Goal: Task Accomplishment & Management: Complete application form

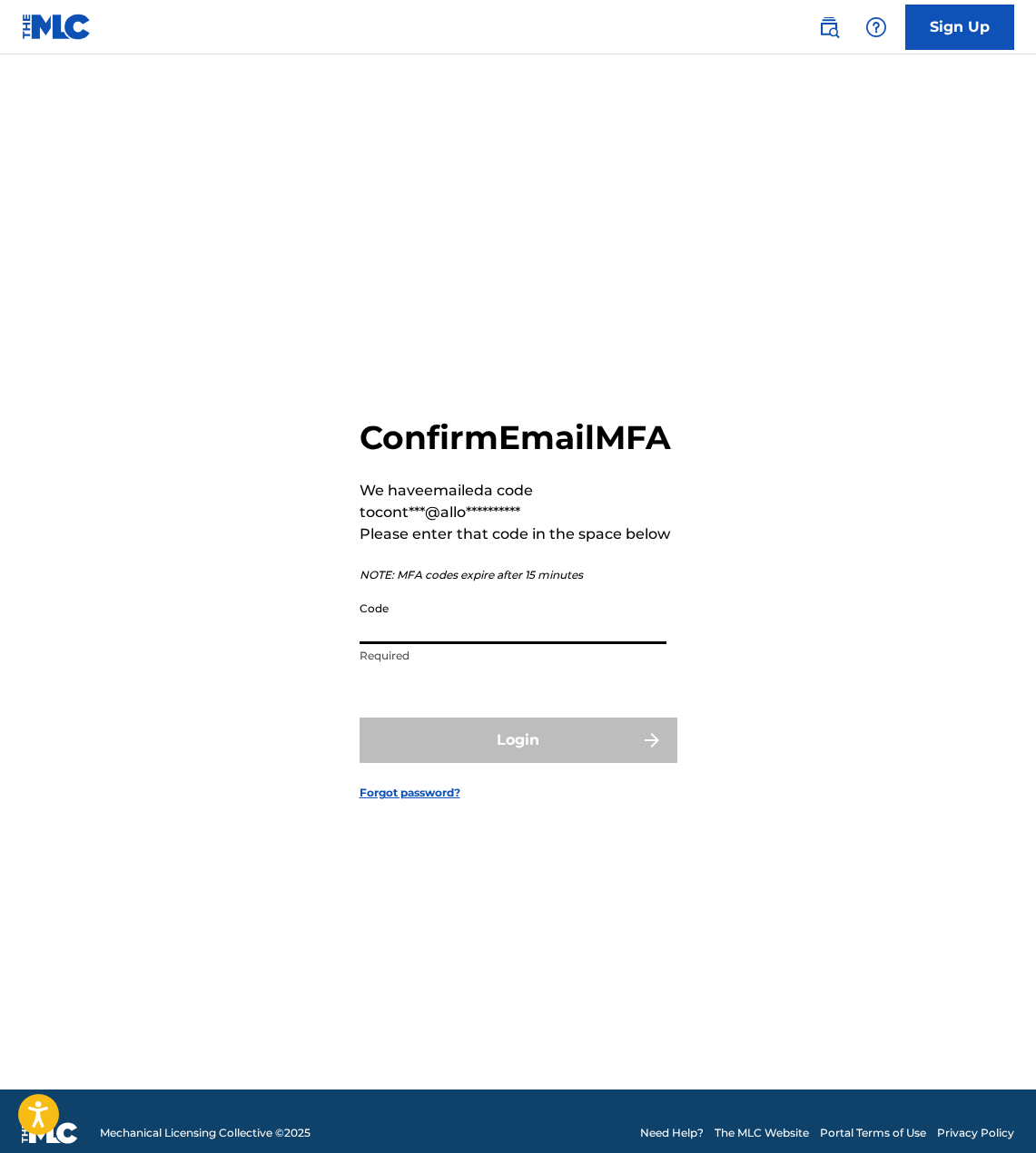
click at [468, 644] on input "Code" at bounding box center [512, 619] width 307 height 52
click at [424, 644] on input "Code" at bounding box center [512, 619] width 307 height 52
click at [419, 644] on input "Code" at bounding box center [512, 619] width 307 height 52
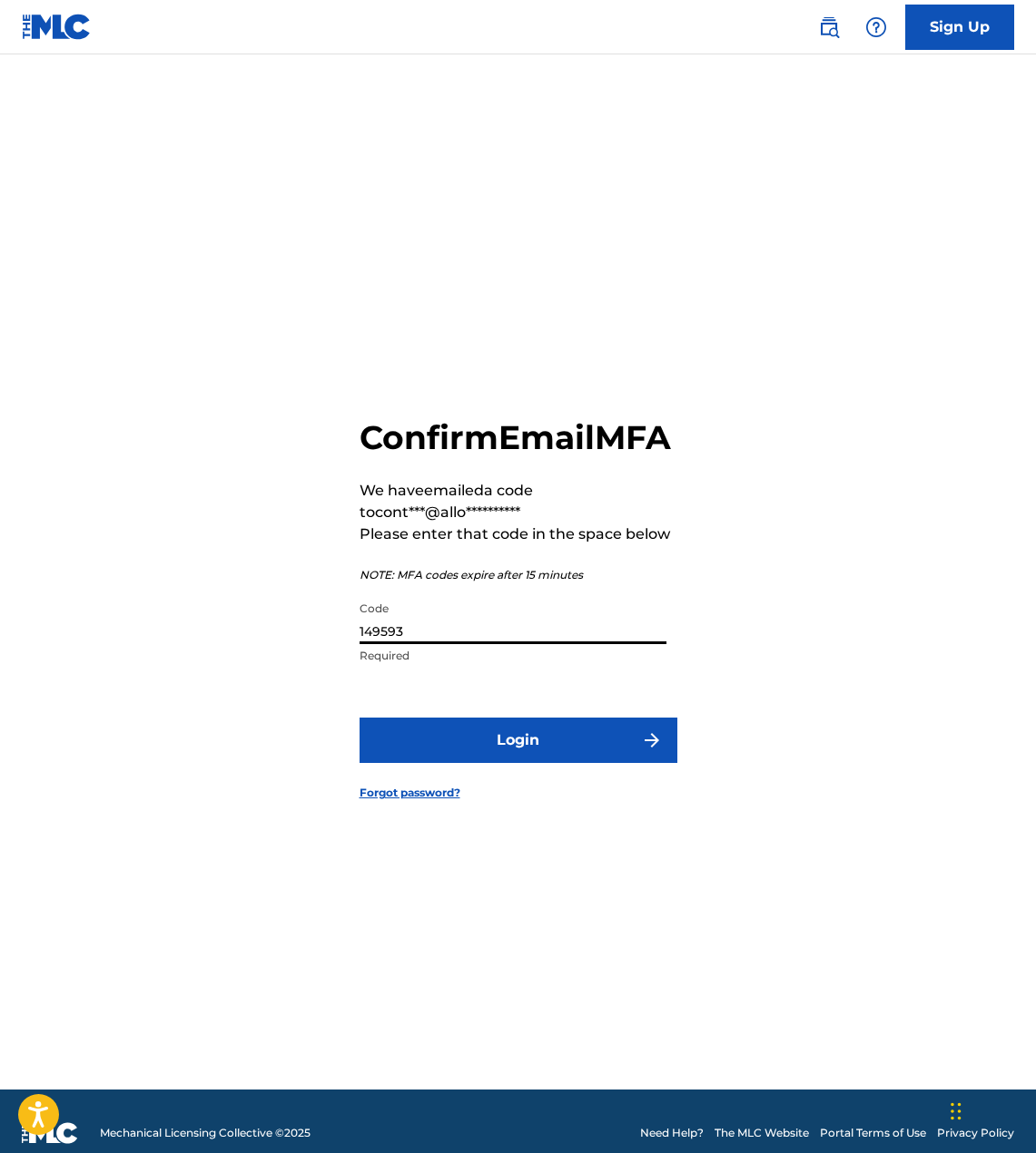
type input "149593"
click at [536, 752] on button "Login" at bounding box center [518, 740] width 318 height 45
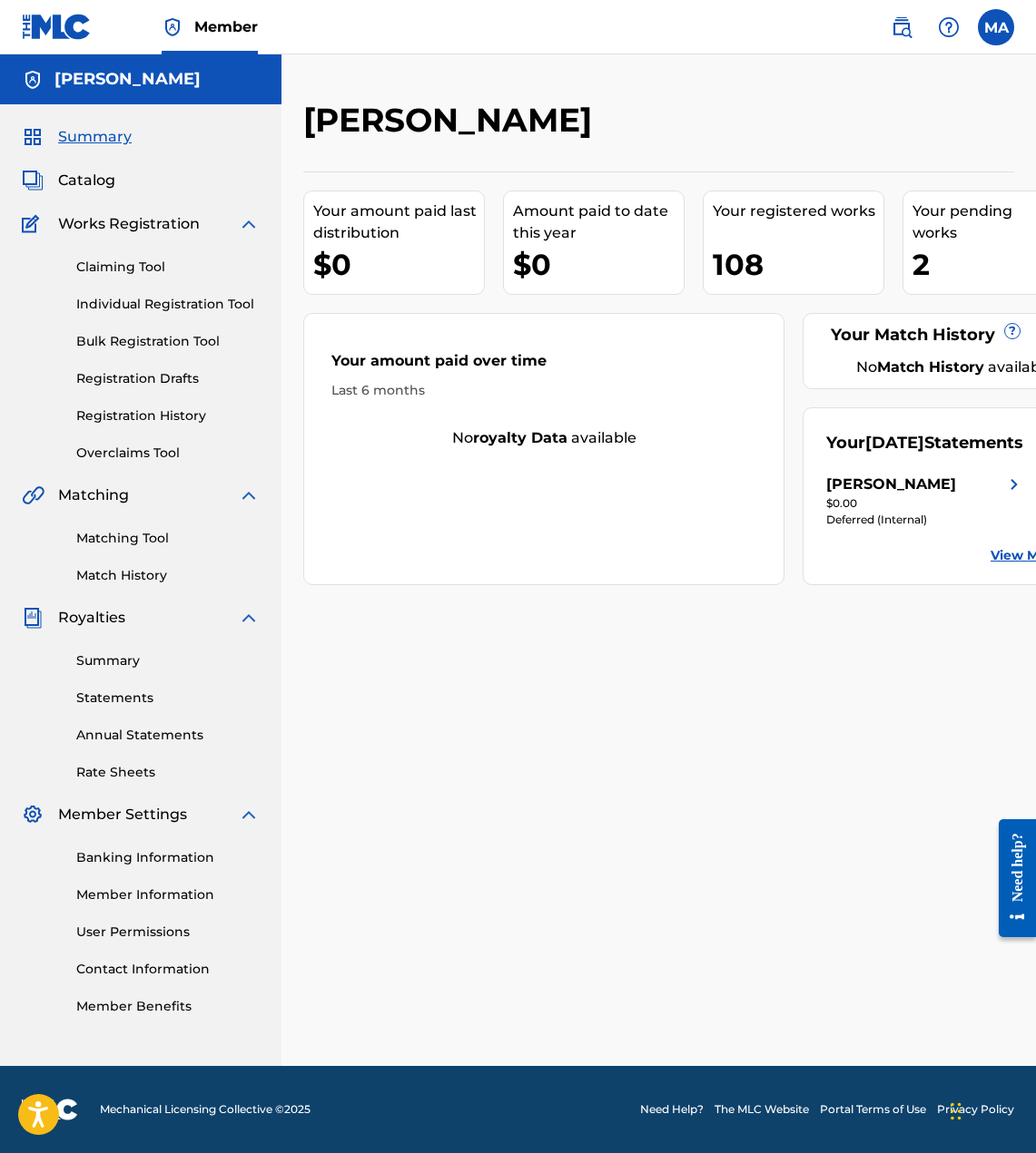
click at [142, 272] on link "Claiming Tool" at bounding box center [167, 267] width 183 height 19
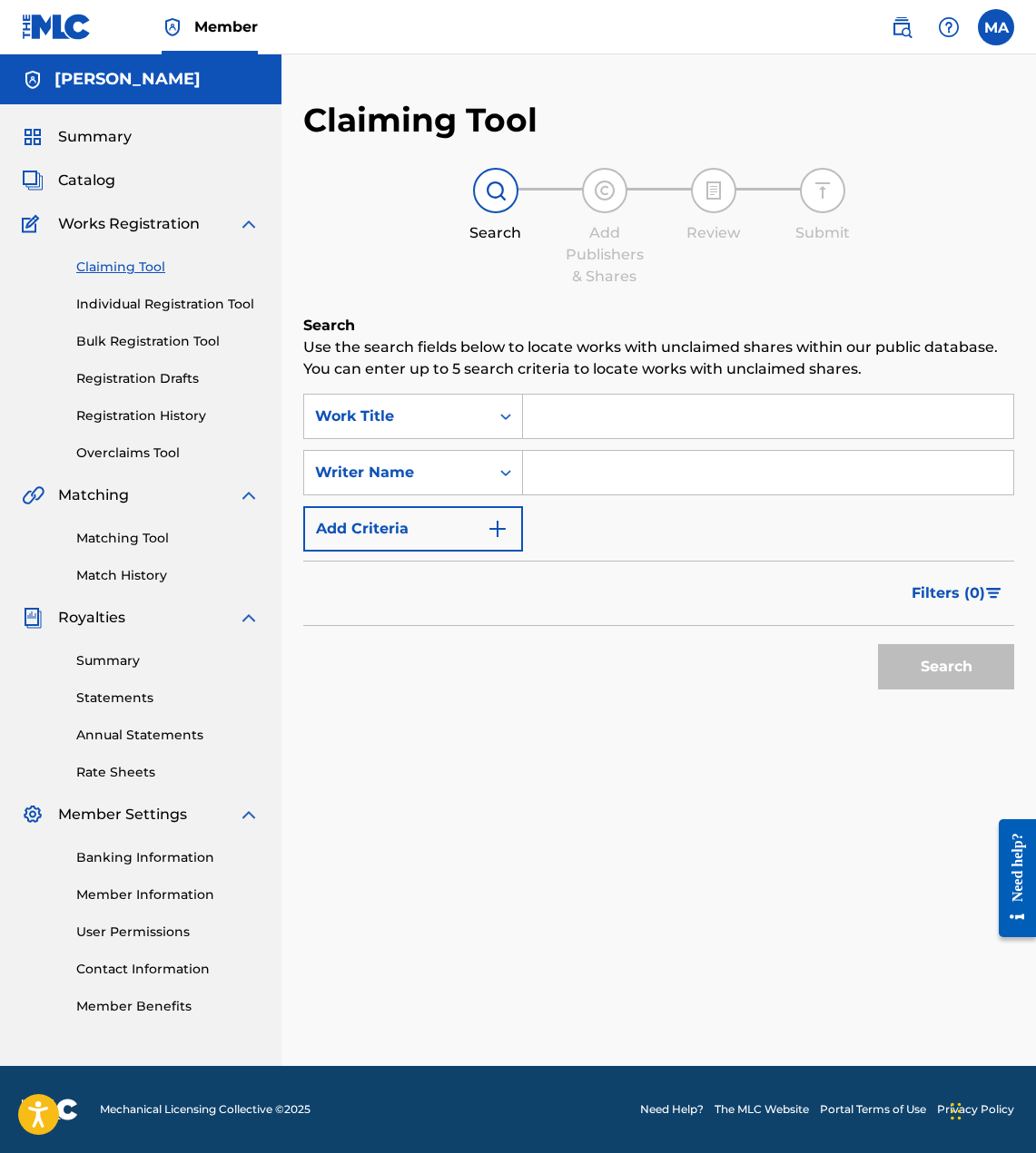
click at [599, 396] on input "Search Form" at bounding box center [768, 417] width 490 height 44
click at [601, 408] on input "Search Form" at bounding box center [768, 417] width 490 height 44
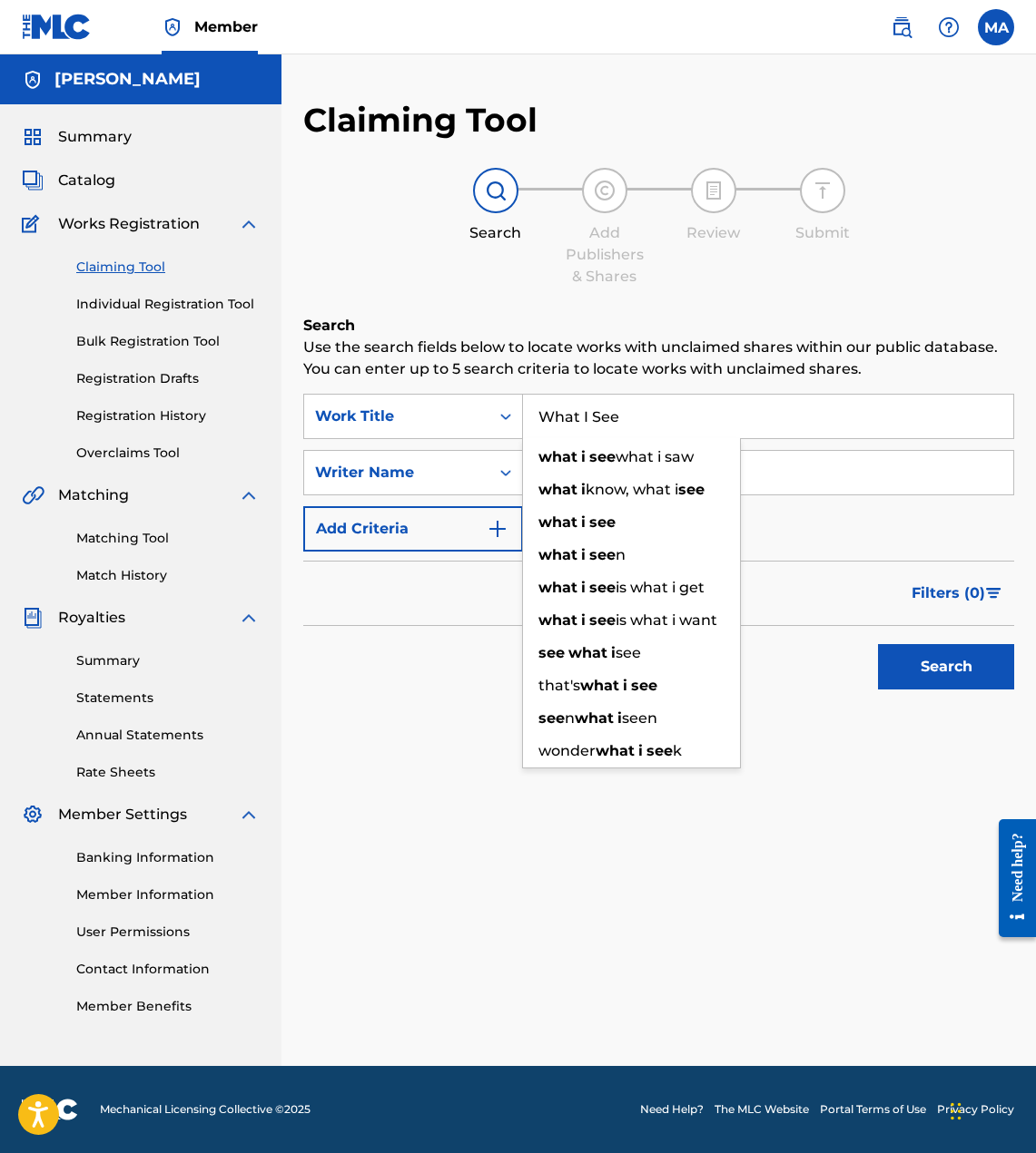
type input "What I See"
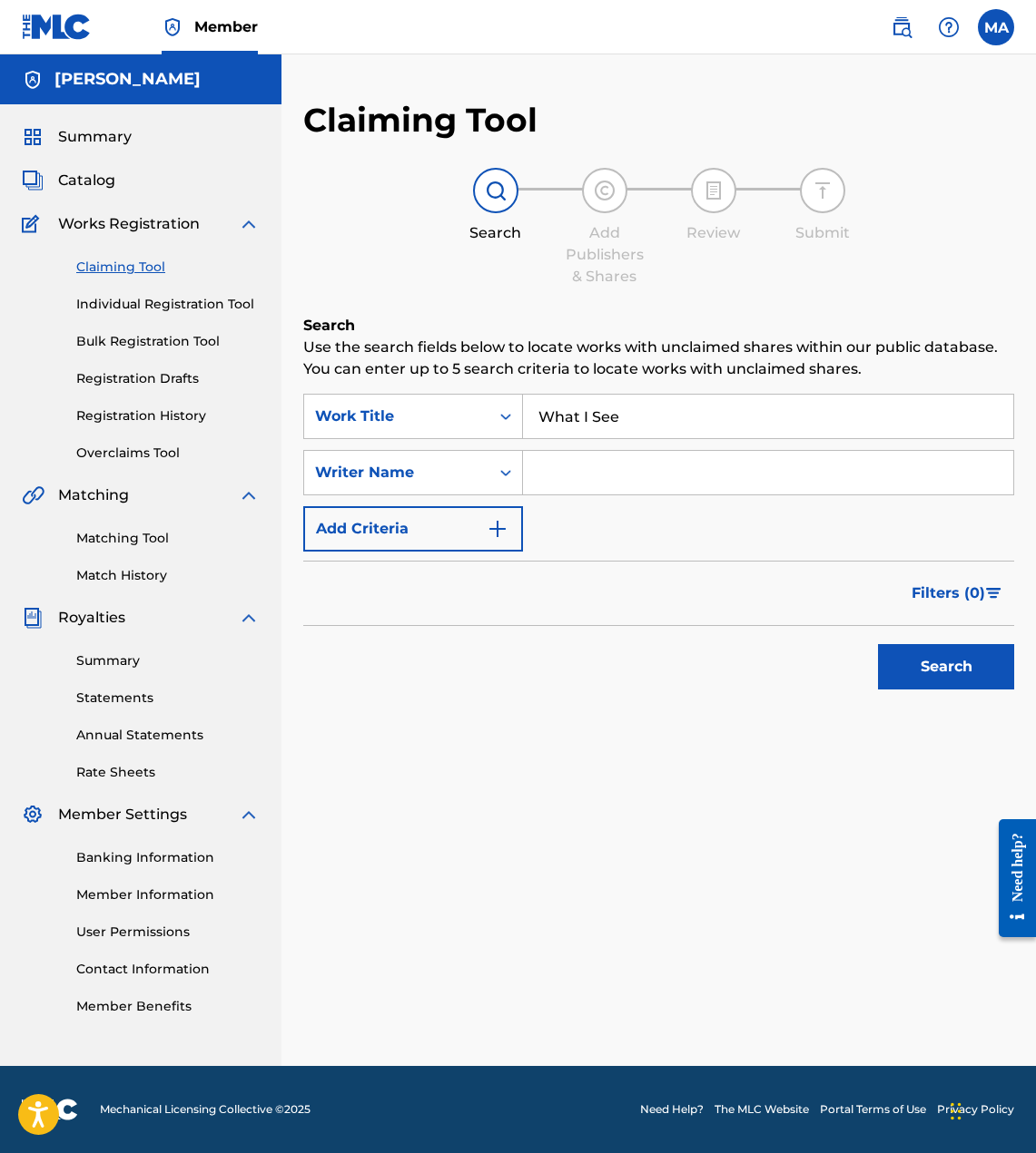
click at [327, 733] on div "Search Use the search fields below to locate works with unclaimed shares within…" at bounding box center [658, 552] width 711 height 475
click at [609, 491] on input "Search Form" at bounding box center [768, 473] width 490 height 44
type input "[PERSON_NAME]"
click at [478, 531] on button "Add Criteria" at bounding box center [413, 528] width 220 height 45
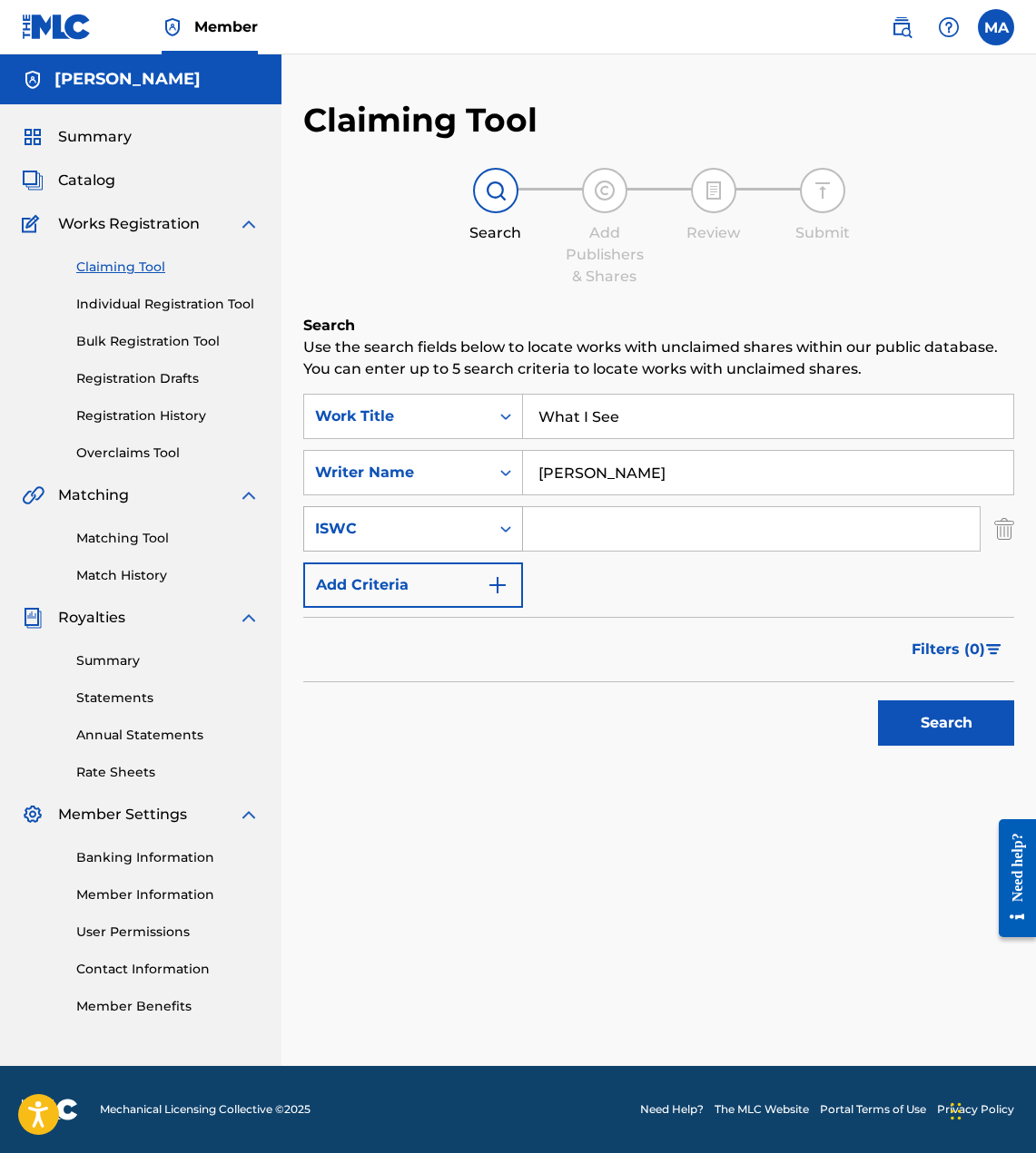
click at [504, 535] on icon "Search Form" at bounding box center [505, 529] width 18 height 18
click at [545, 869] on div "Claiming Tool Search Add Publishers & Shares Review Submit Search Use the searc…" at bounding box center [658, 583] width 754 height 967
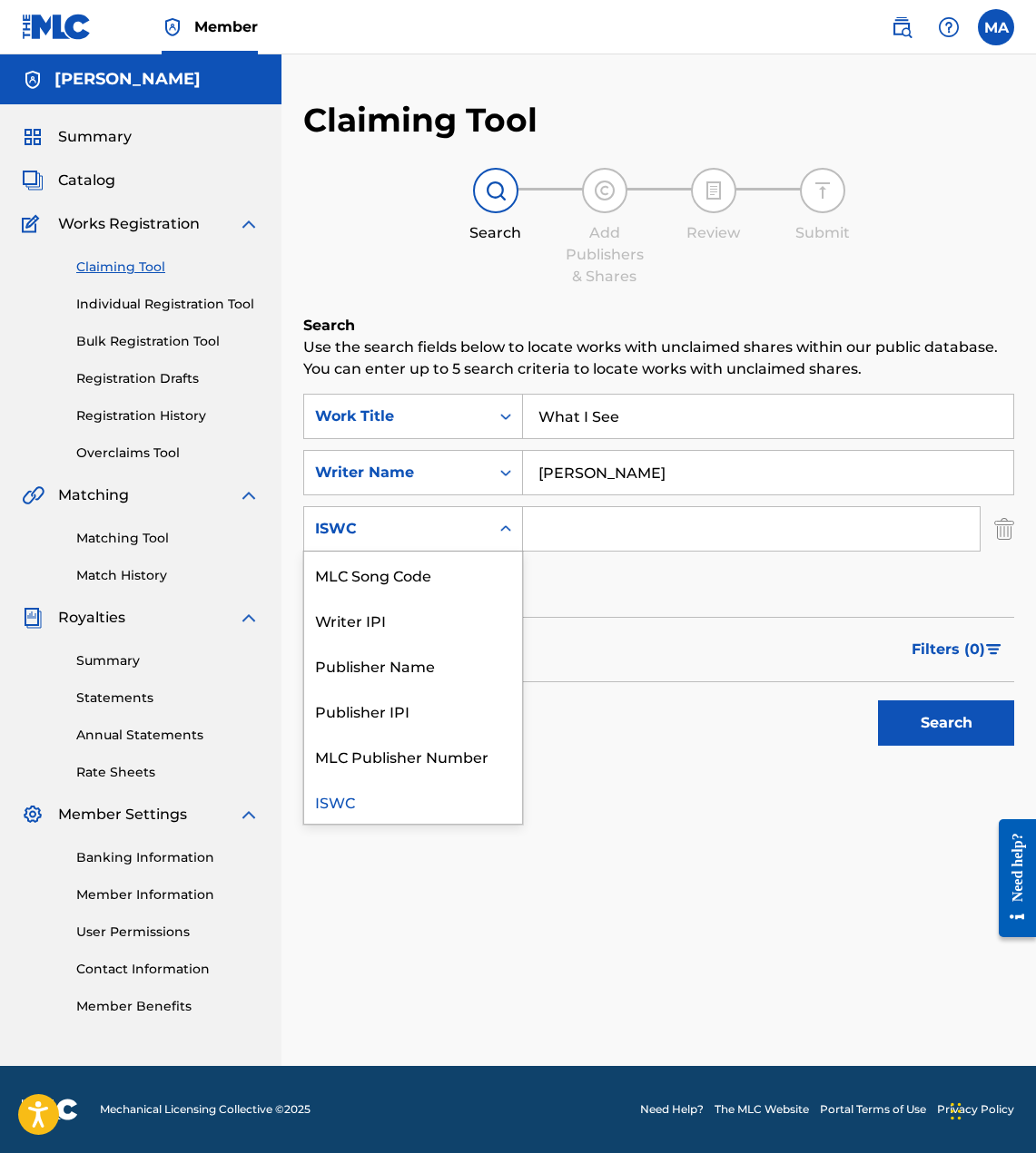
click at [469, 528] on div "ISWC" at bounding box center [396, 529] width 163 height 22
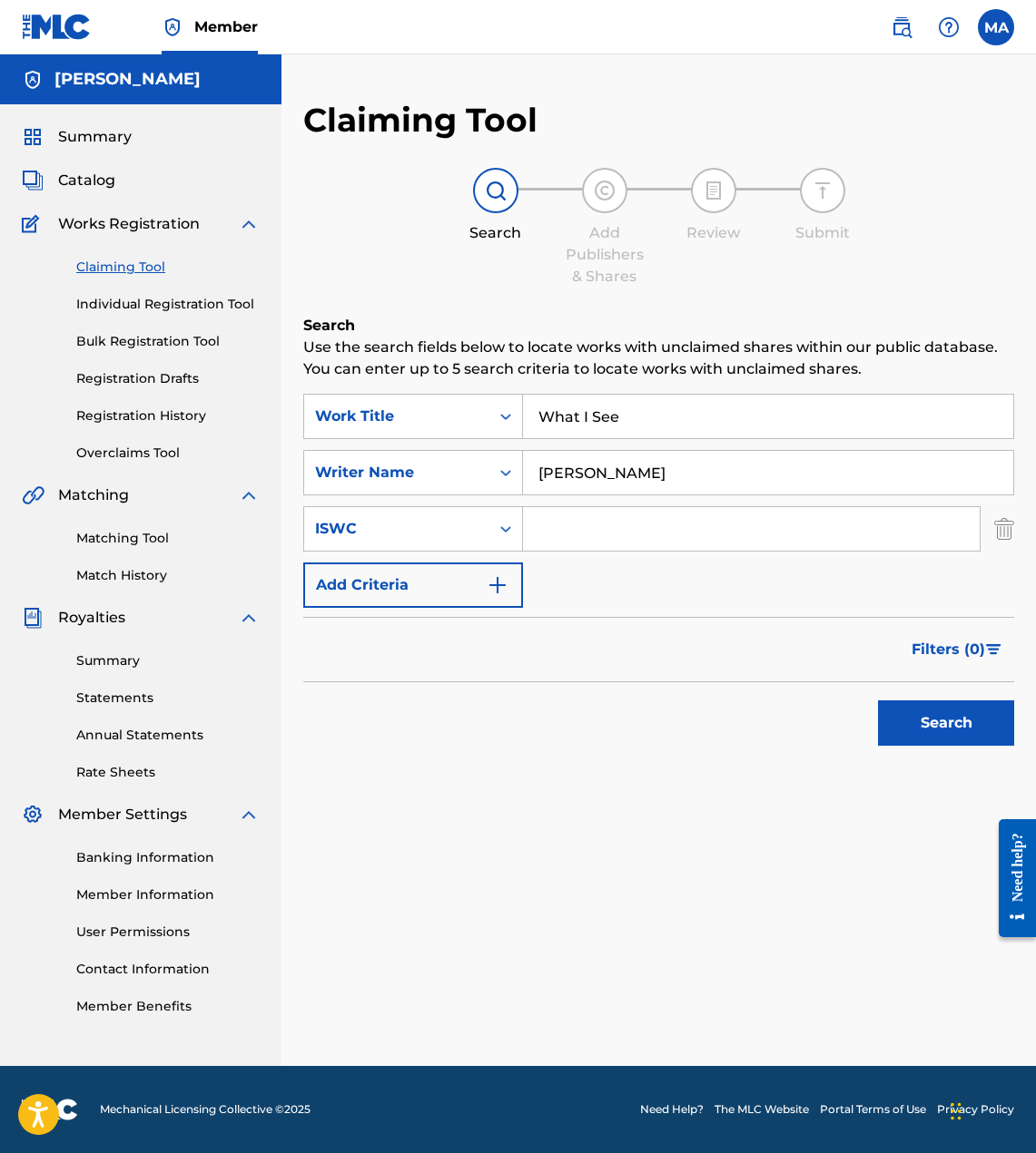
click at [579, 734] on div "Search" at bounding box center [658, 718] width 711 height 73
click at [924, 731] on button "Search" at bounding box center [946, 723] width 136 height 45
click at [925, 729] on button "Search" at bounding box center [946, 723] width 136 height 45
click at [918, 731] on button "Search" at bounding box center [946, 723] width 136 height 45
click at [162, 301] on link "Individual Registration Tool" at bounding box center [167, 304] width 183 height 19
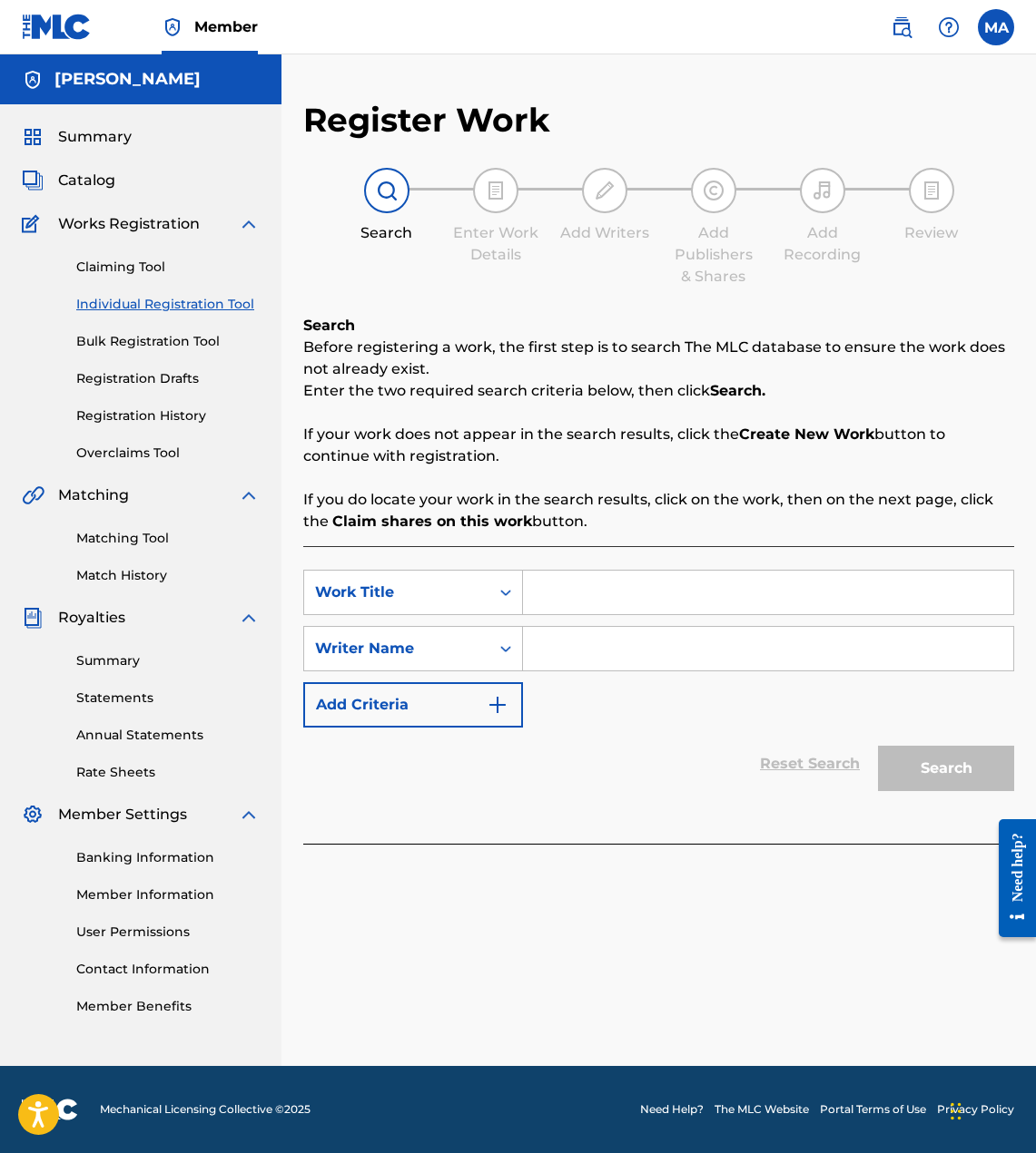
click at [583, 588] on input "Search Form" at bounding box center [768, 593] width 490 height 44
type input "What I See"
click at [598, 647] on input "Search Form" at bounding box center [768, 649] width 490 height 44
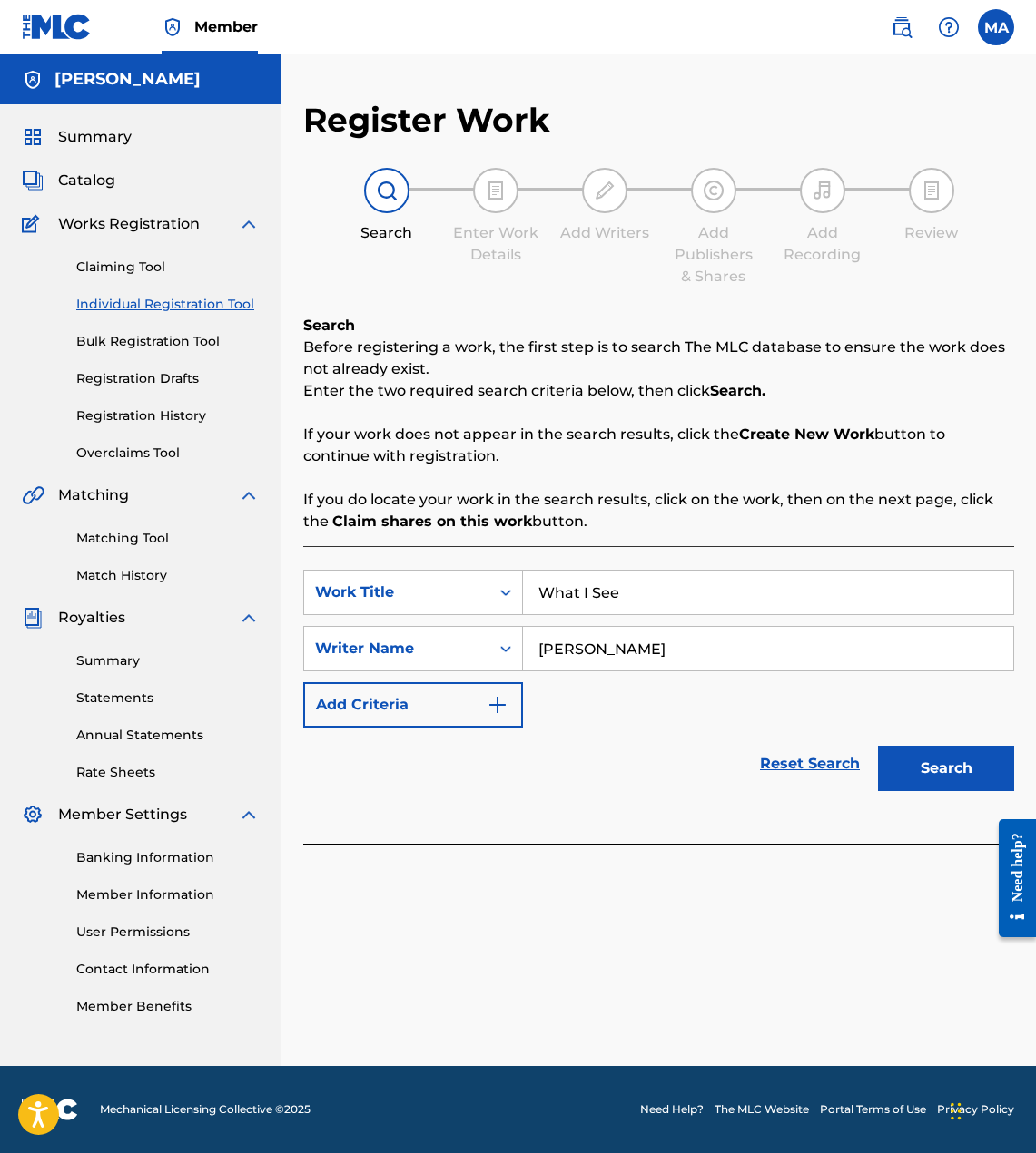
type input "[PERSON_NAME]"
click at [389, 722] on button "Add Criteria" at bounding box center [413, 704] width 220 height 45
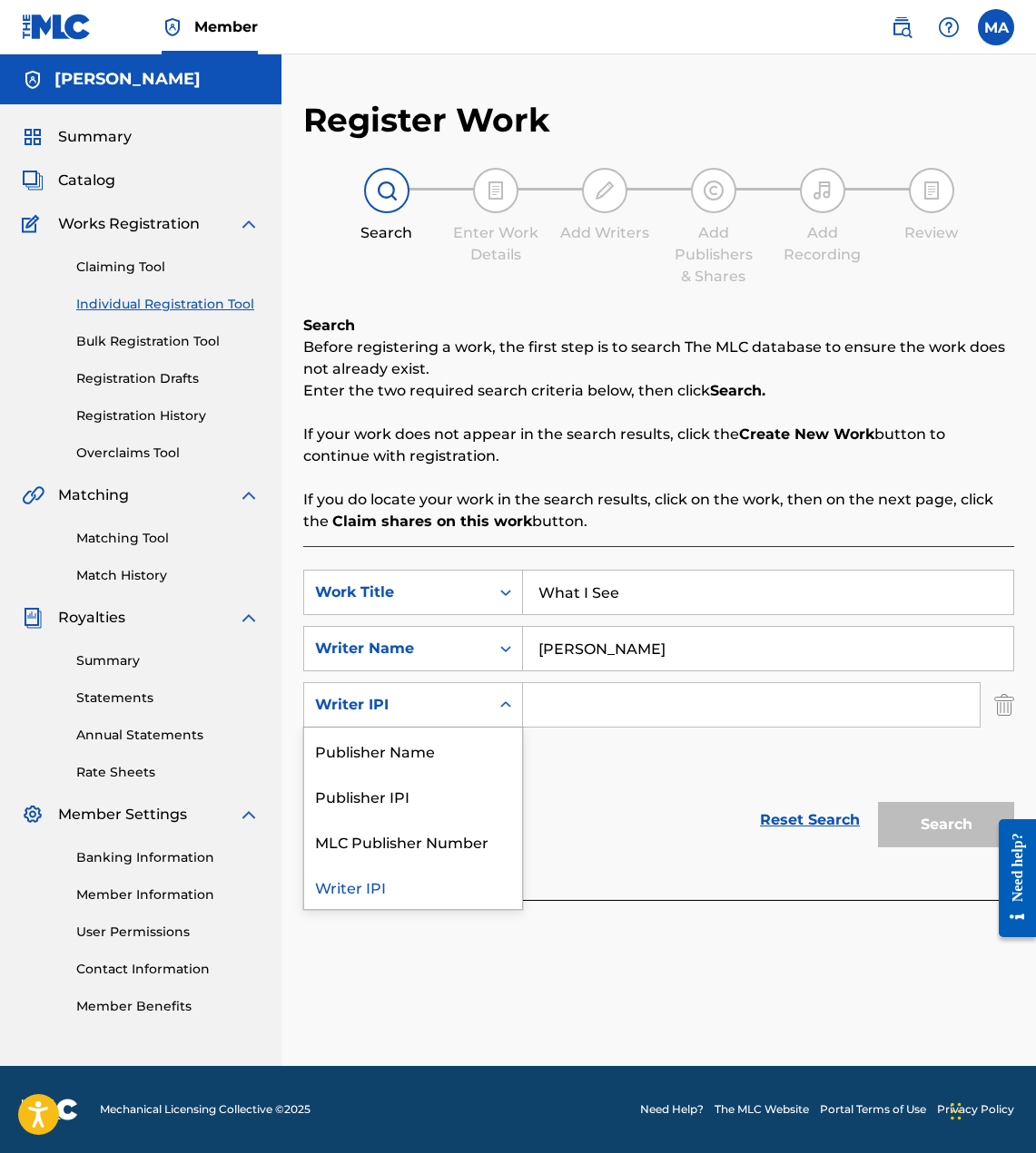
click at [451, 716] on div "Writer IPI" at bounding box center [396, 705] width 185 height 34
click at [616, 742] on div "SearchWithCriteria7ae4b466-540d-4254-8782-d180fca50256 Work Title What I See Se…" at bounding box center [658, 677] width 711 height 214
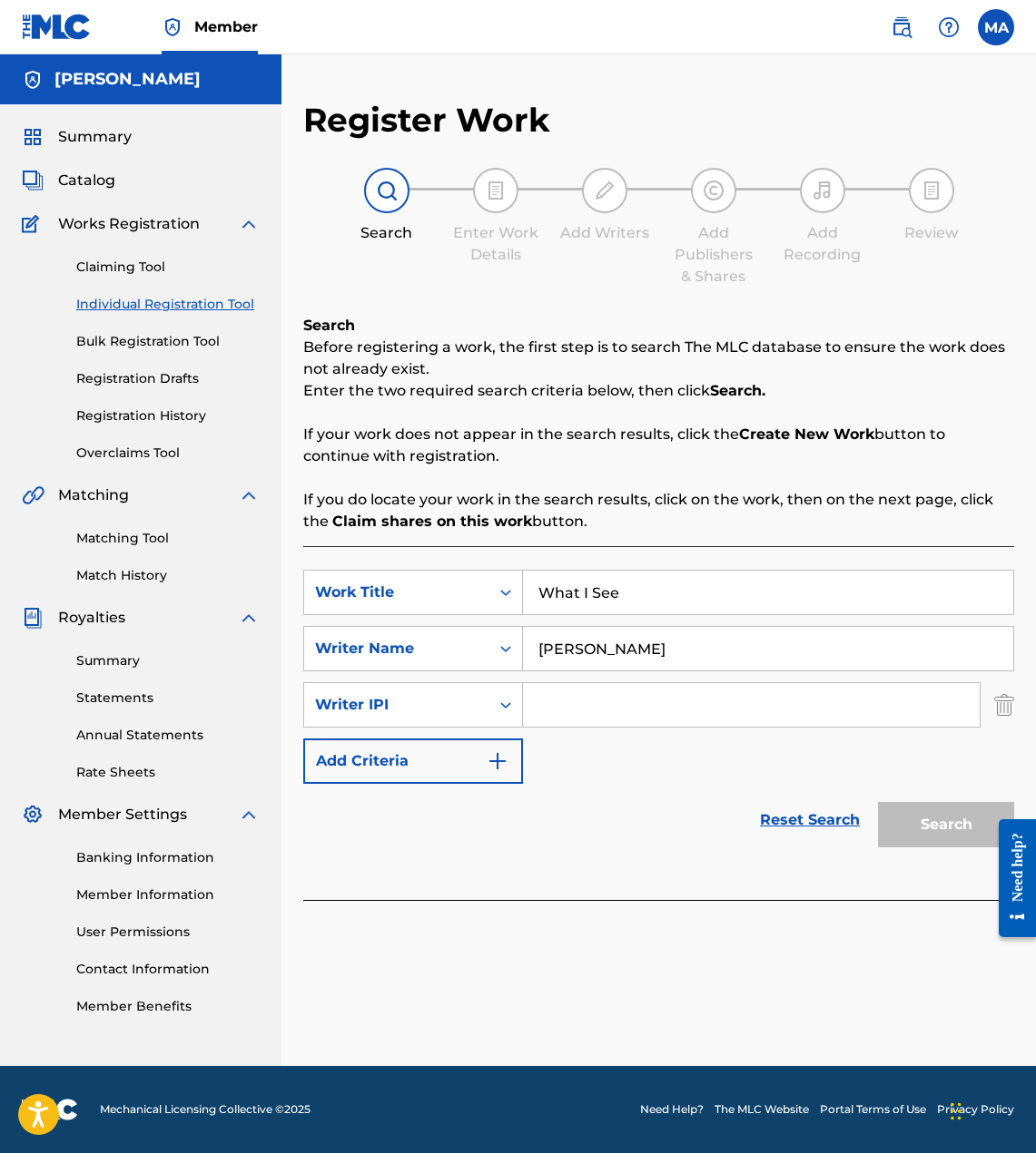
click at [1012, 713] on img "Search Form" at bounding box center [1004, 704] width 20 height 45
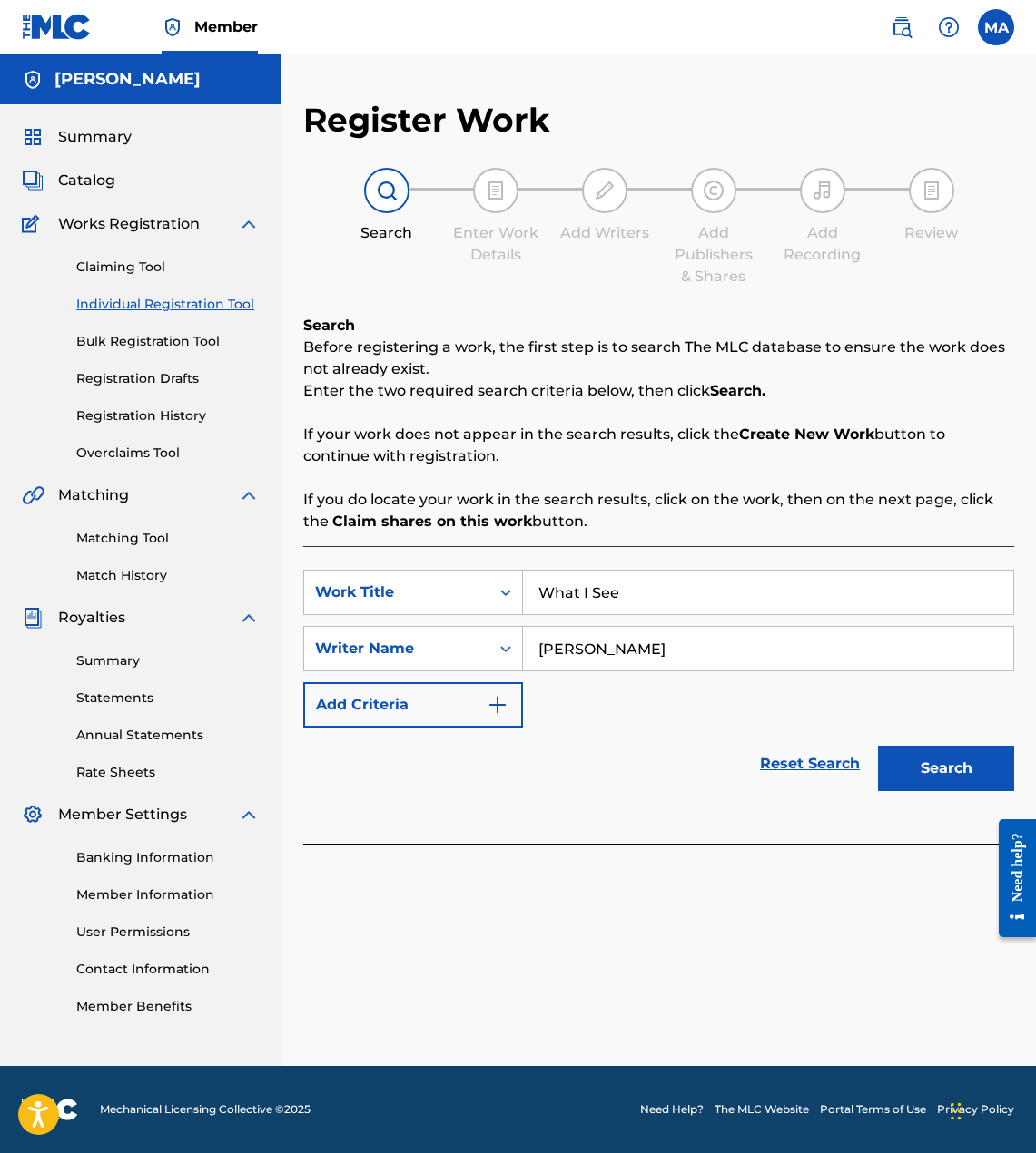
click at [960, 763] on button "Search" at bounding box center [946, 768] width 136 height 45
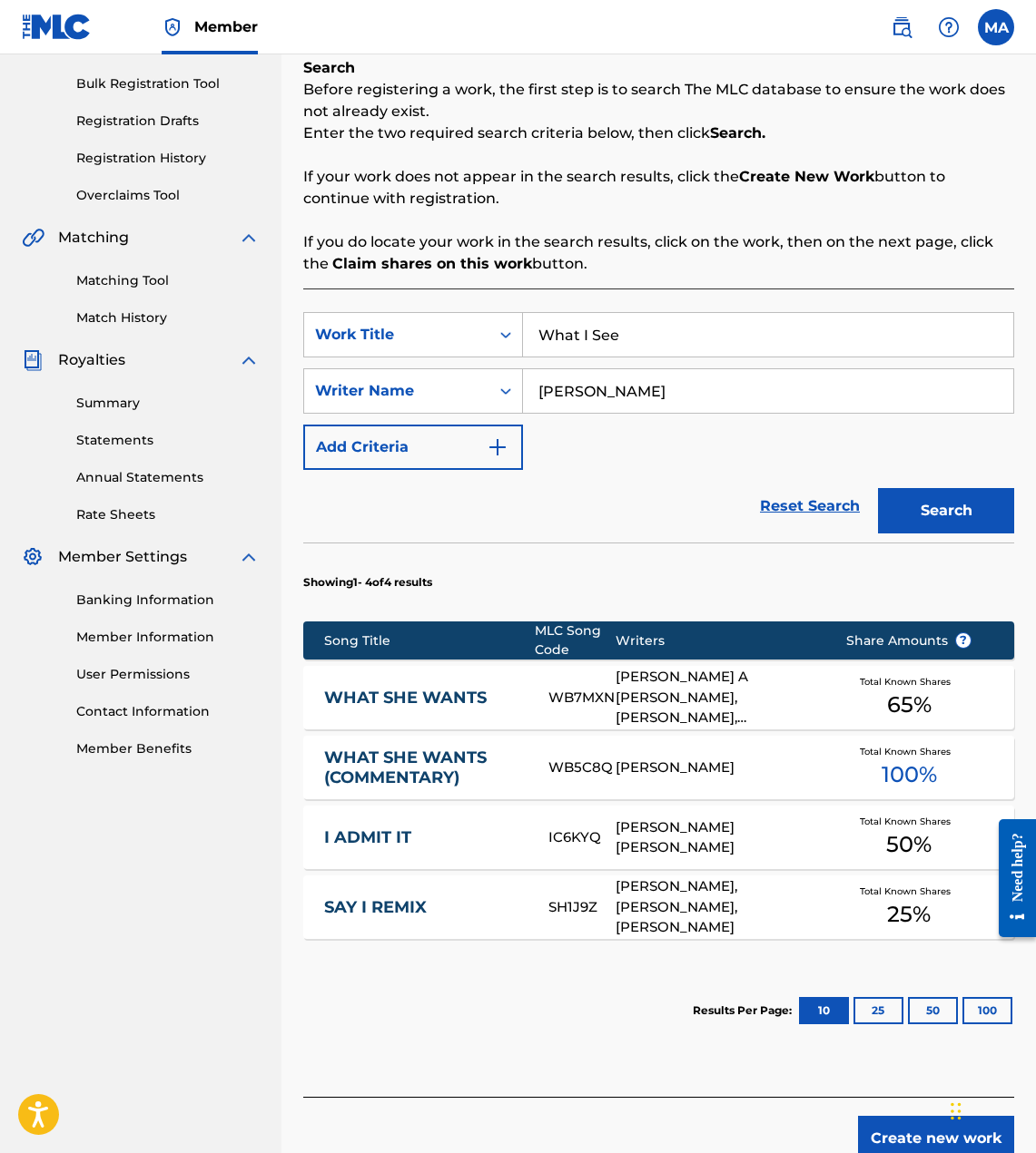
scroll to position [353, 0]
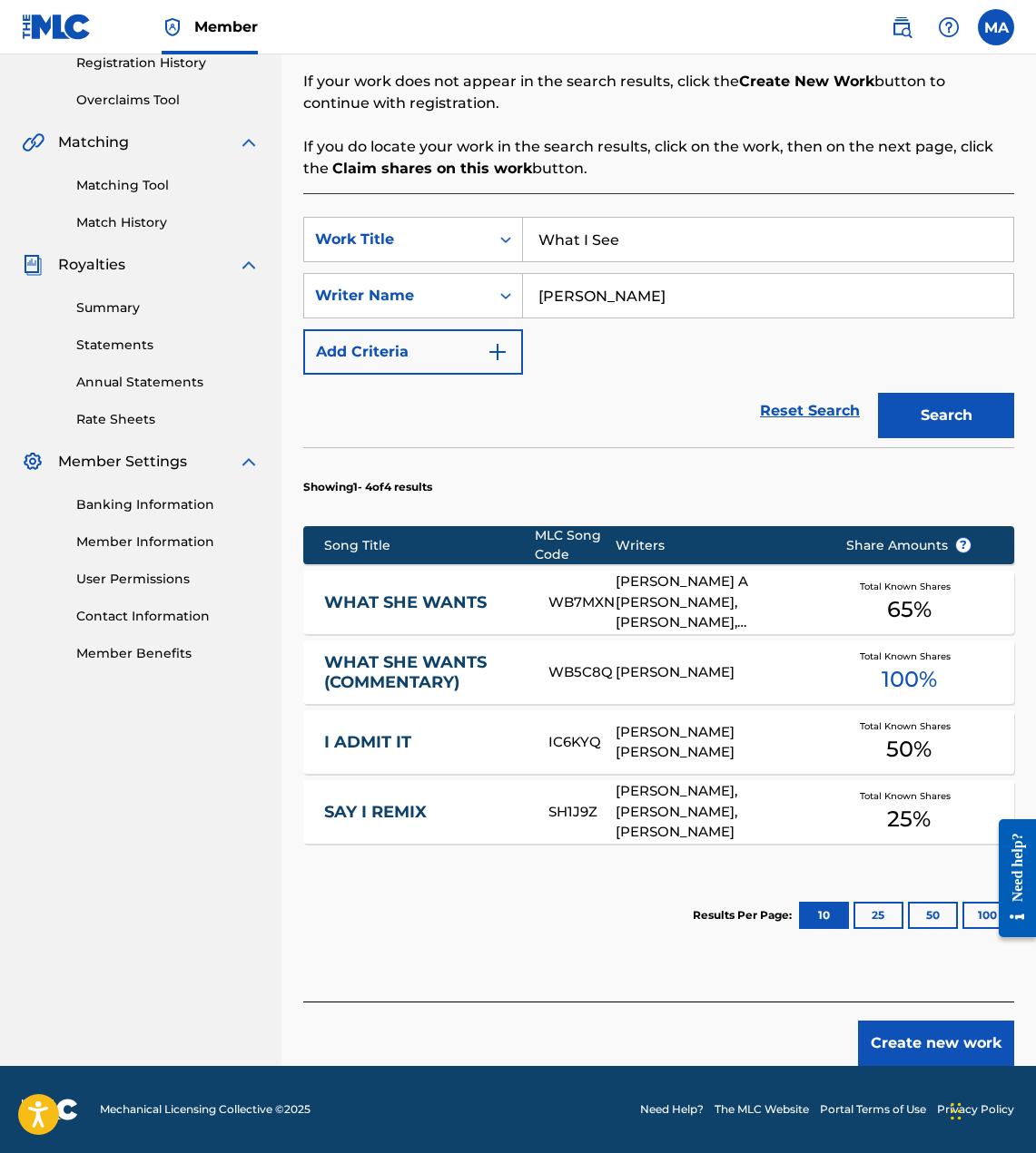
click at [880, 918] on button "25" at bounding box center [878, 915] width 50 height 27
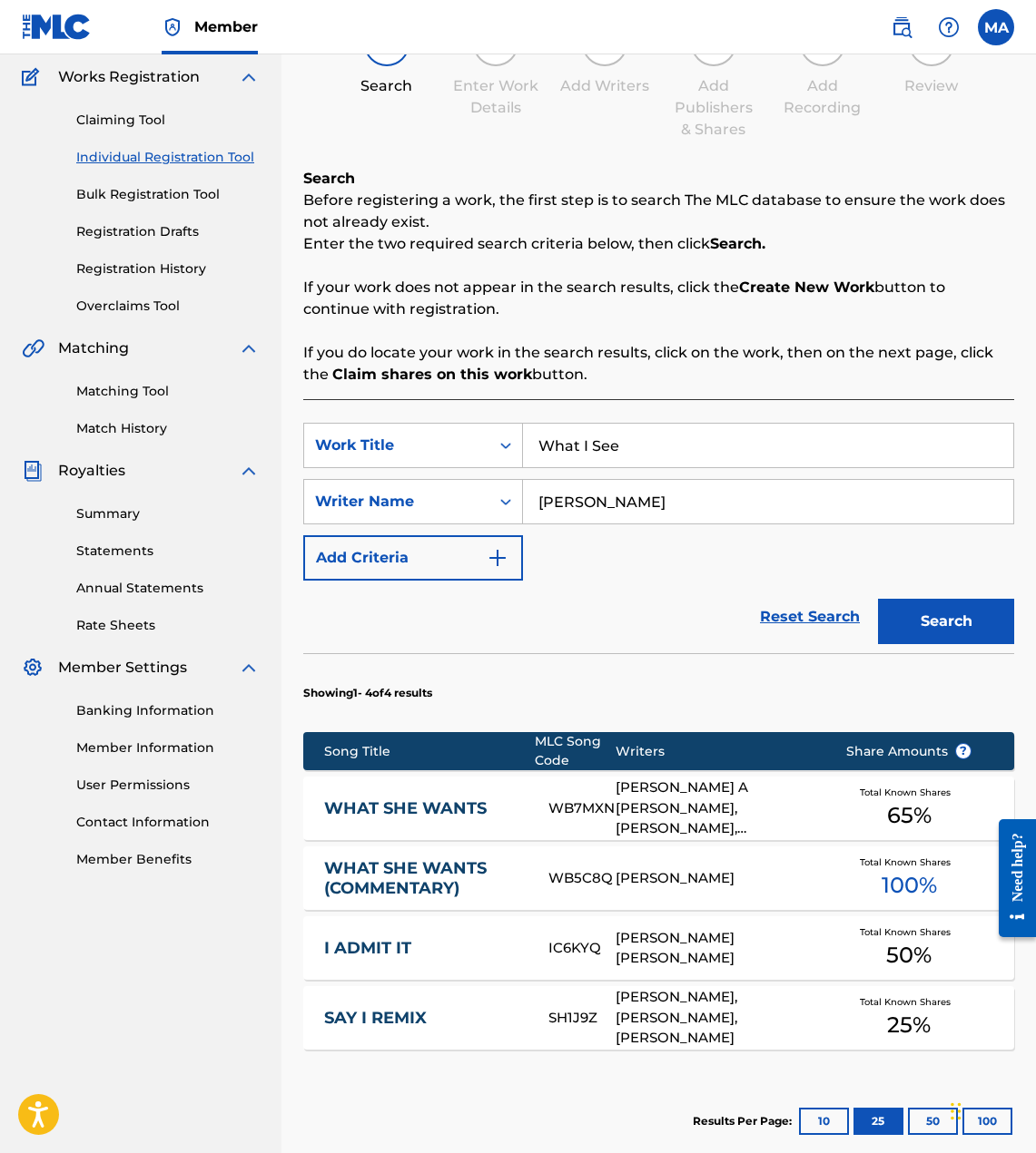
scroll to position [16, 0]
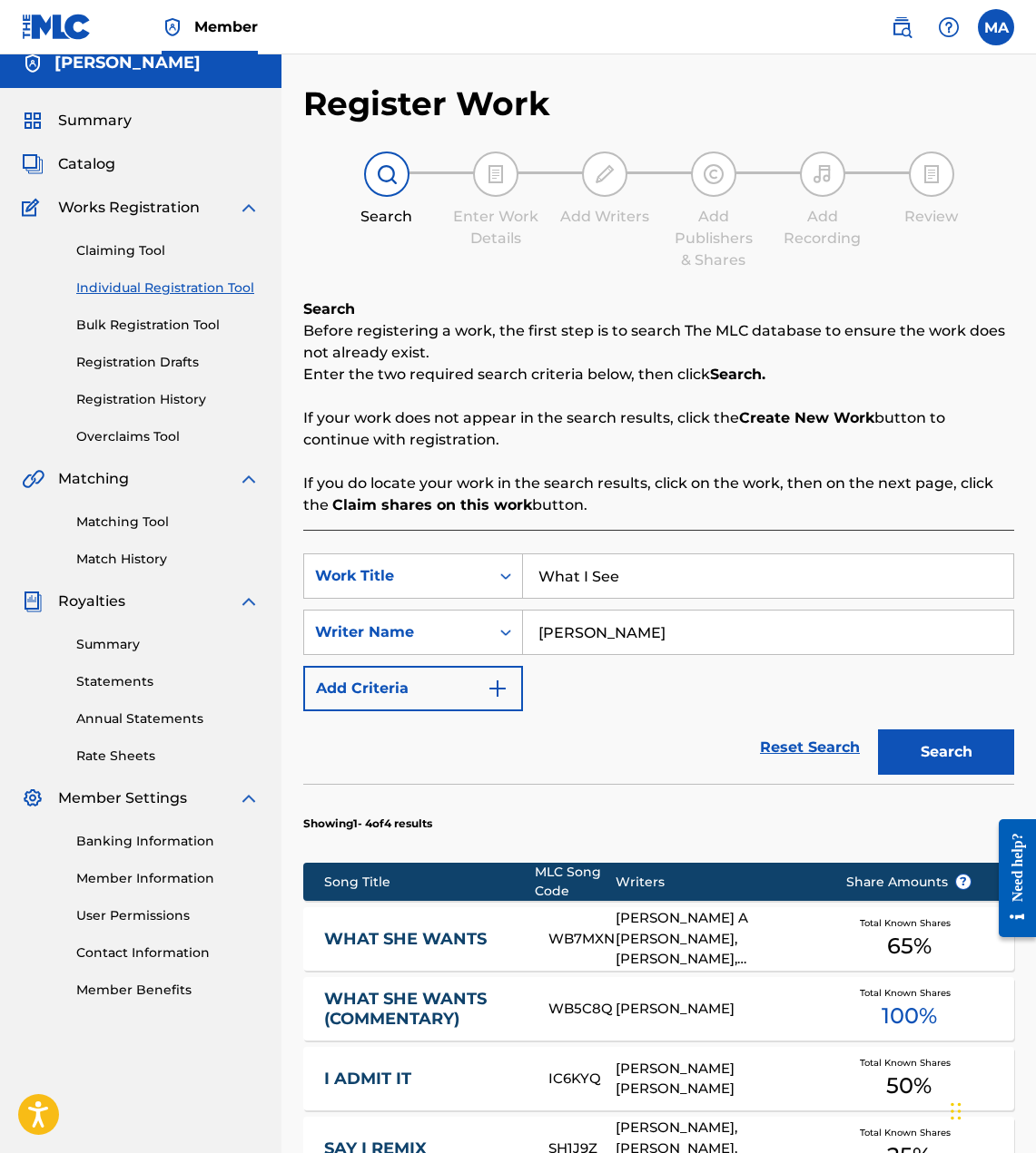
click at [965, 755] on button "Search" at bounding box center [946, 752] width 136 height 45
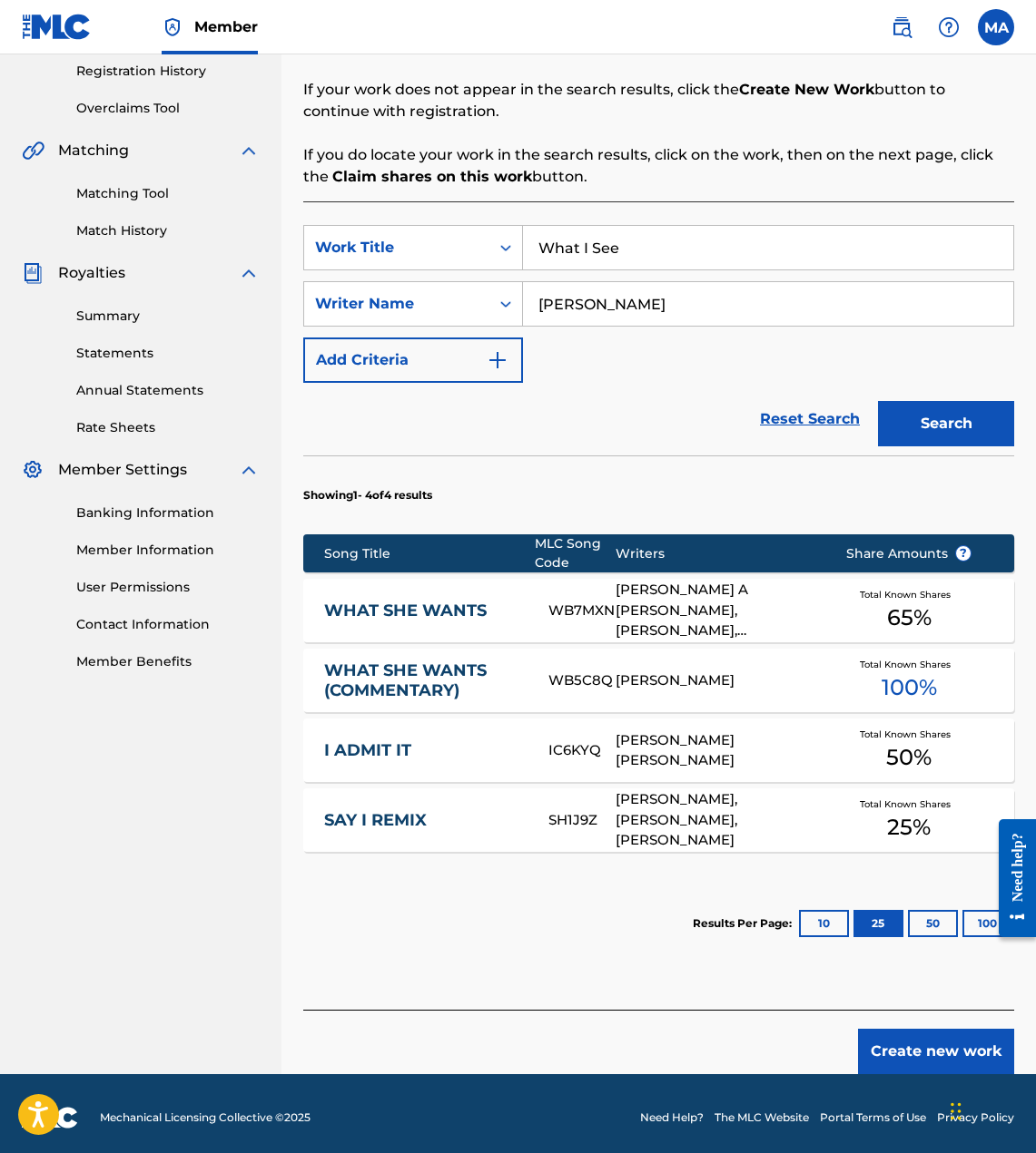
scroll to position [342, 0]
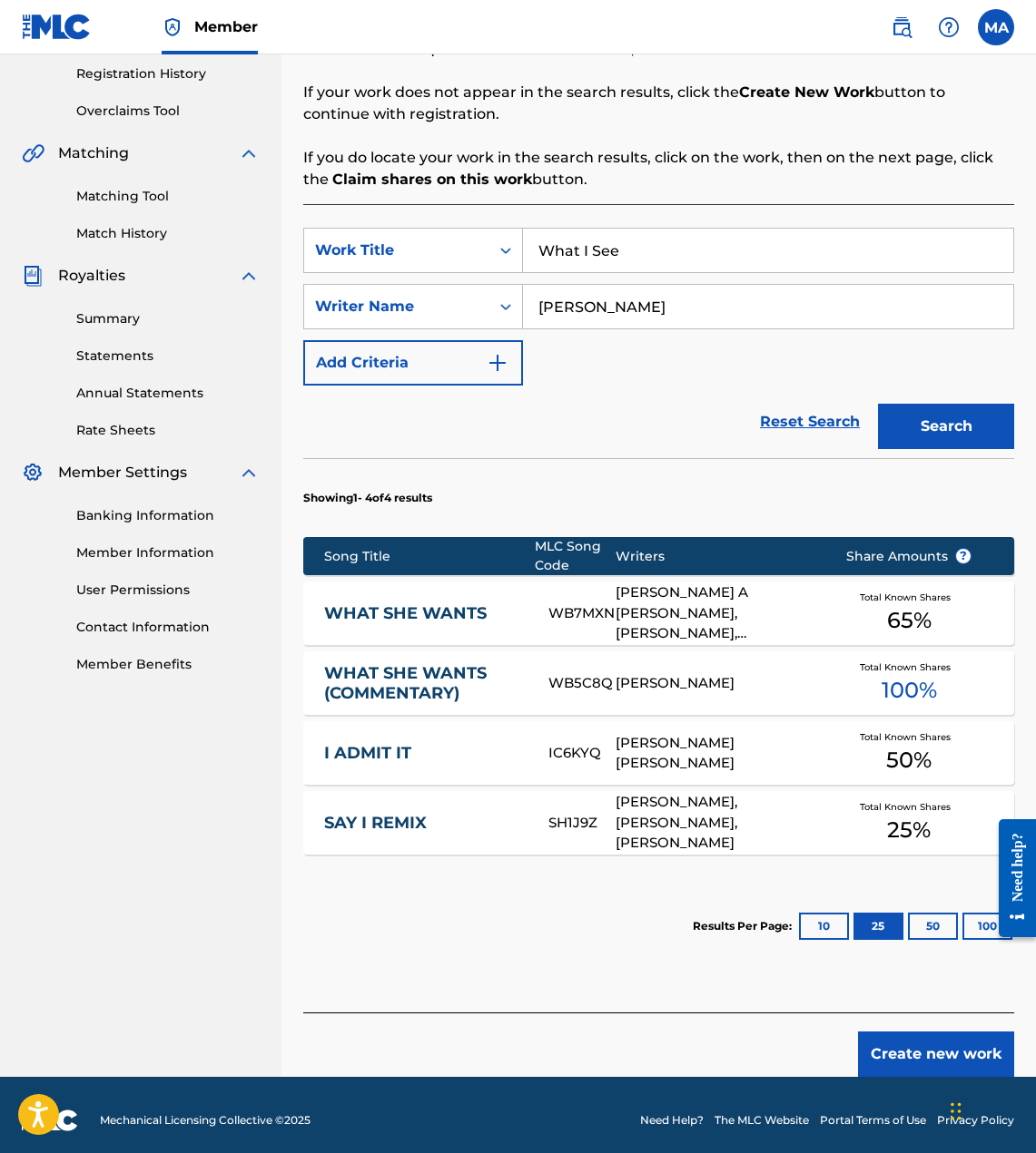
click at [918, 1056] on button "Create new work" at bounding box center [936, 1054] width 156 height 45
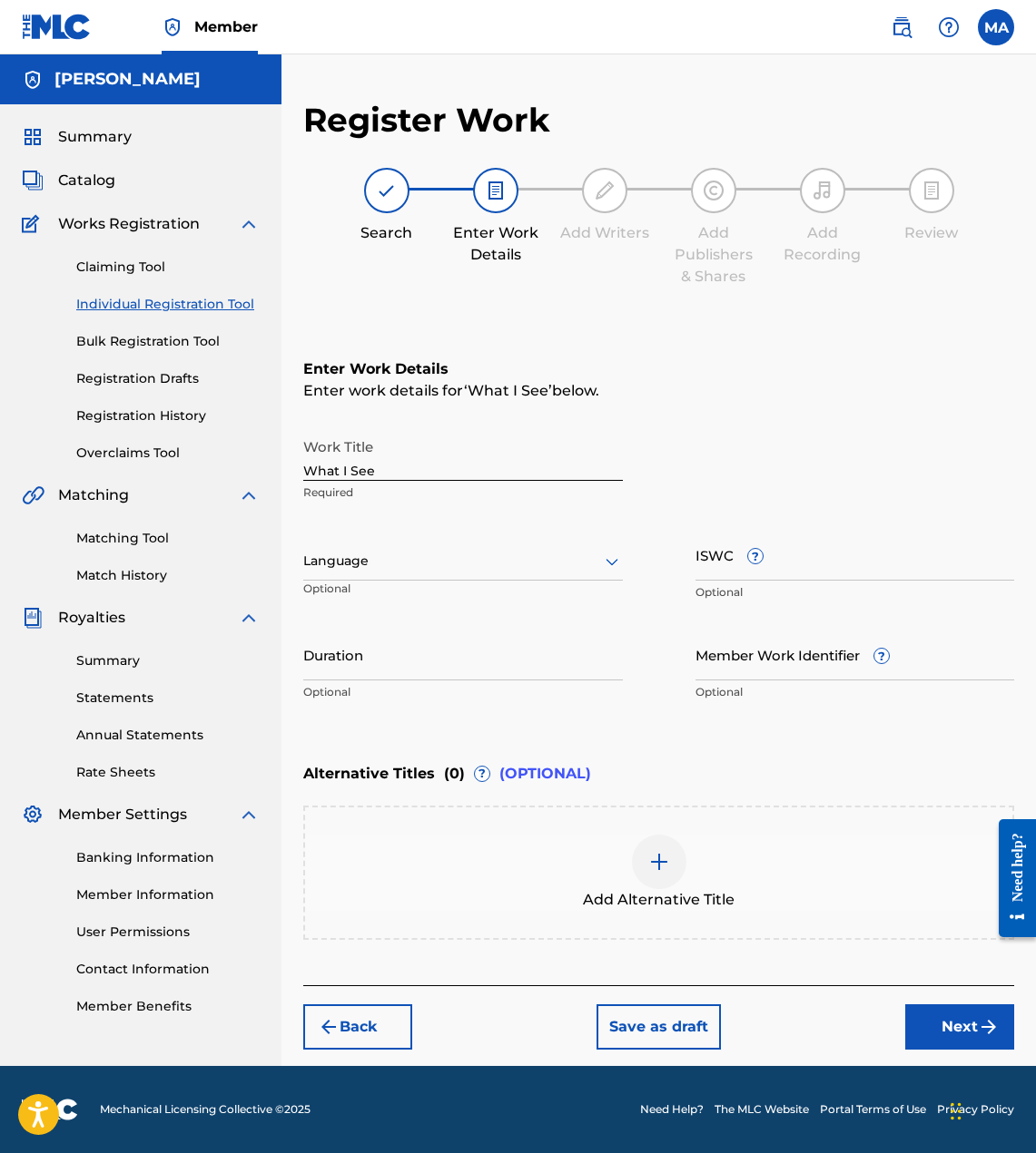
scroll to position [0, 0]
click at [499, 663] on input "Duration" at bounding box center [462, 655] width 319 height 52
click at [558, 667] on input "Duration" at bounding box center [462, 655] width 319 height 52
type input "02:22"
click at [433, 478] on input "What I See" at bounding box center [462, 455] width 319 height 52
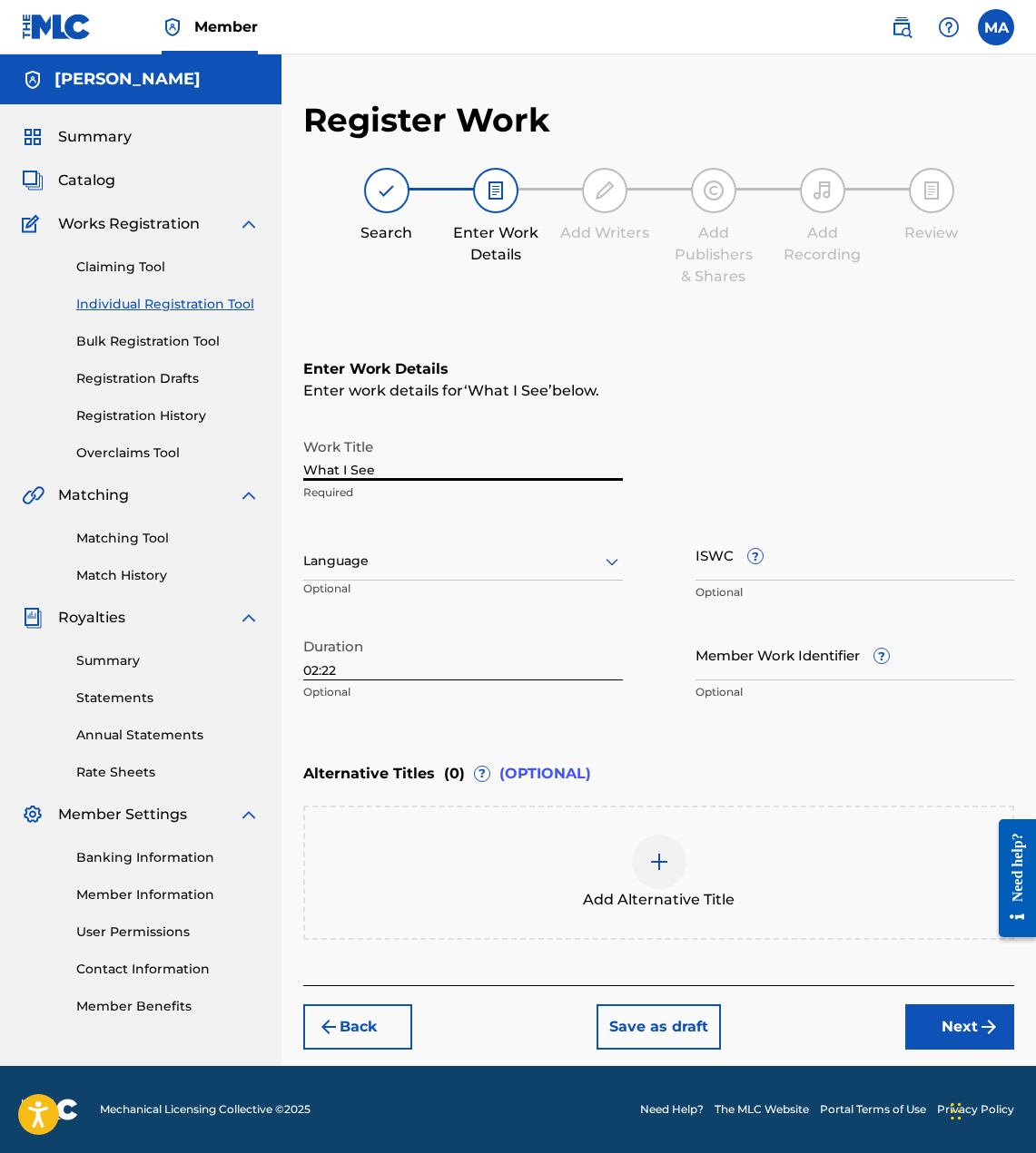
click at [506, 554] on div at bounding box center [462, 561] width 319 height 23
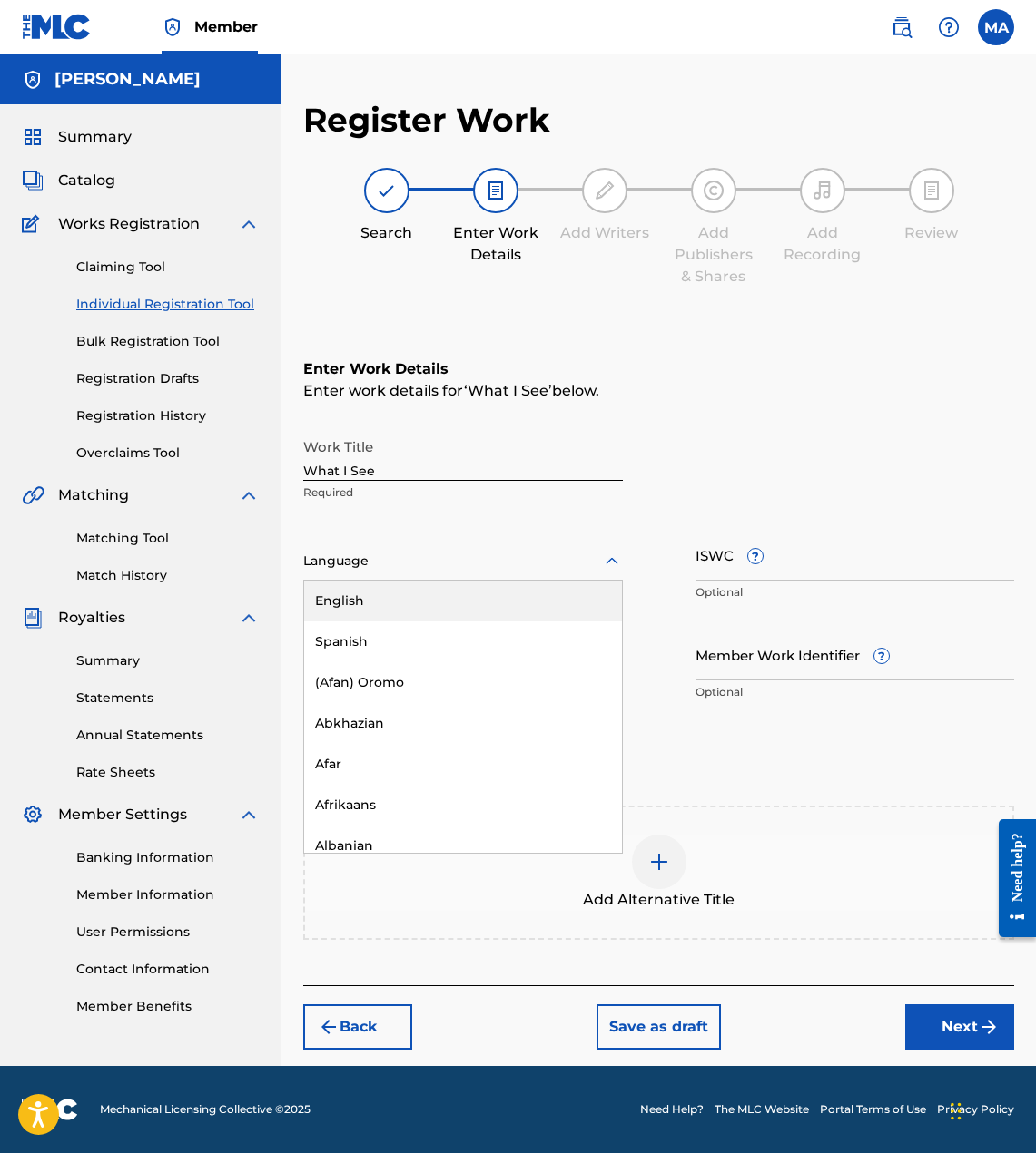
click at [843, 461] on div "Work Title What I See Required" at bounding box center [658, 470] width 711 height 82
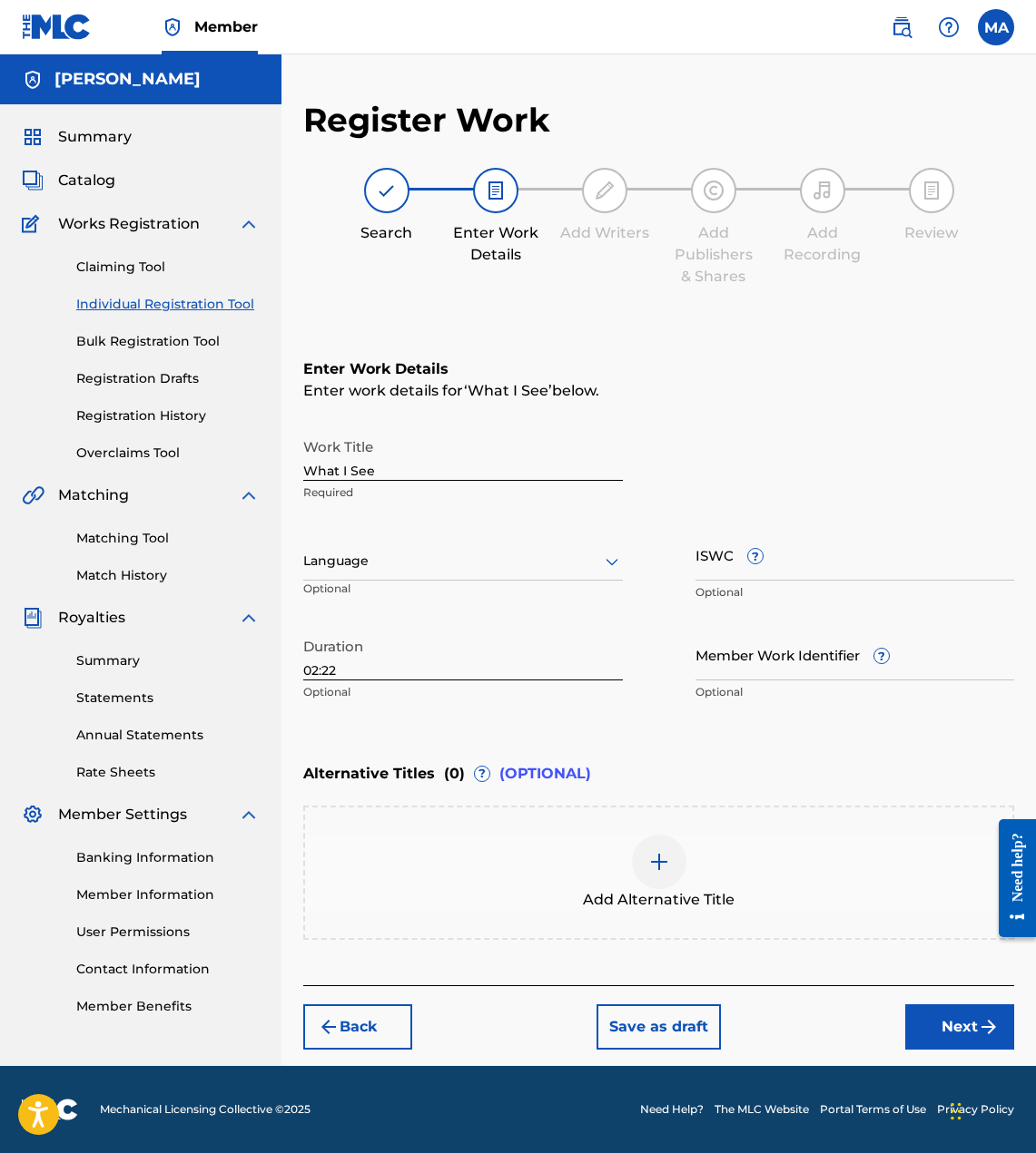
click at [948, 1027] on button "Next" at bounding box center [959, 1027] width 109 height 45
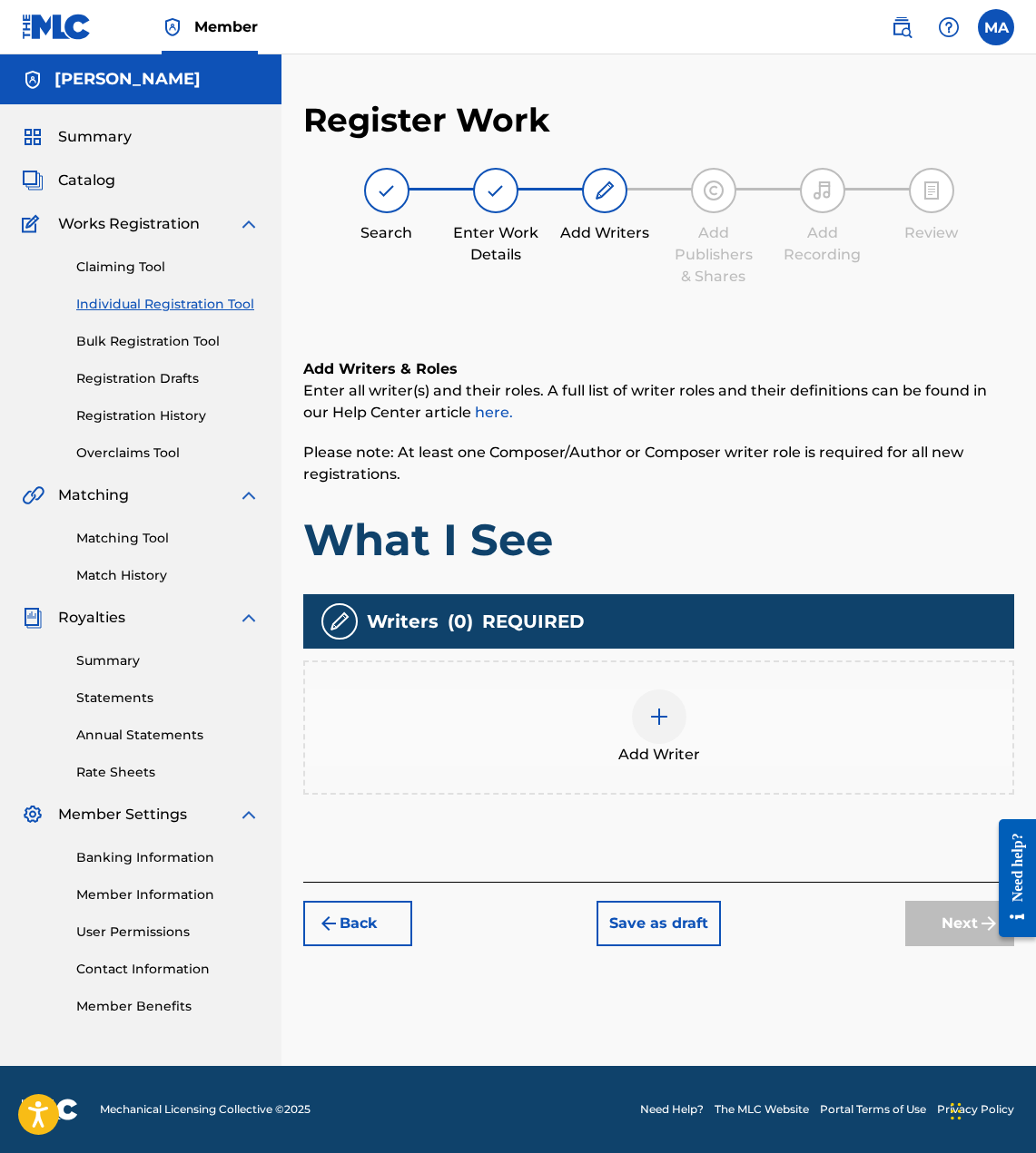
click at [653, 736] on div at bounding box center [659, 717] width 54 height 54
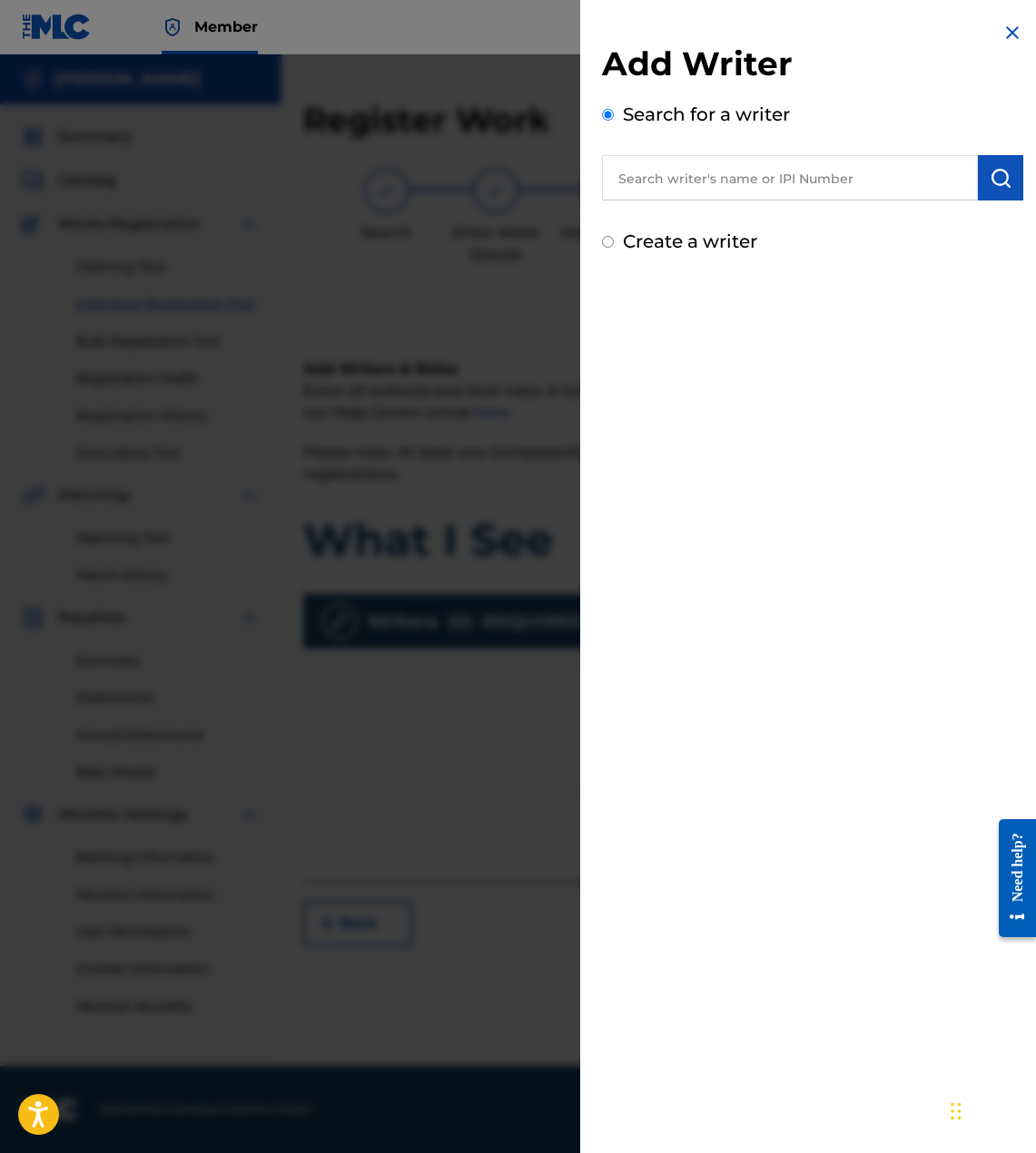
click at [660, 197] on input "text" at bounding box center [790, 177] width 376 height 45
click at [672, 184] on input "text" at bounding box center [790, 177] width 376 height 45
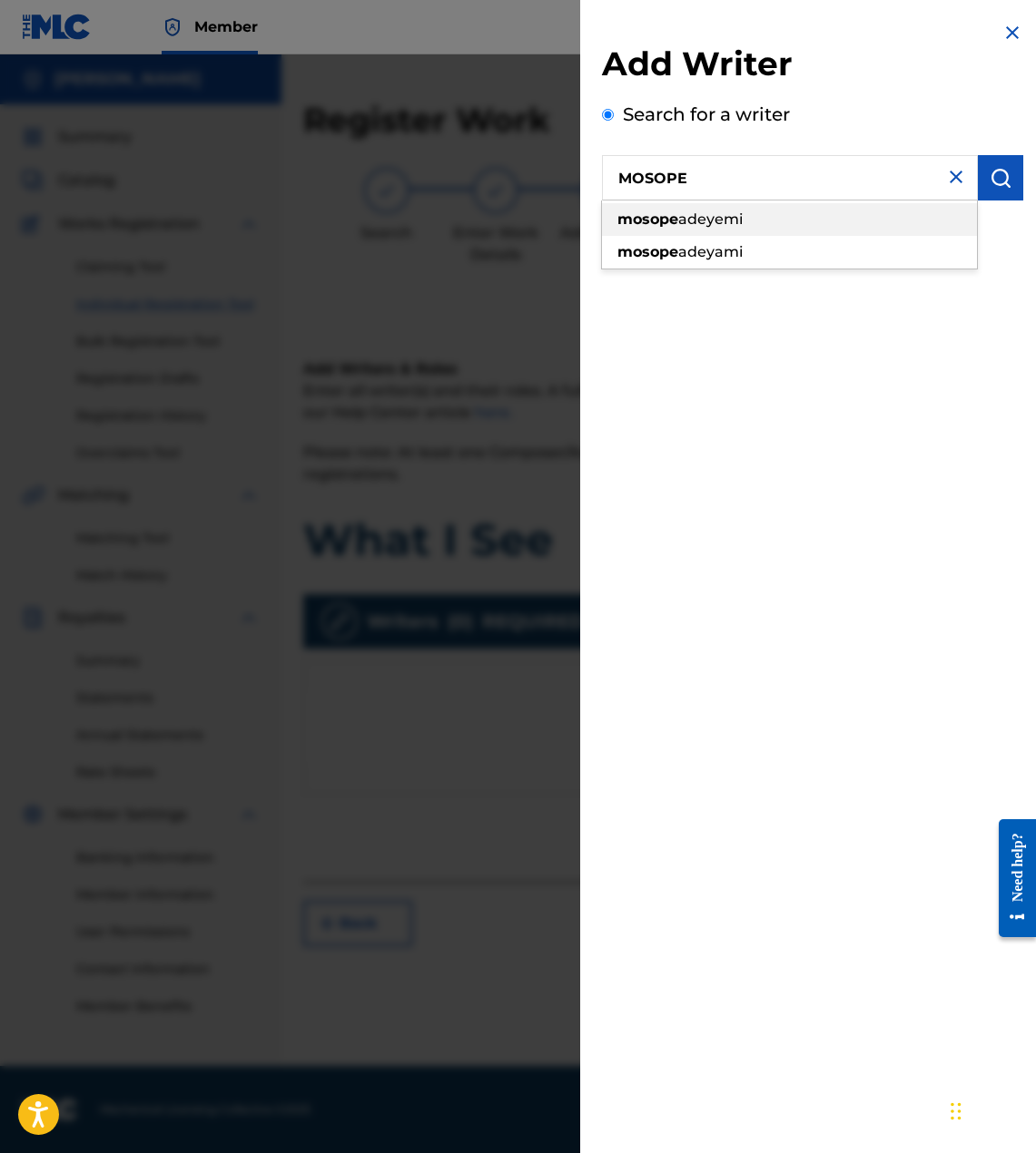
click at [746, 213] on div "[PERSON_NAME]" at bounding box center [789, 219] width 375 height 33
type input "[PERSON_NAME]"
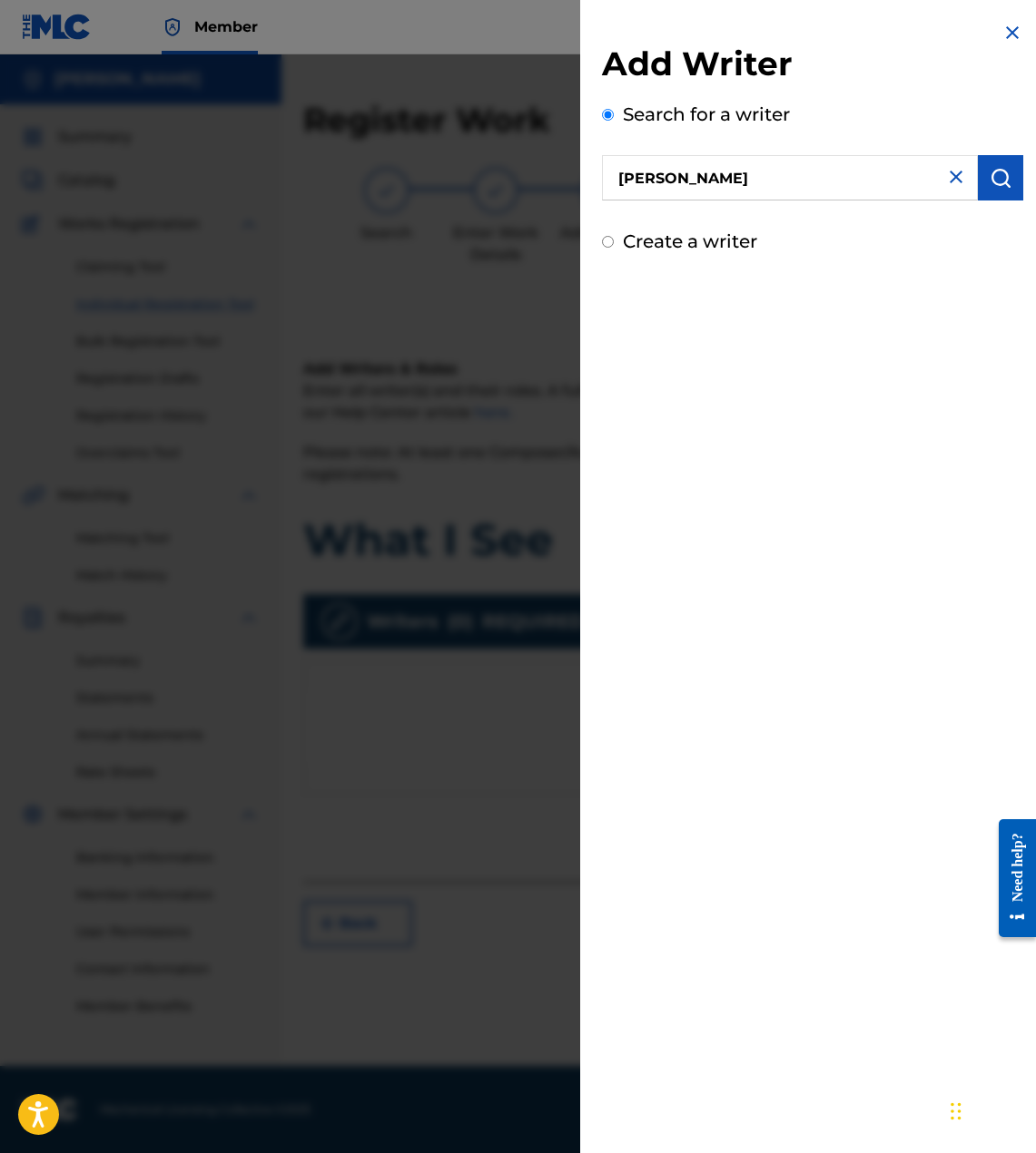
click at [977, 187] on button "submit" at bounding box center [999, 177] width 45 height 45
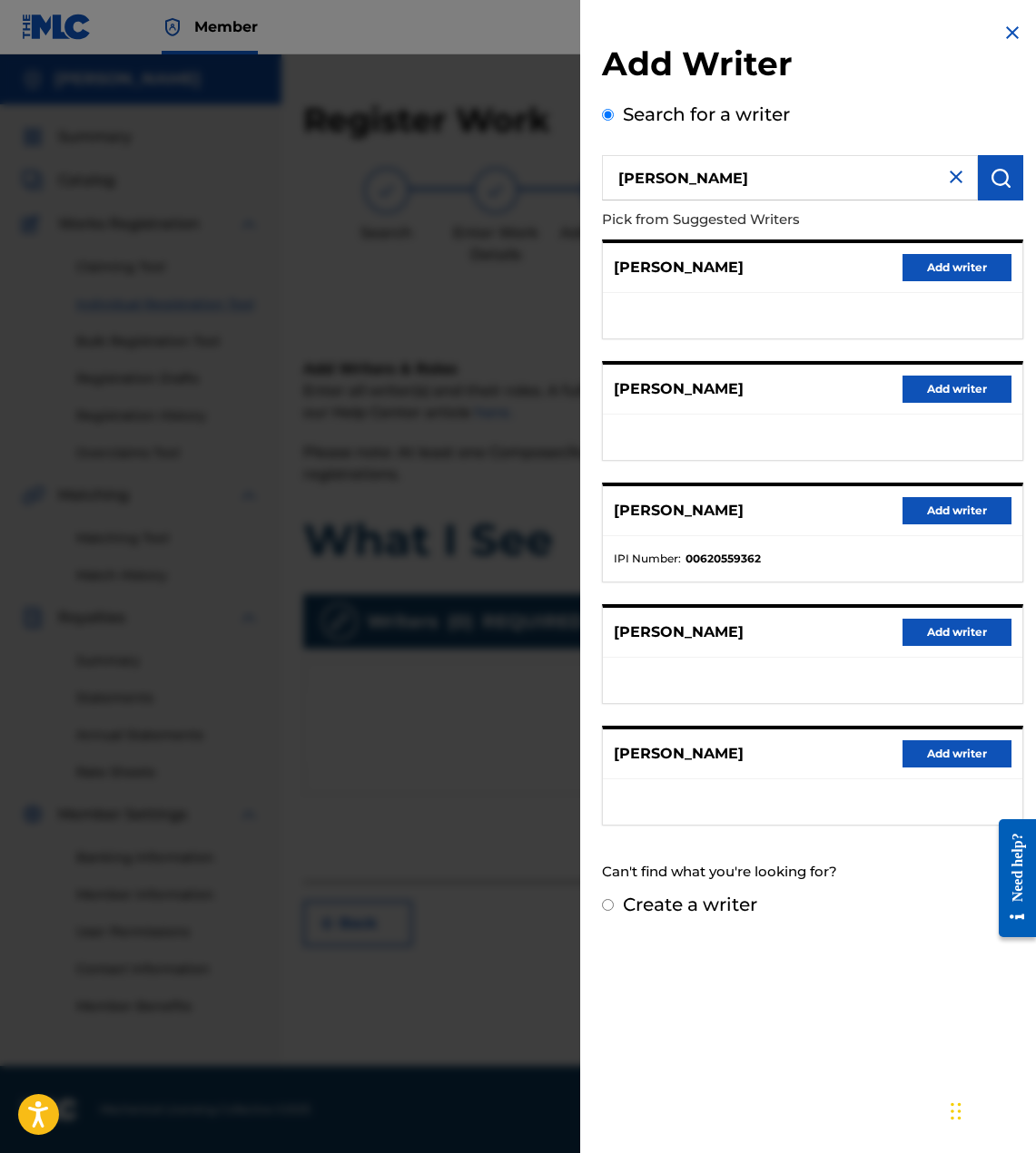
click at [951, 506] on button "Add writer" at bounding box center [956, 510] width 109 height 27
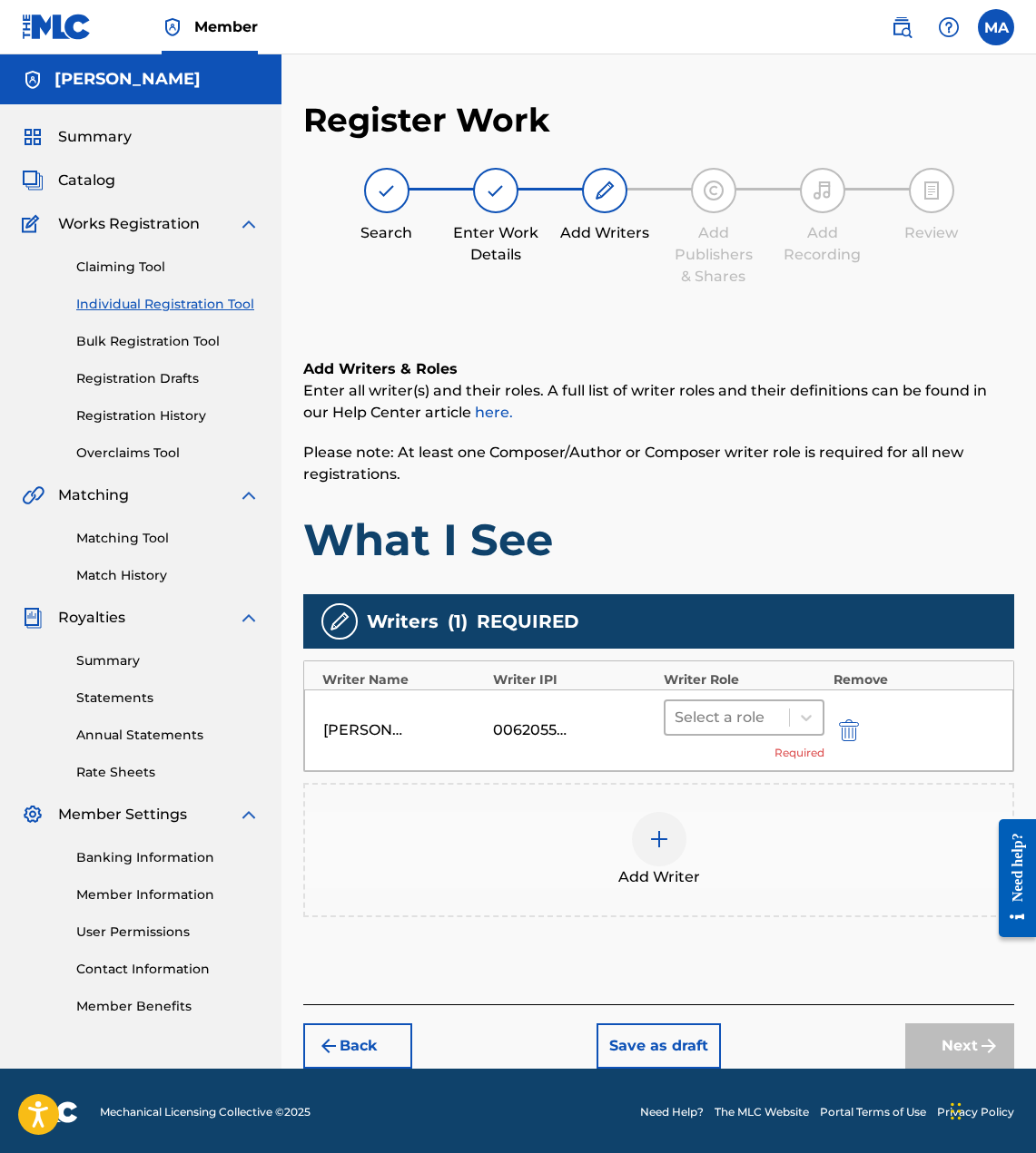
click at [748, 712] on div at bounding box center [726, 717] width 105 height 25
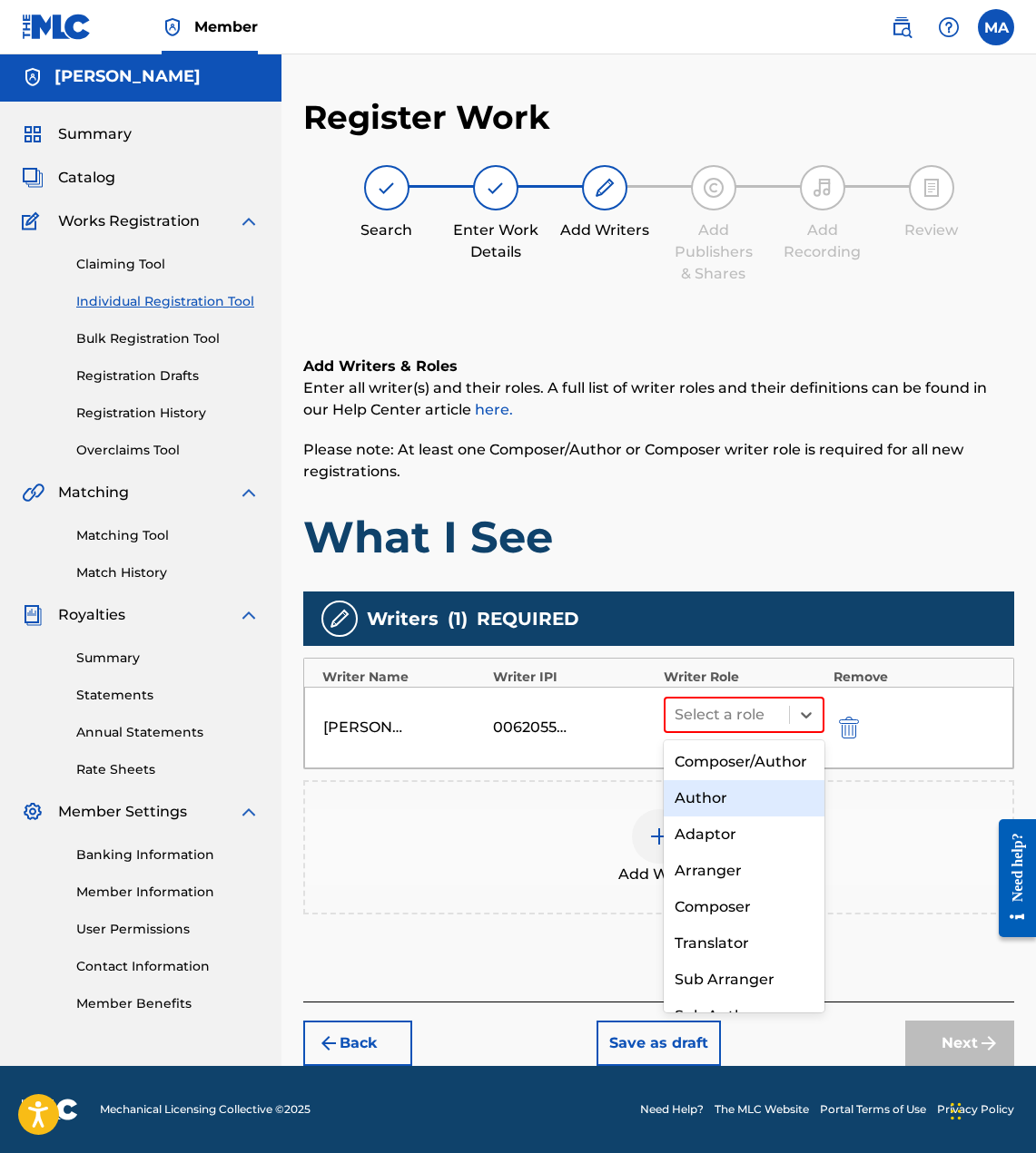
click at [714, 801] on div "Author" at bounding box center [743, 798] width 161 height 36
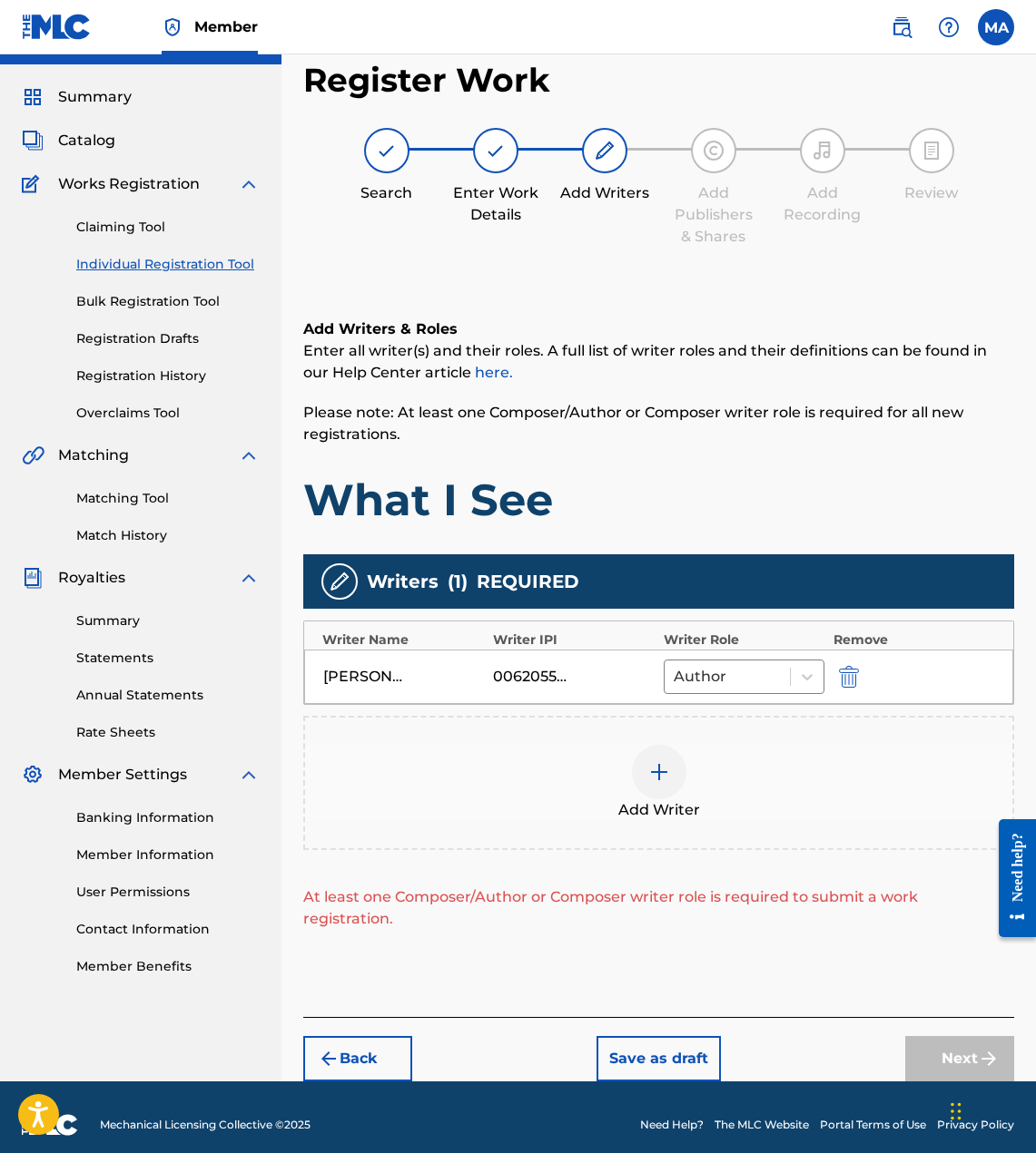
scroll to position [55, 0]
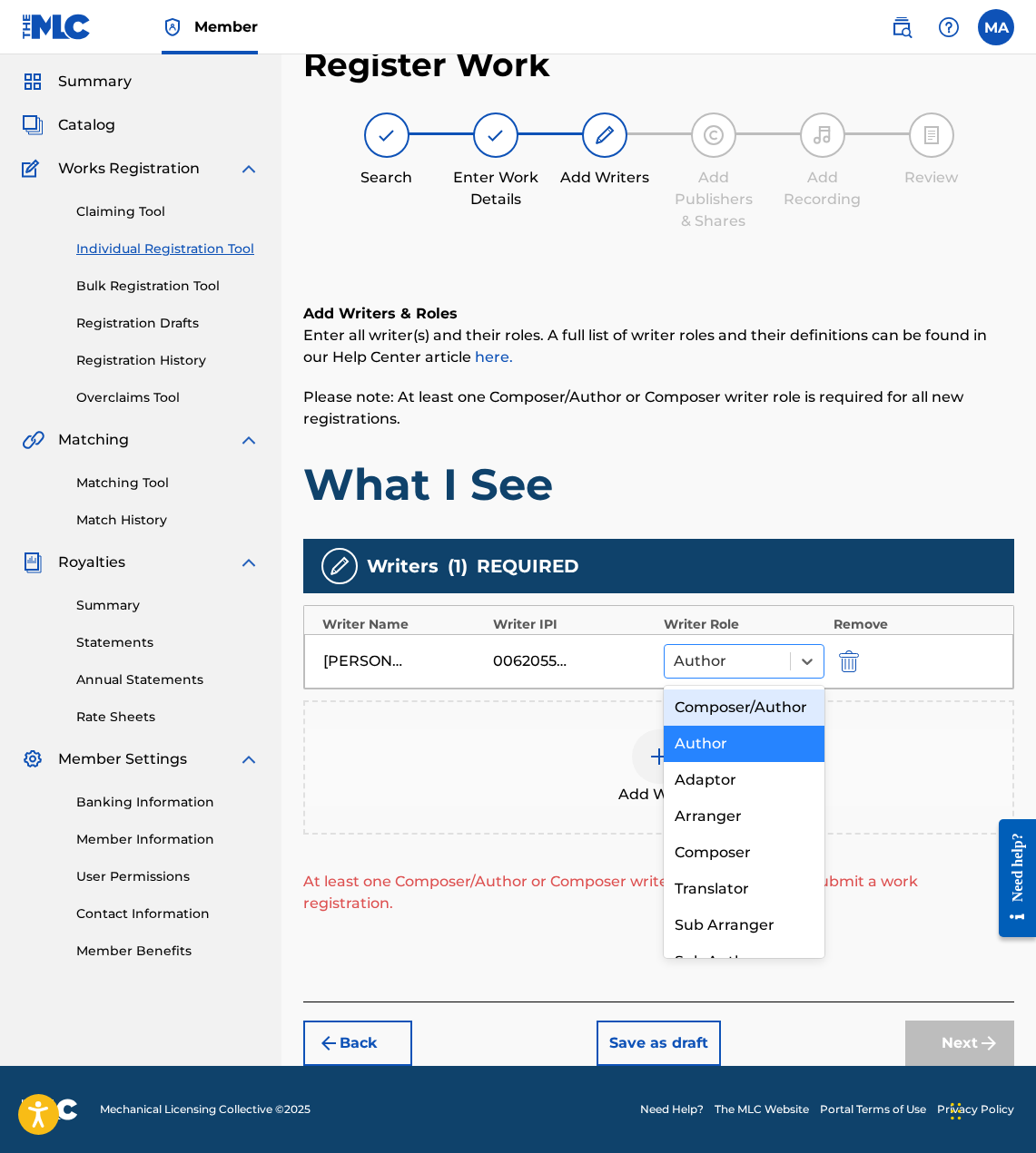
click at [770, 668] on div at bounding box center [726, 661] width 107 height 25
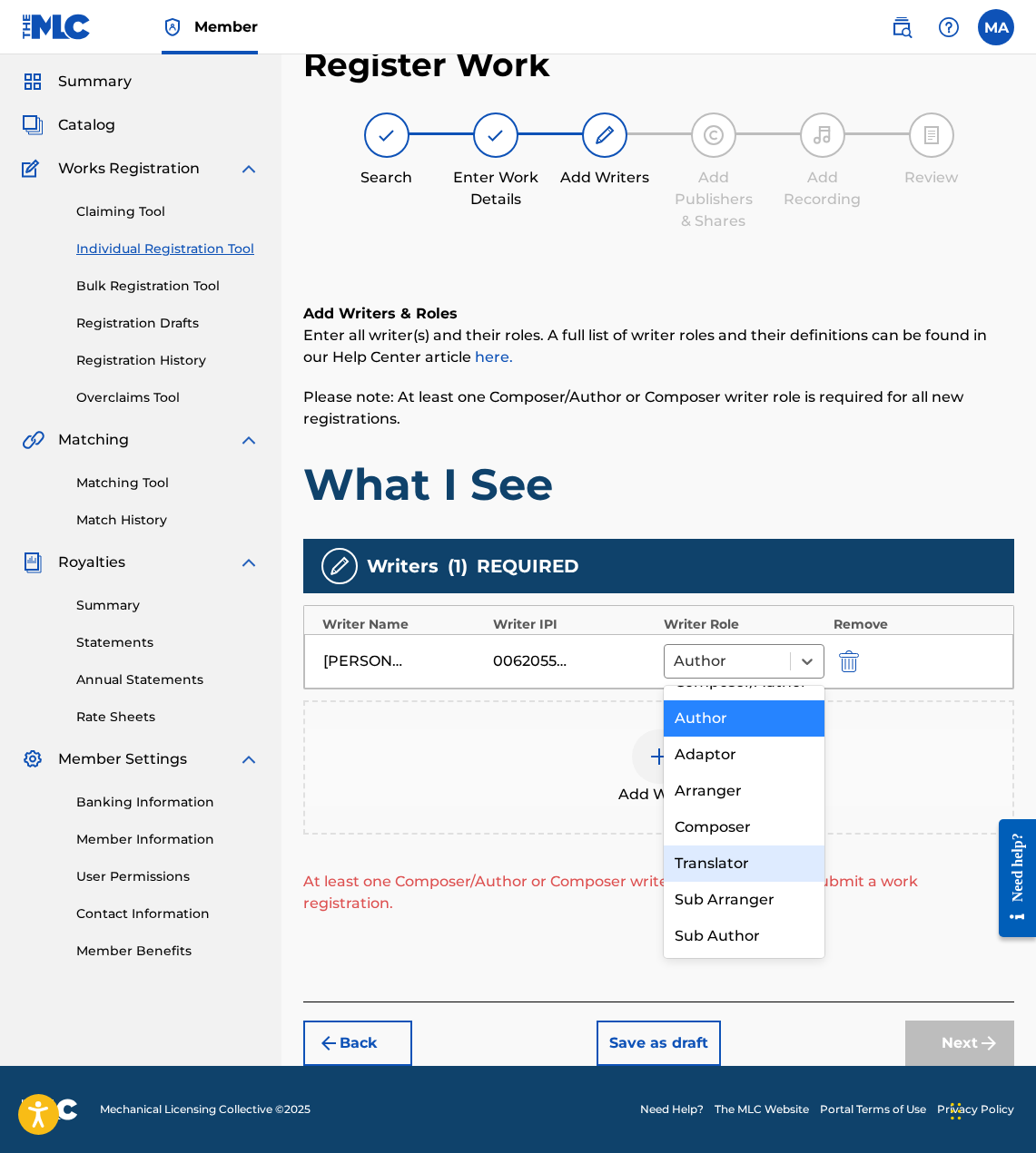
click at [511, 792] on div "Add Writer" at bounding box center [658, 768] width 707 height 76
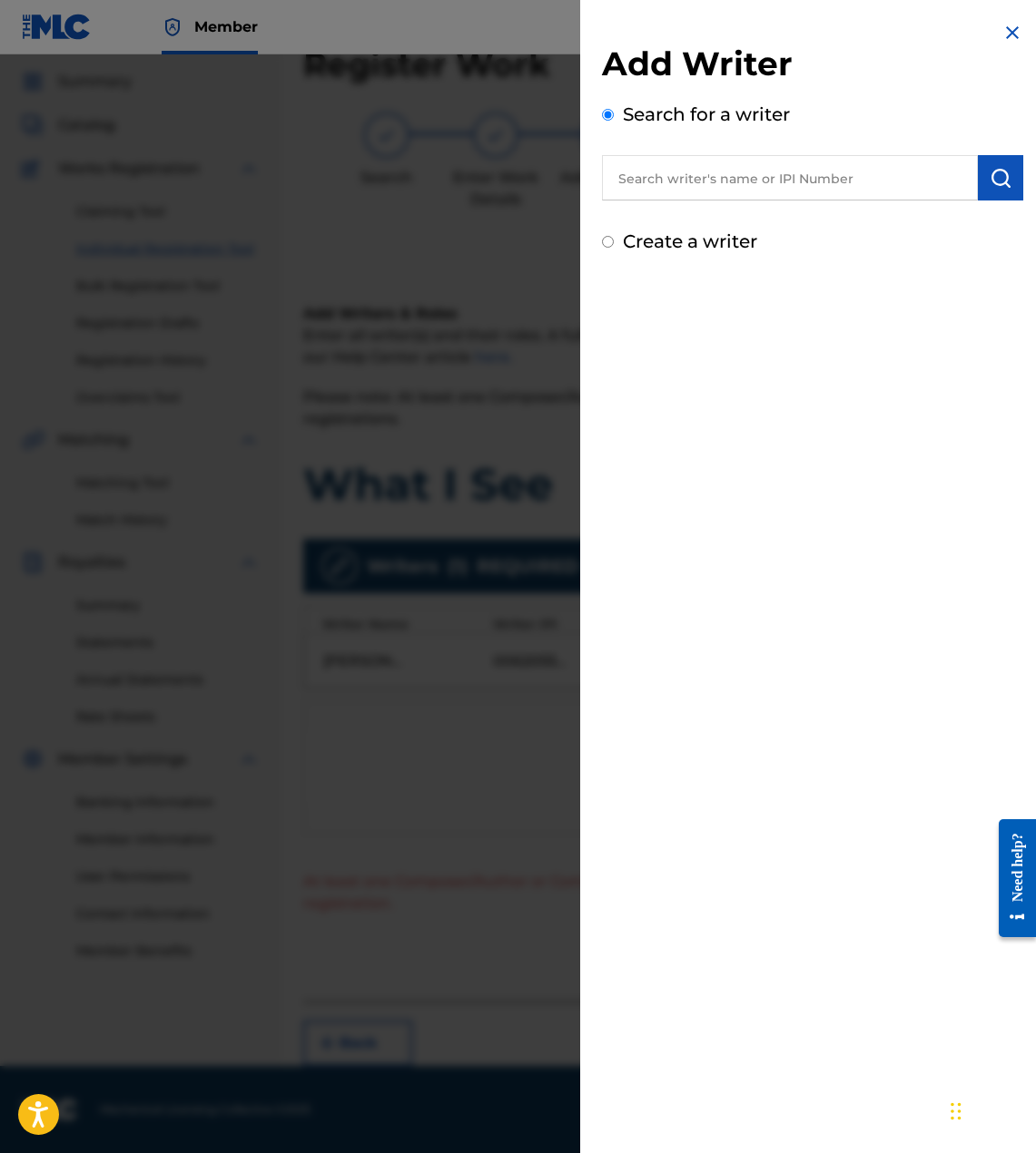
click at [994, 46] on h2 "Add Writer" at bounding box center [812, 67] width 421 height 46
click at [1007, 28] on img at bounding box center [1012, 33] width 22 height 22
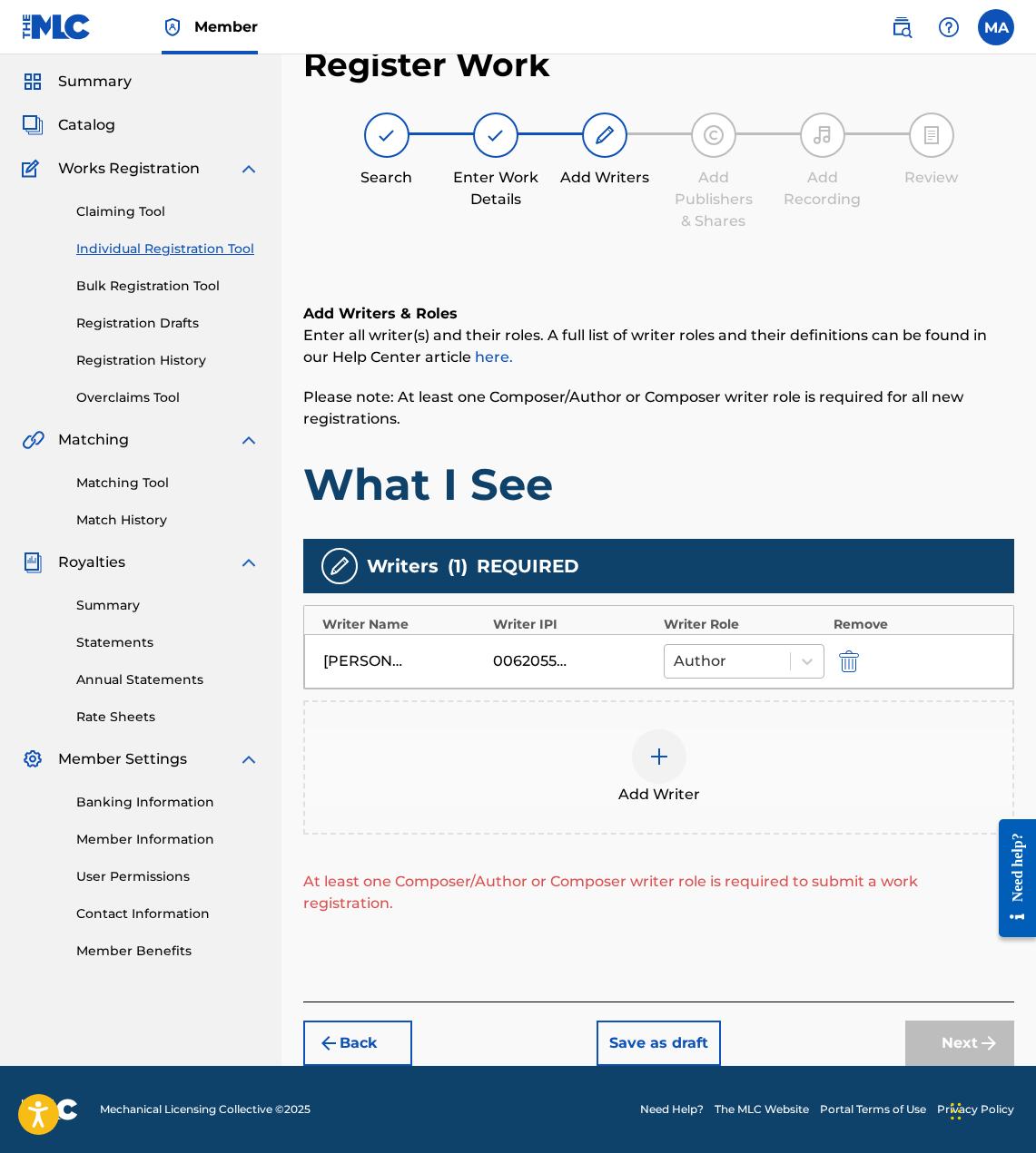
click at [722, 650] on div at bounding box center [726, 661] width 107 height 25
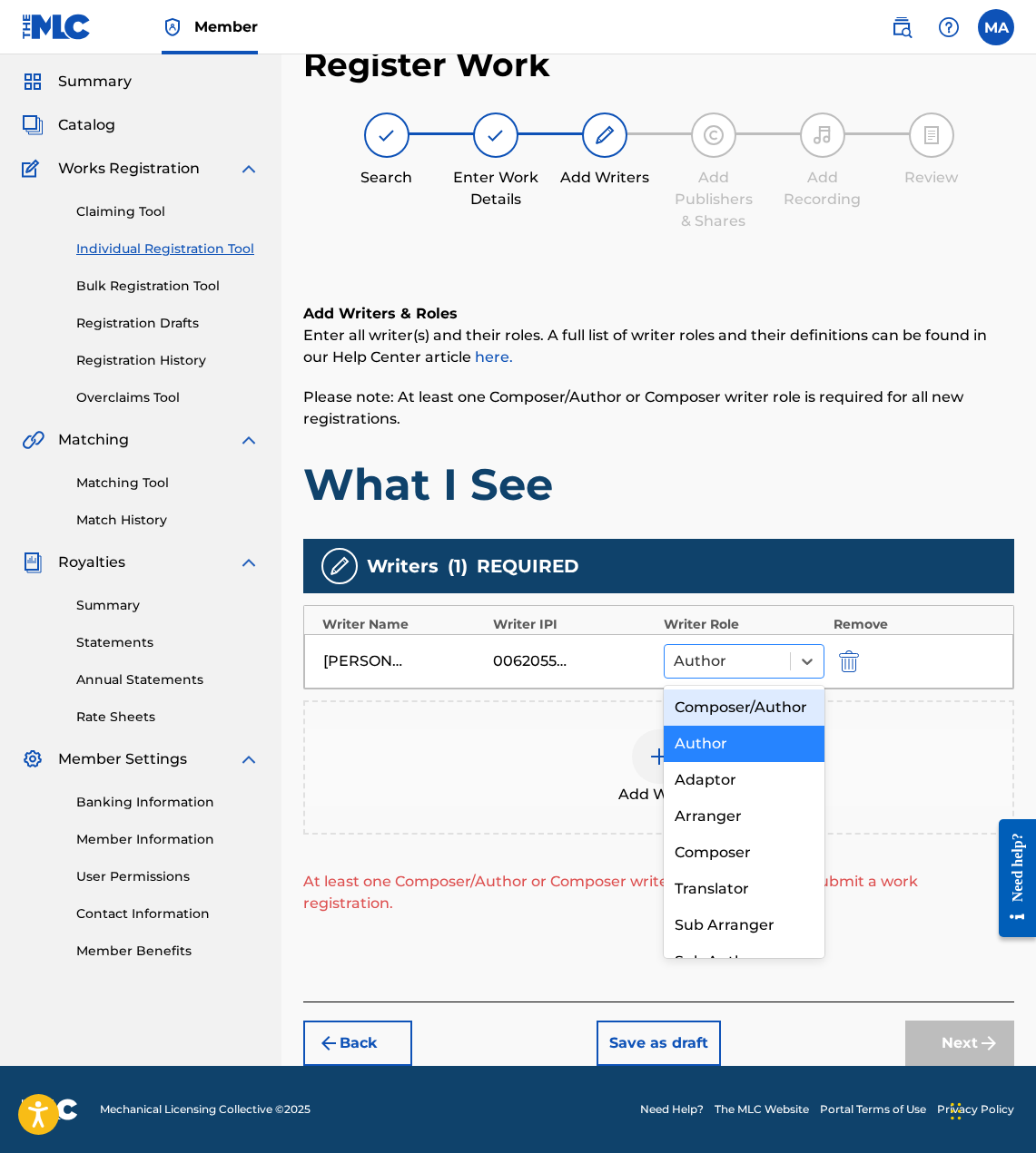
click at [750, 676] on div "Author" at bounding box center [726, 661] width 125 height 33
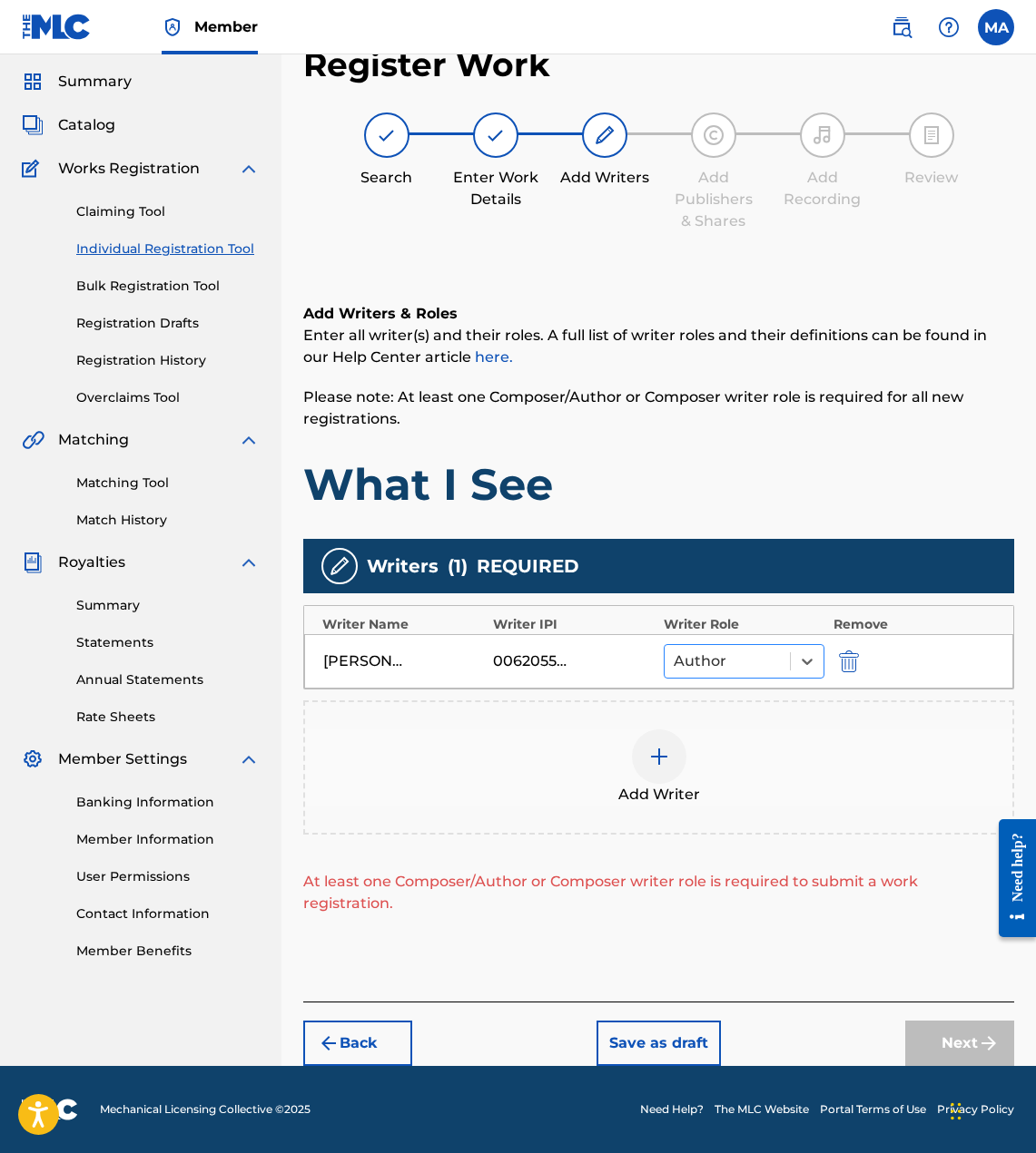
click at [744, 667] on div at bounding box center [726, 661] width 107 height 25
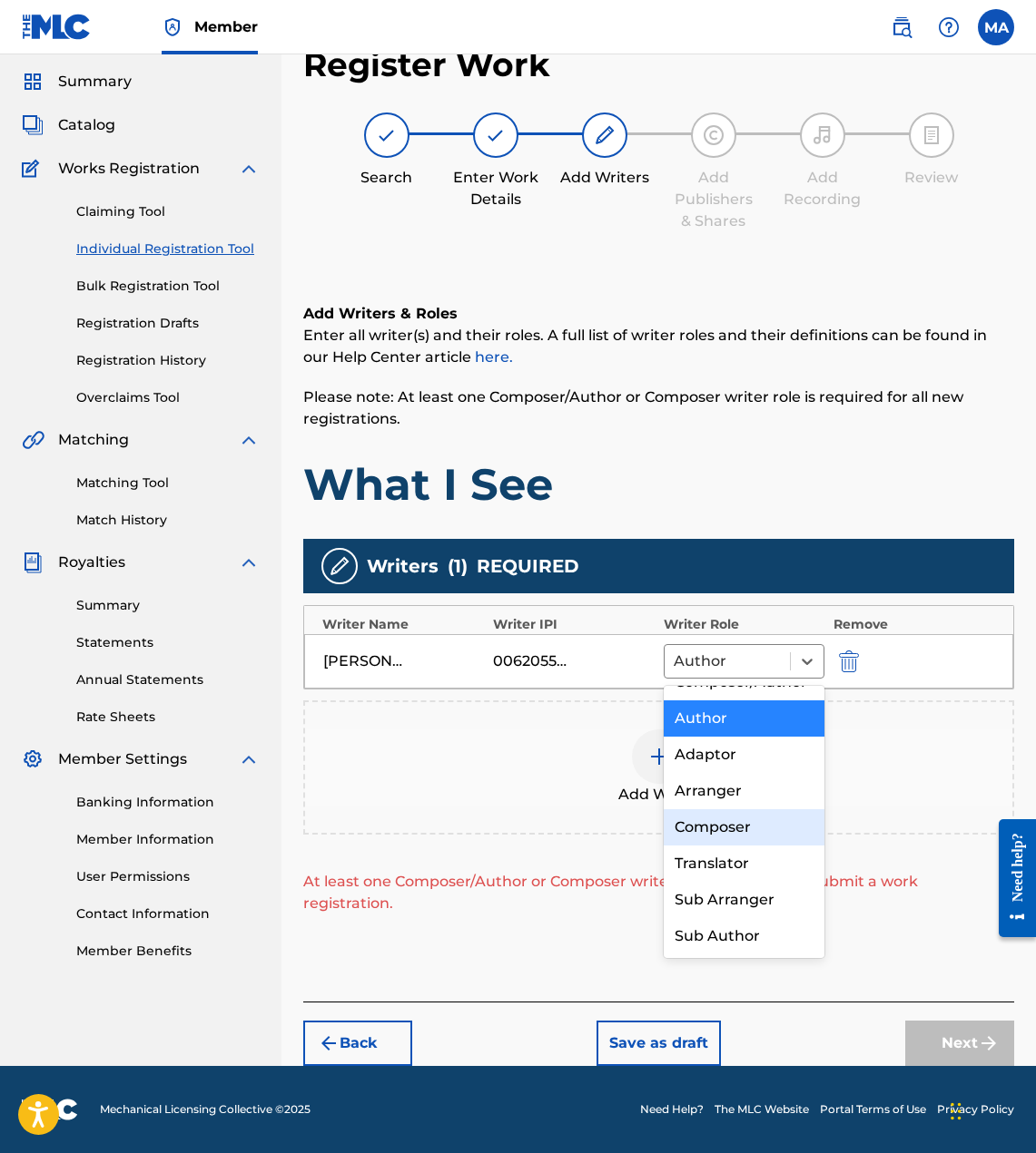
scroll to position [0, 0]
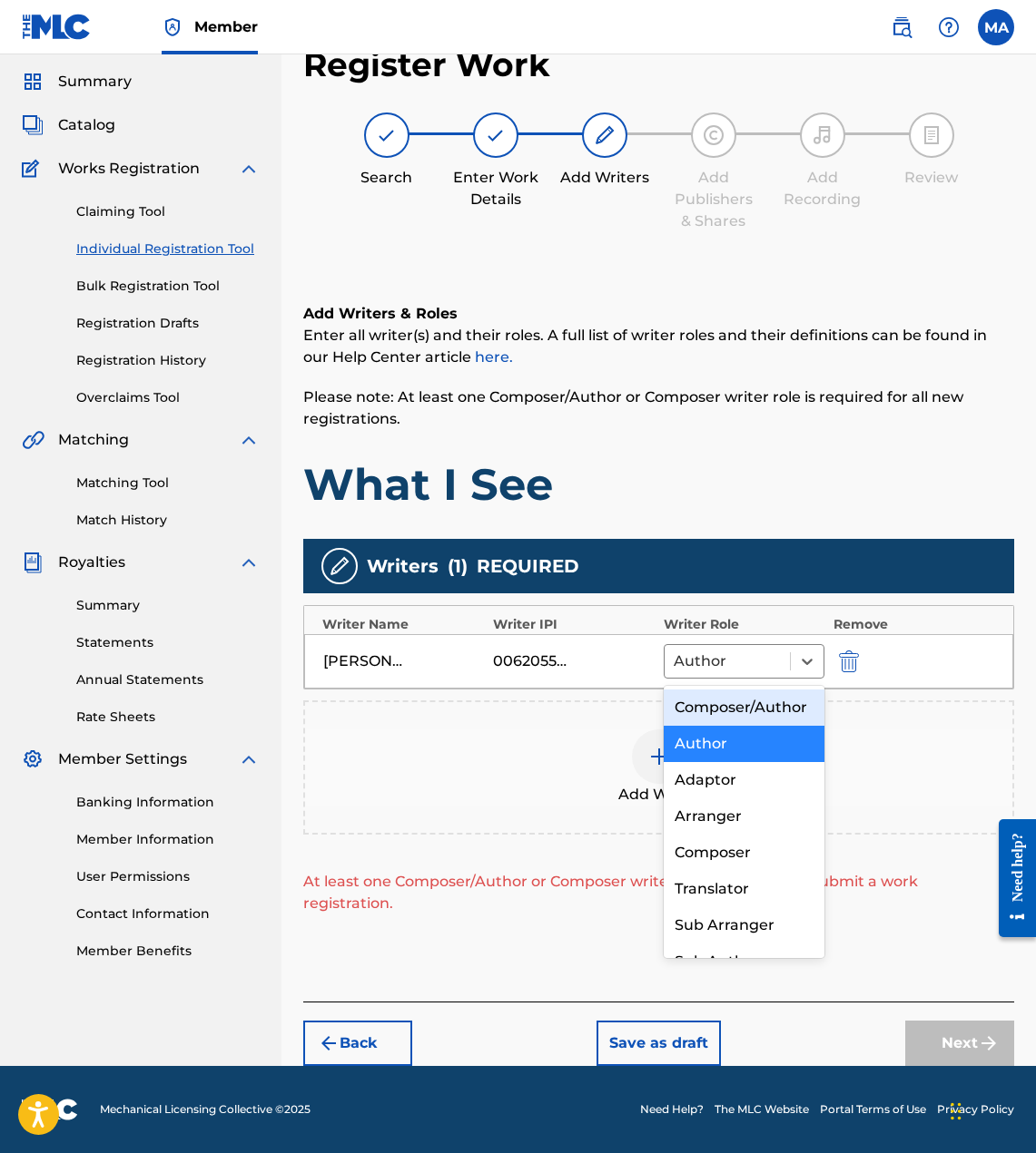
click at [753, 711] on div "Composer/Author" at bounding box center [743, 708] width 161 height 36
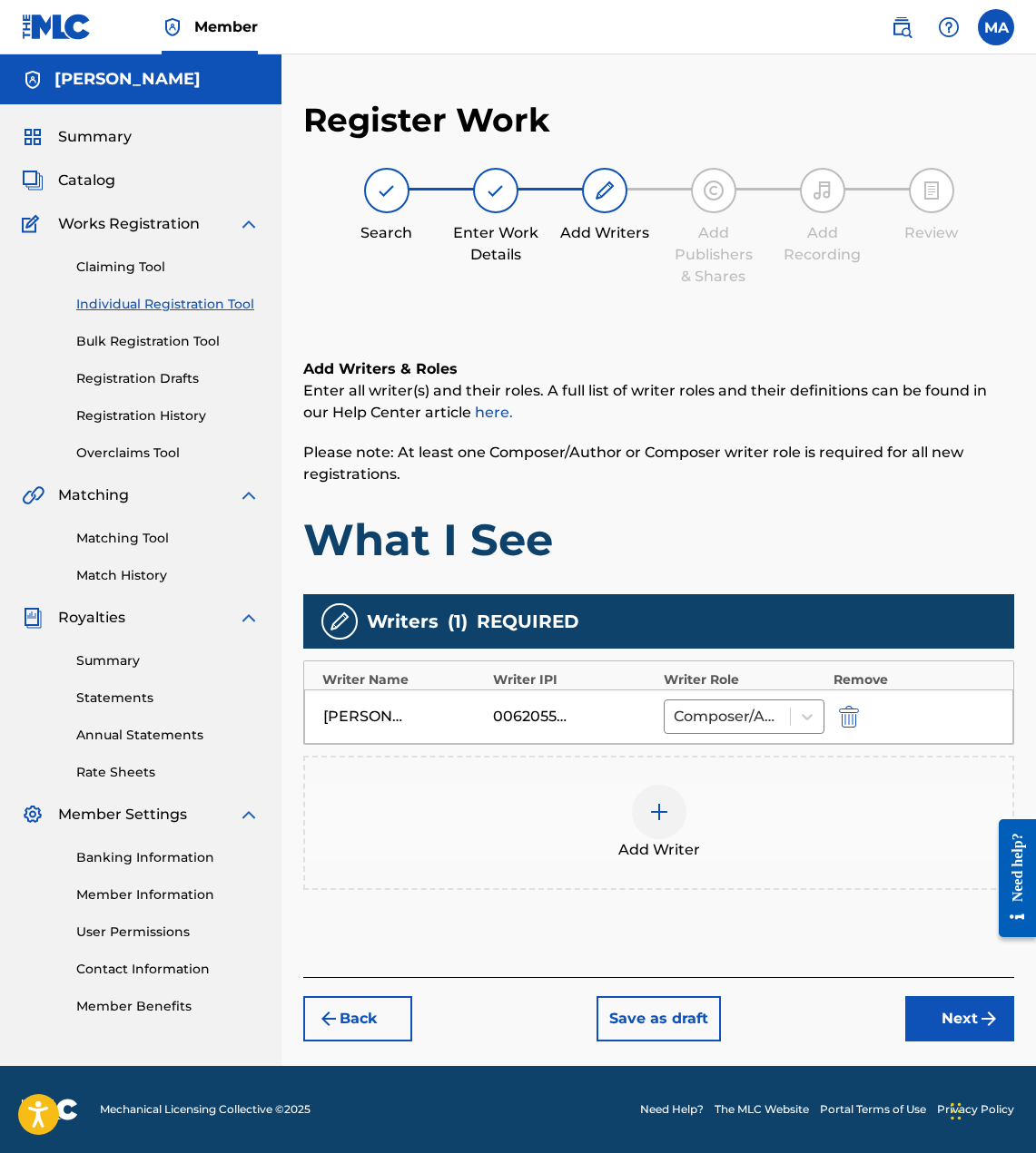
click at [986, 1034] on button "Next" at bounding box center [959, 1018] width 109 height 45
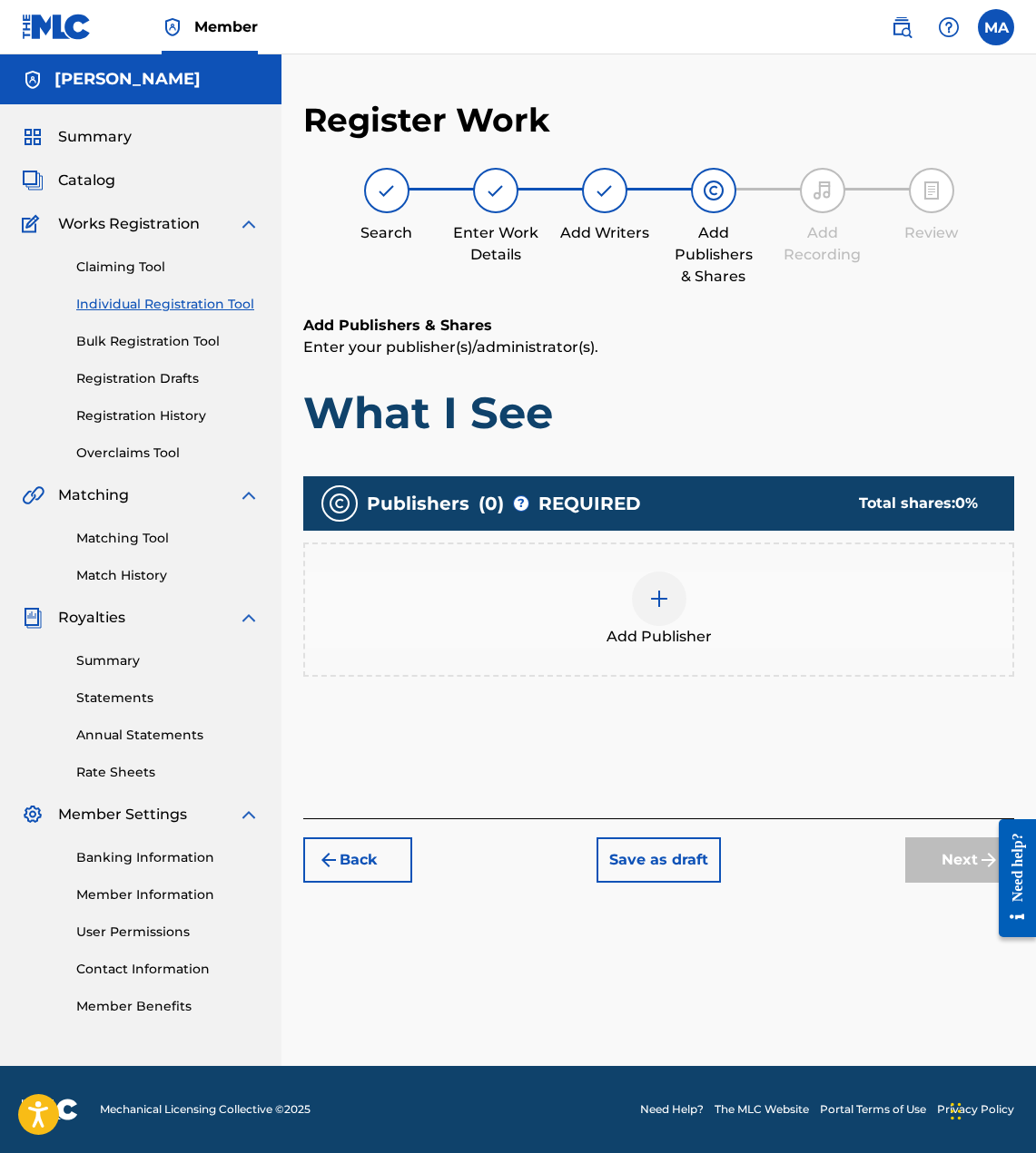
click at [648, 592] on img at bounding box center [659, 599] width 22 height 22
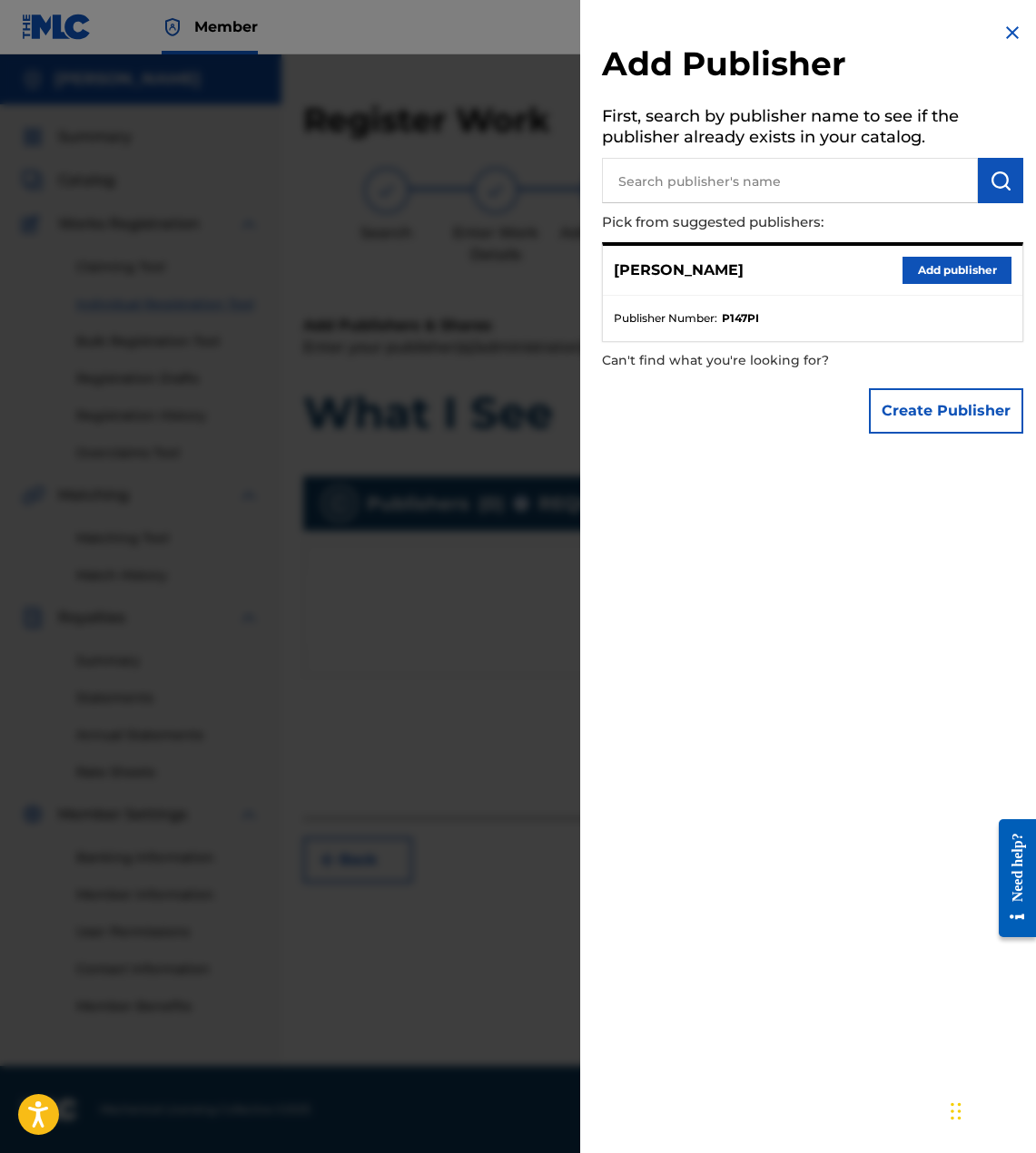
click at [945, 277] on button "Add publisher" at bounding box center [956, 270] width 109 height 27
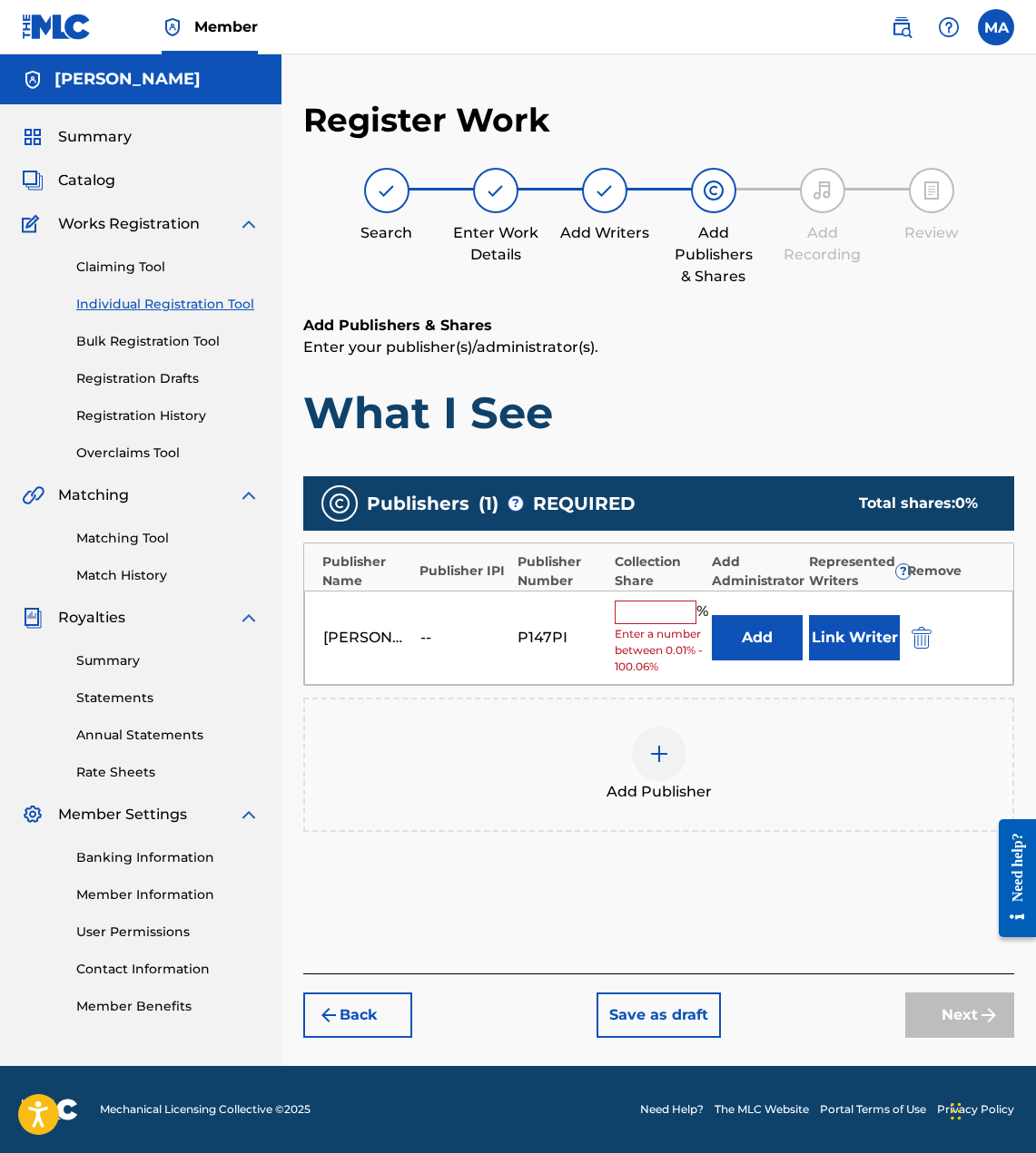
click at [666, 608] on input "text" at bounding box center [655, 613] width 82 height 24
click at [664, 619] on input "text" at bounding box center [655, 613] width 82 height 24
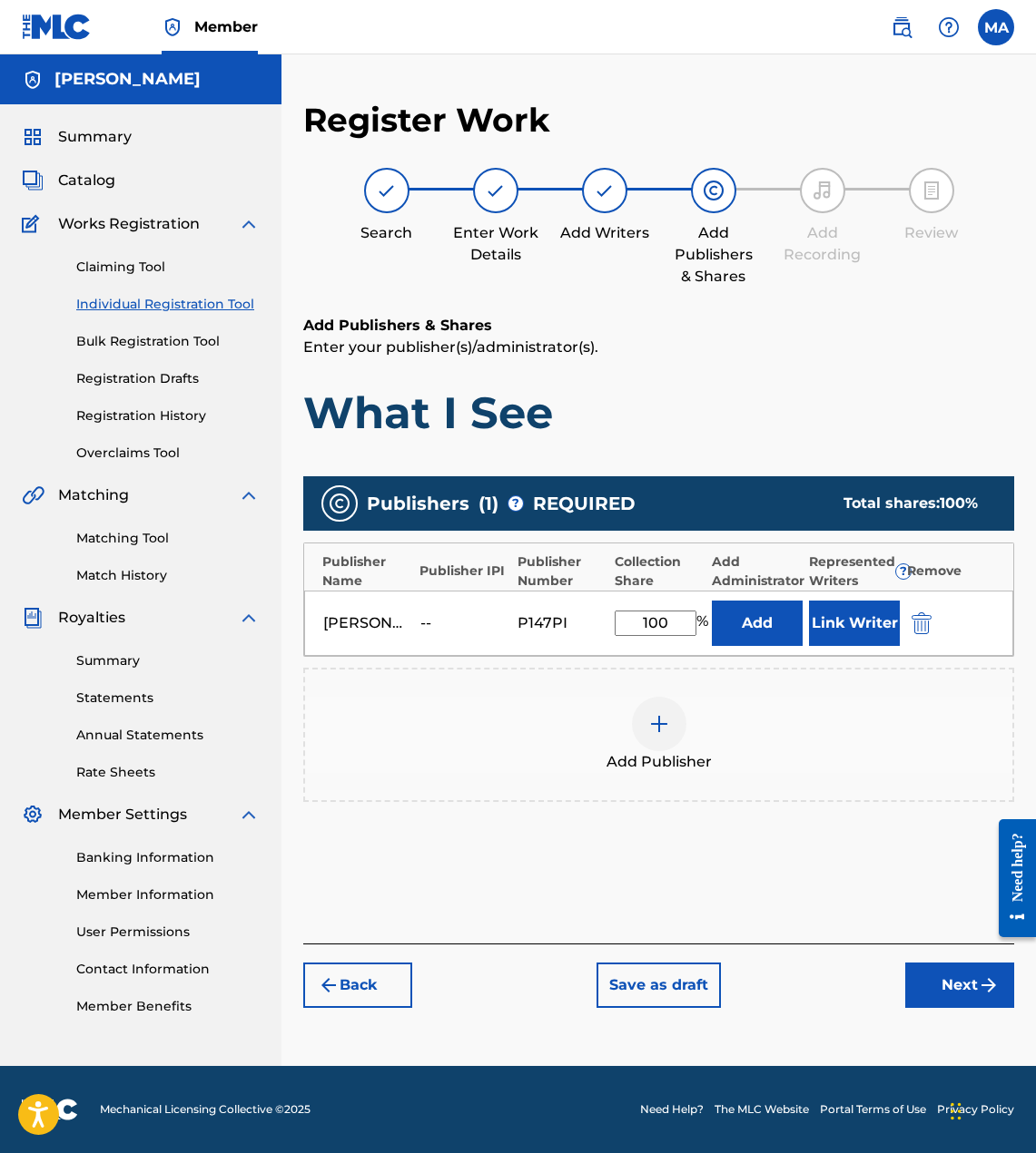
type input "100"
click at [878, 990] on div "Back Save as draft Next" at bounding box center [658, 976] width 711 height 64
click at [859, 613] on button "Link Writer" at bounding box center [854, 623] width 91 height 45
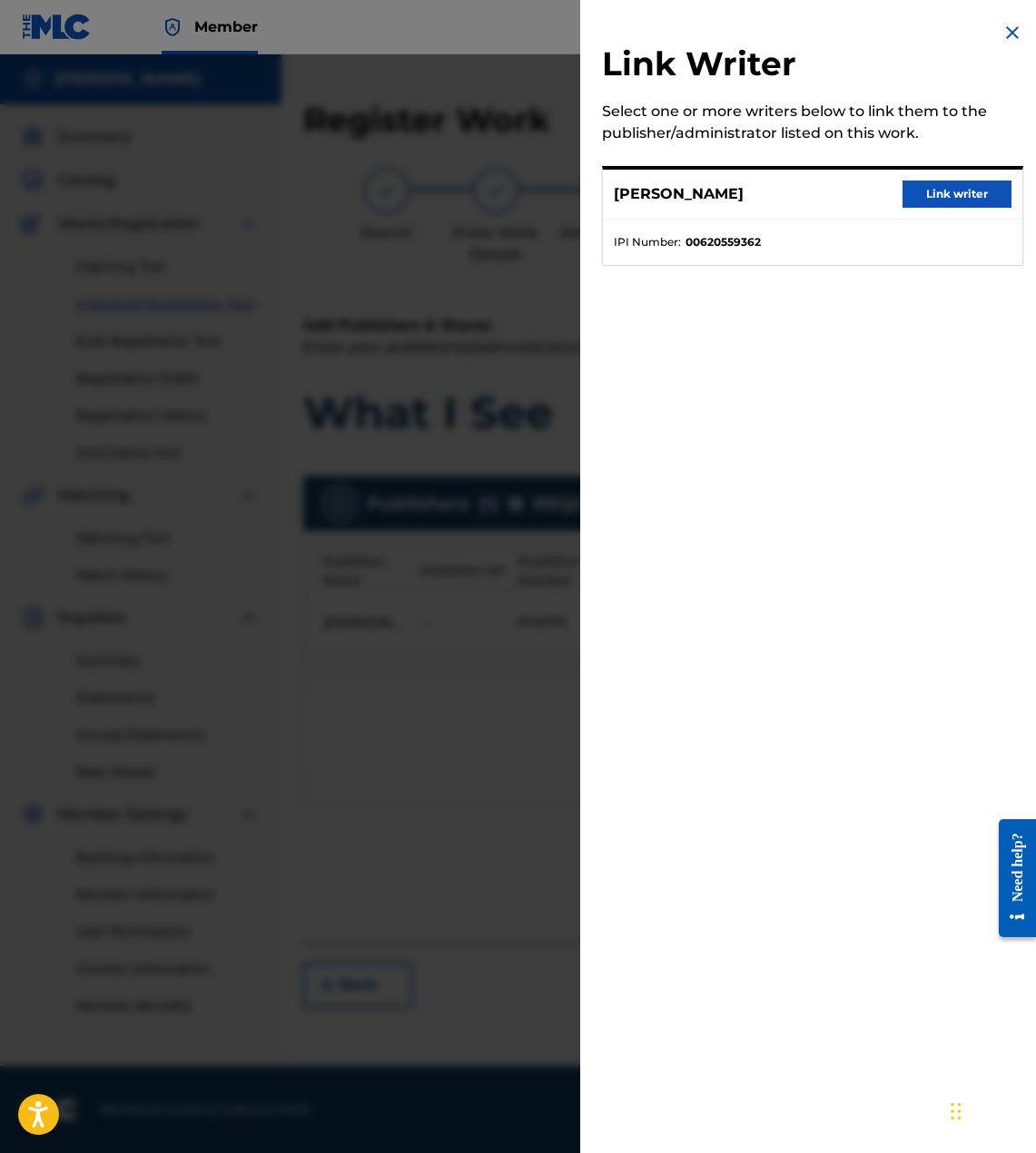
click at [949, 206] on button "Link writer" at bounding box center [956, 194] width 109 height 27
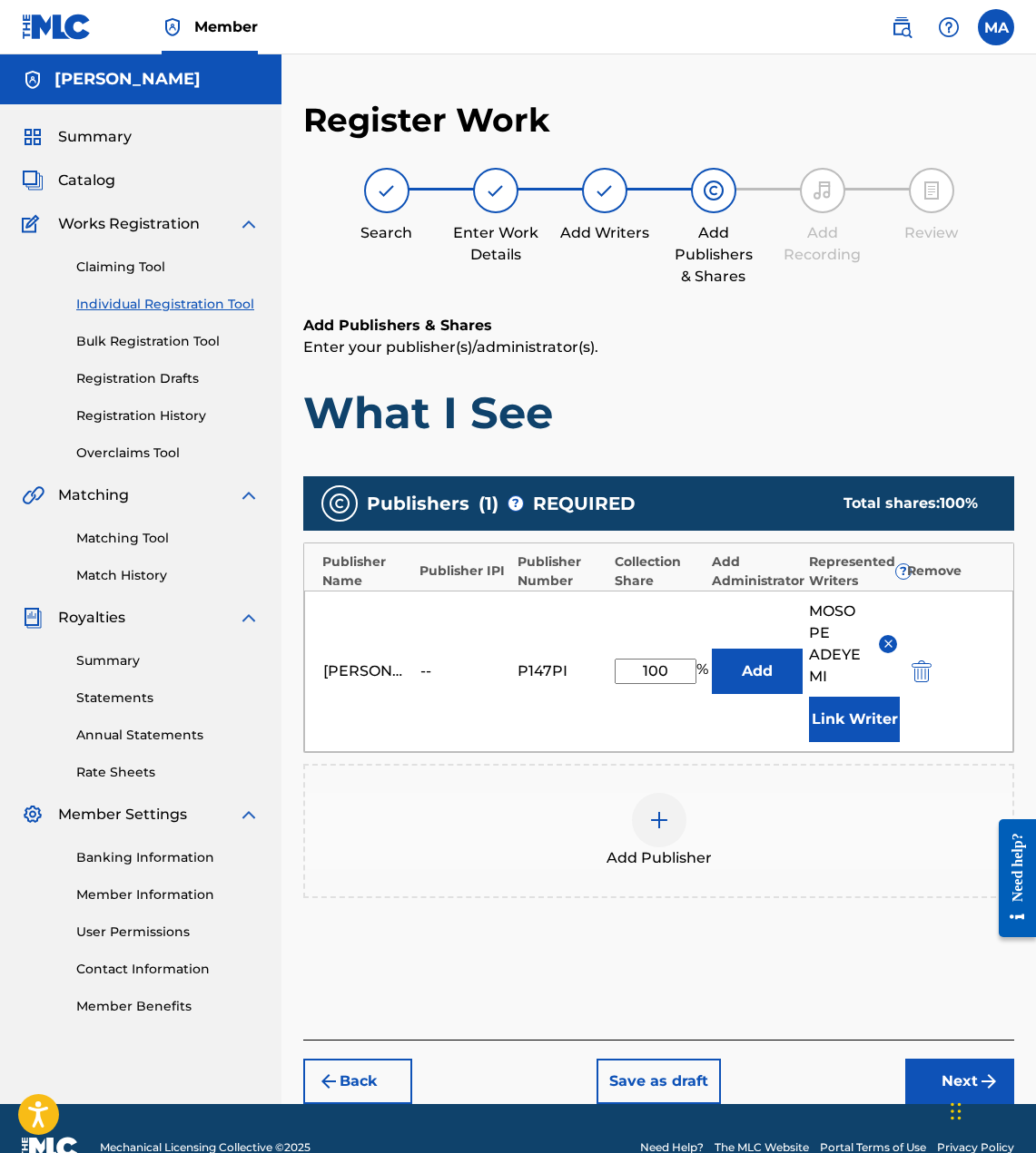
click at [768, 641] on div "[PERSON_NAME] -- P147PI 100 % Add [PERSON_NAME] Link Writer" at bounding box center [658, 672] width 709 height 162
click at [767, 663] on button "Add" at bounding box center [757, 671] width 91 height 45
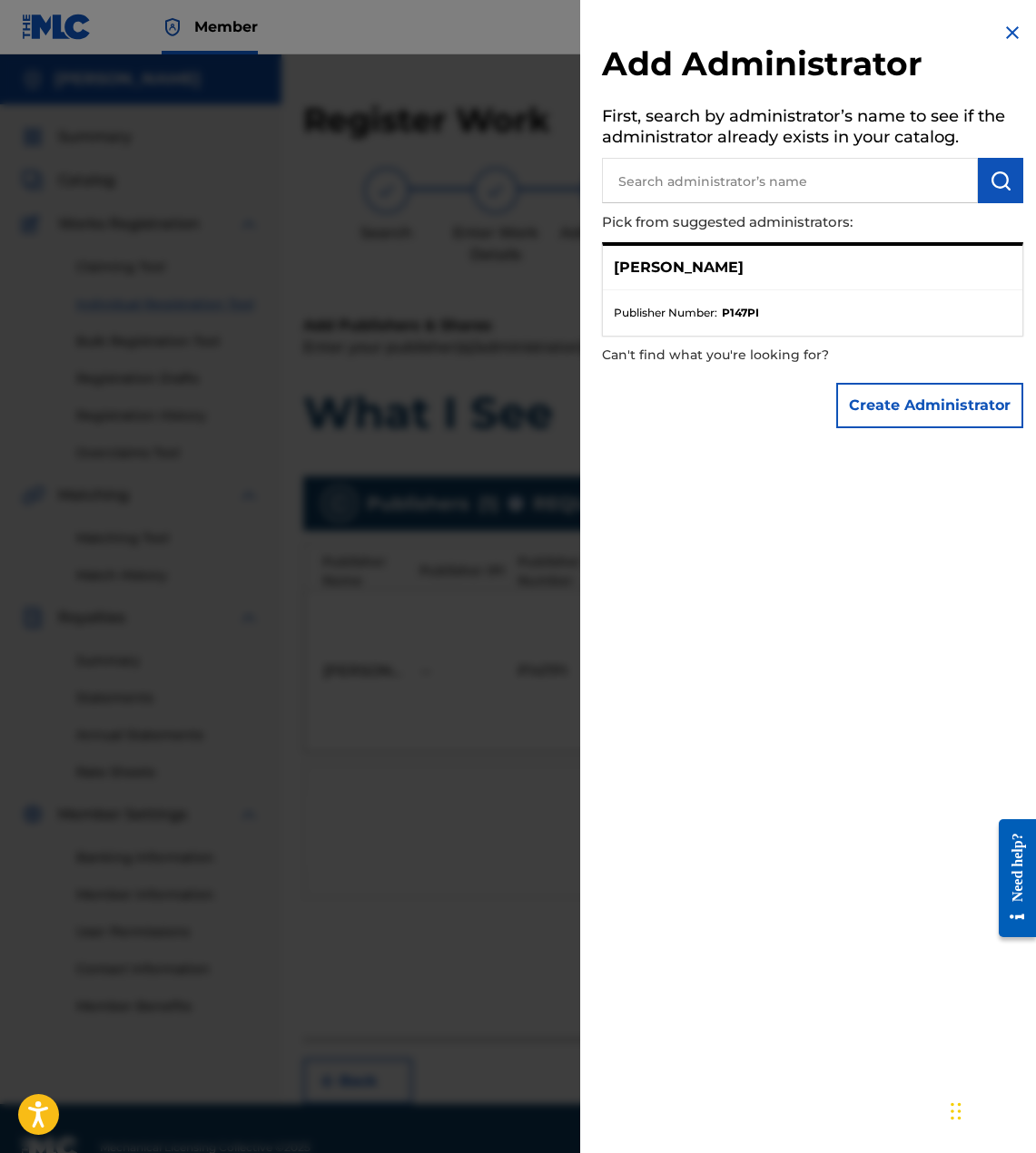
click at [714, 299] on ul "Publisher Number : P147PI" at bounding box center [812, 312] width 419 height 45
click at [1002, 11] on div "Add Administrator First, search by administrator’s name to see if the administr…" at bounding box center [812, 229] width 465 height 459
click at [1001, 30] on img at bounding box center [1012, 33] width 22 height 22
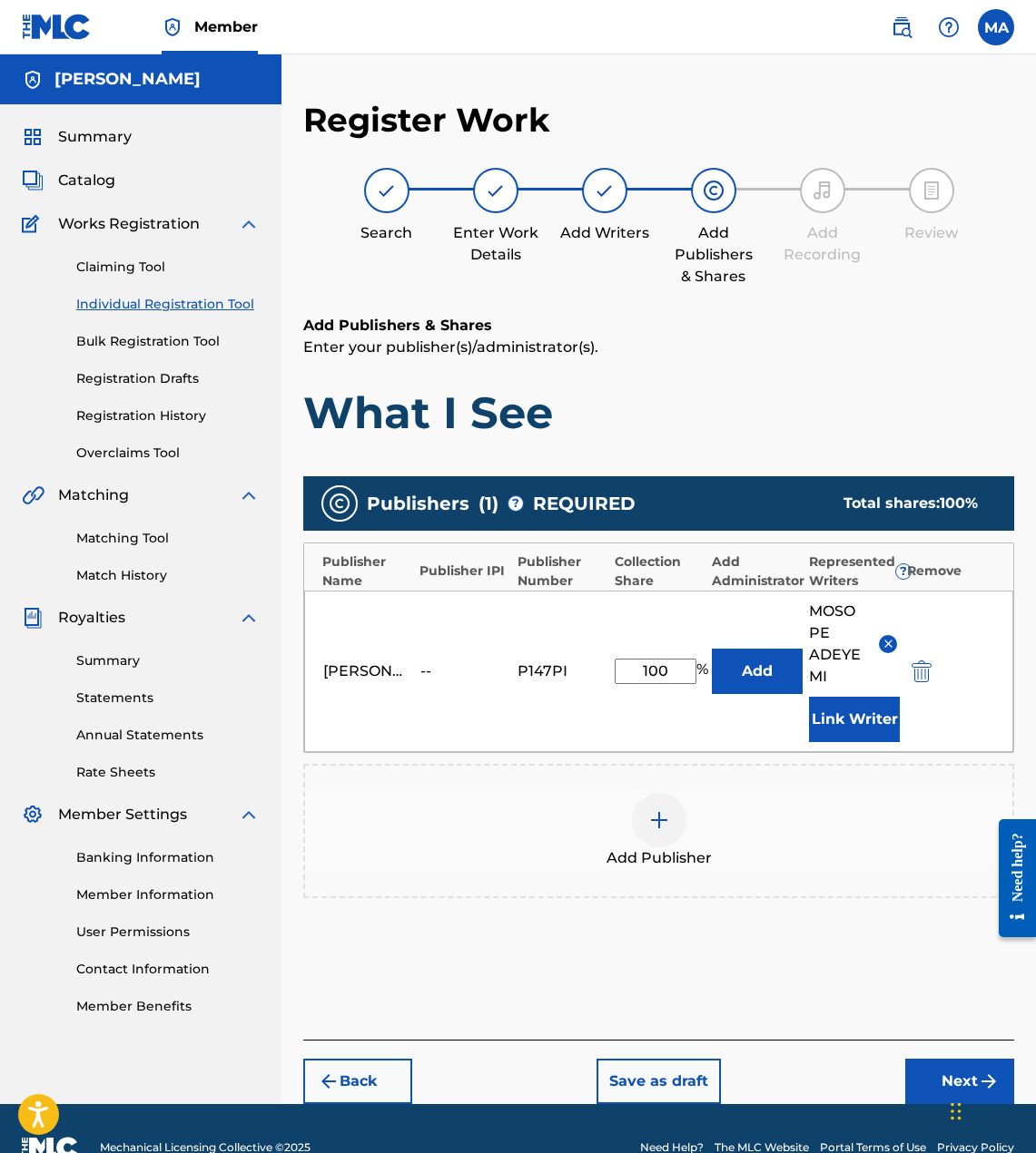
click at [953, 1090] on div "Chat Widget" at bounding box center [990, 1109] width 91 height 87
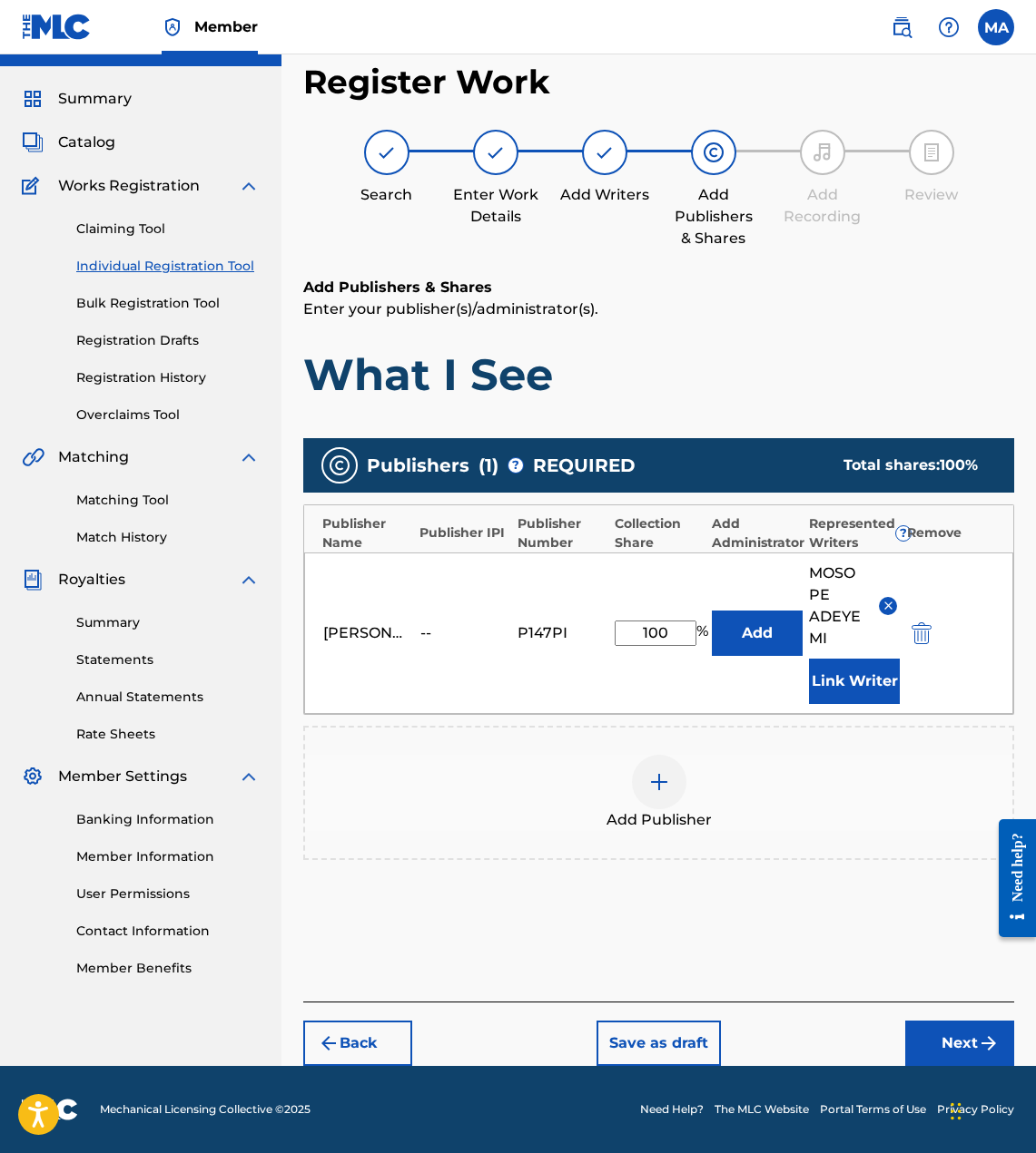
click at [943, 1044] on button "Next" at bounding box center [959, 1043] width 109 height 45
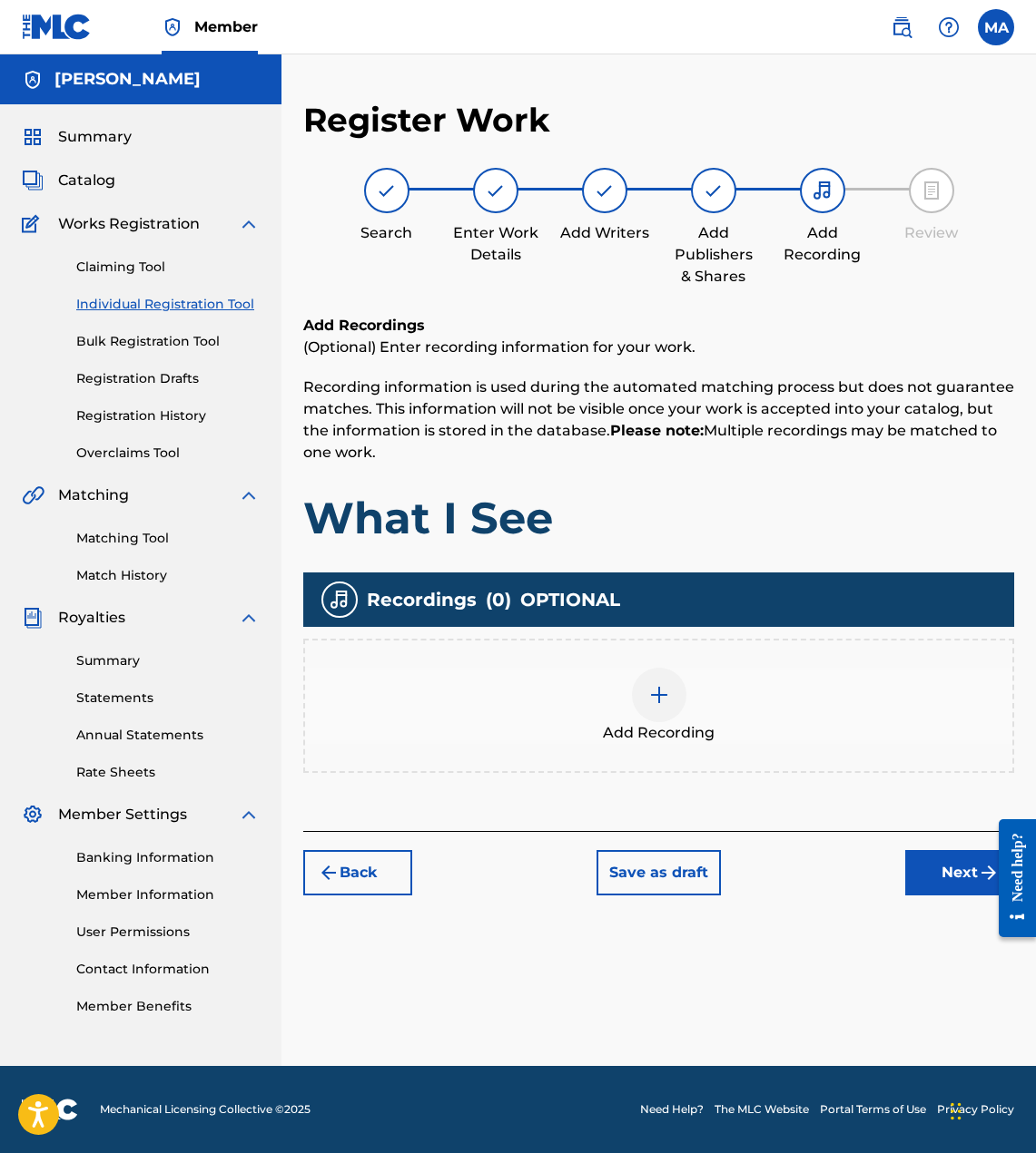
click at [645, 708] on div at bounding box center [659, 695] width 54 height 54
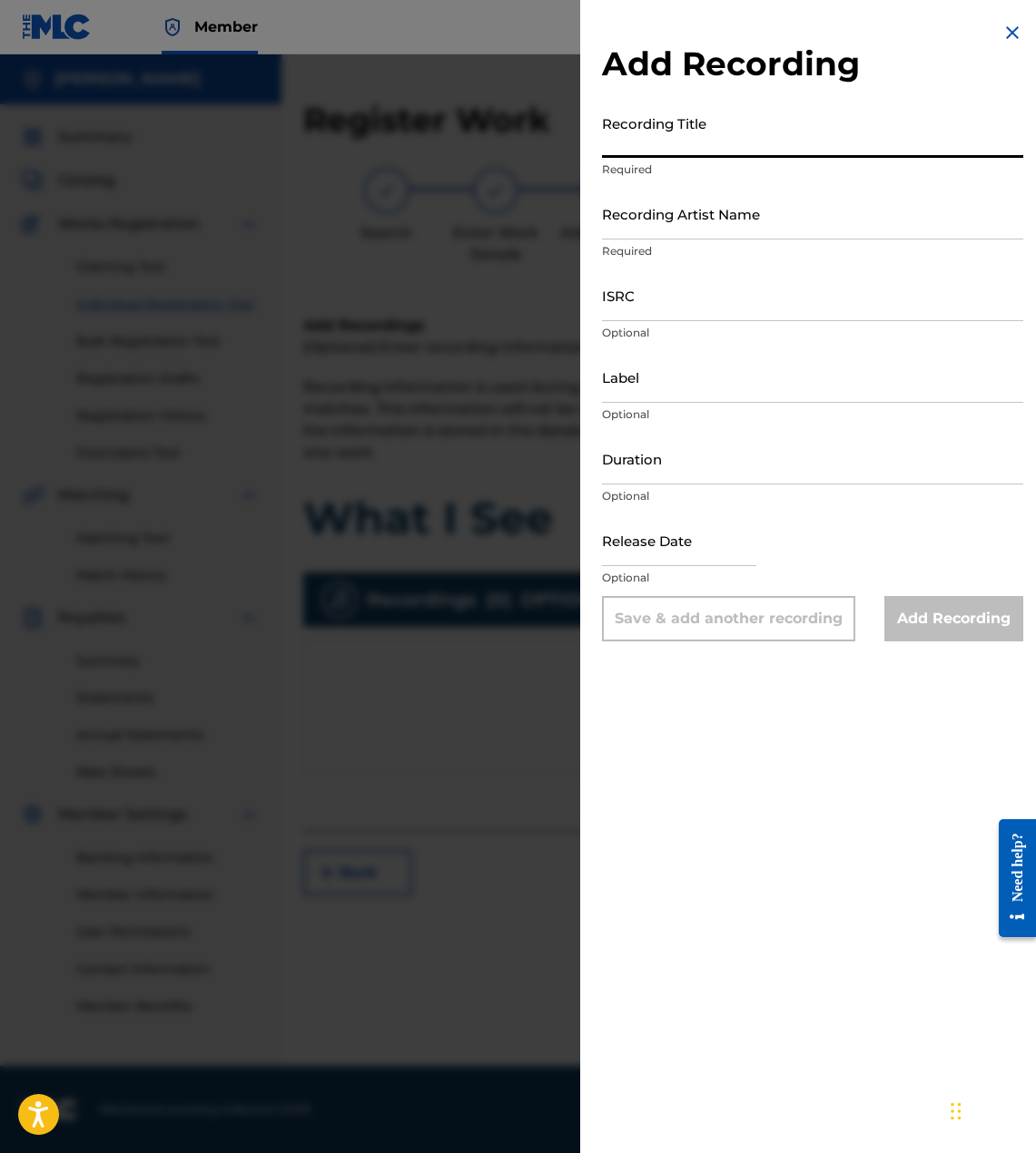
click at [687, 144] on input "Recording Title" at bounding box center [812, 132] width 421 height 52
type input "What I See"
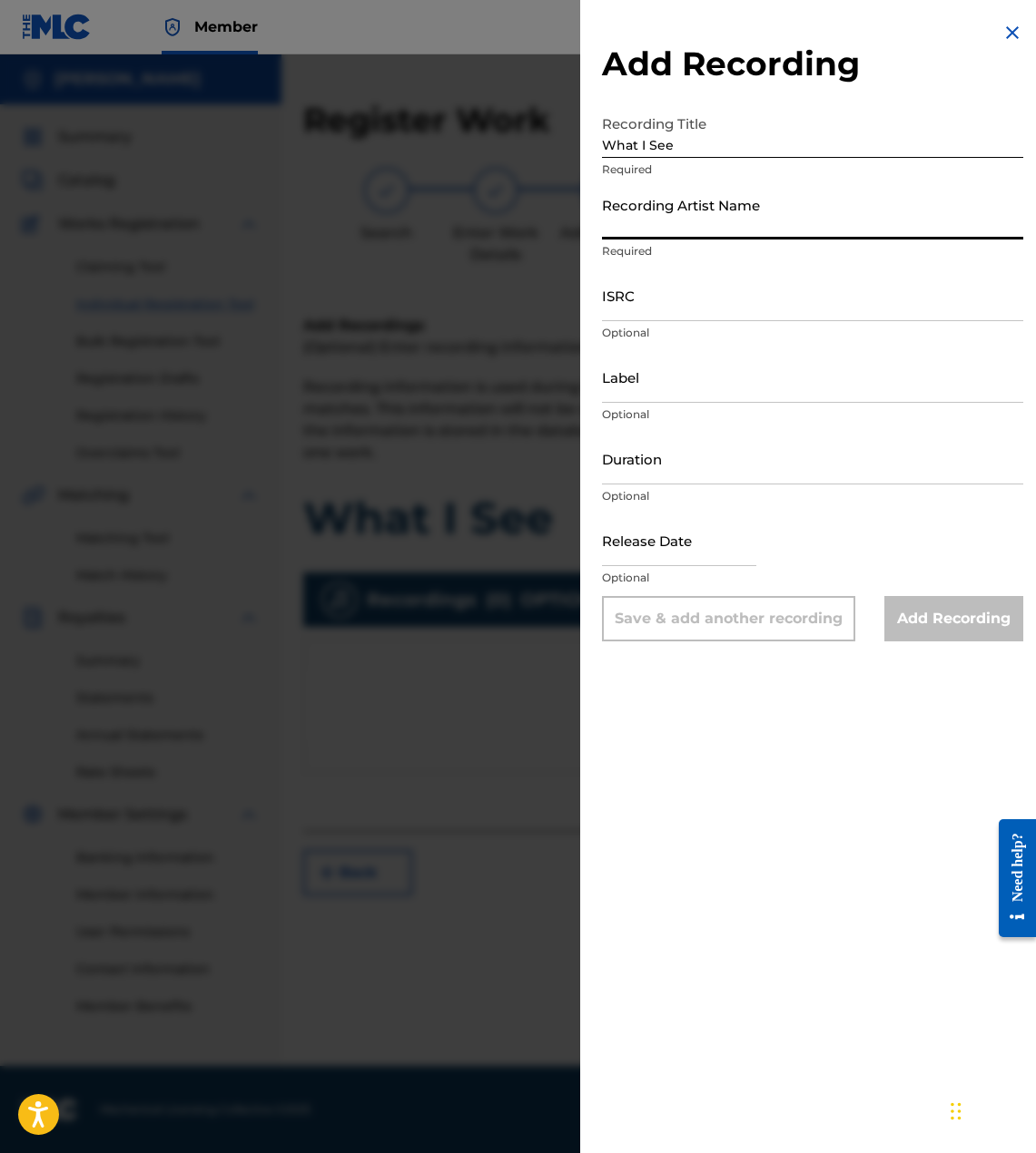
click at [678, 205] on input "Recording Artist Name" at bounding box center [812, 214] width 421 height 52
type input "[PERSON_NAME]"
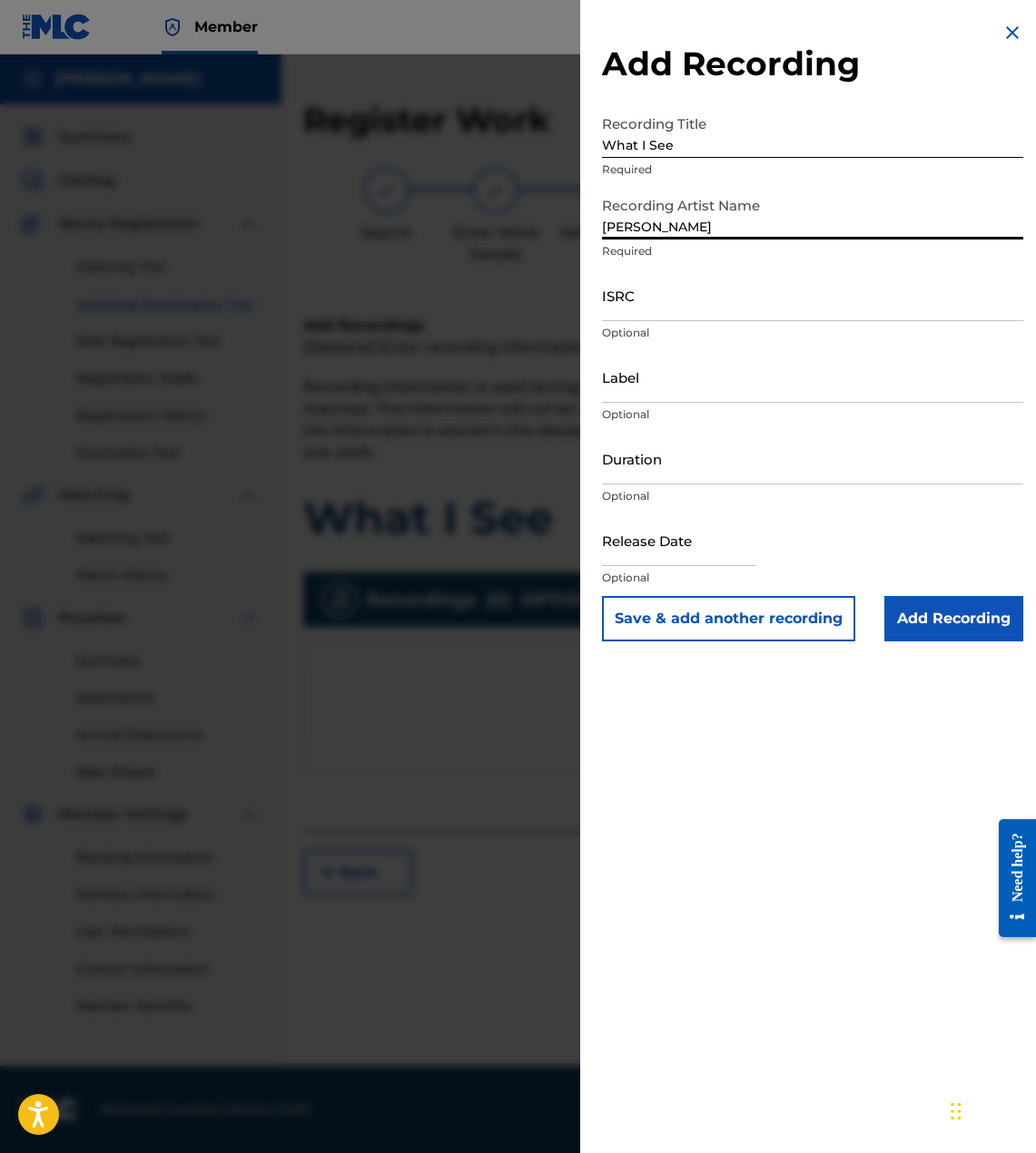
click at [676, 299] on input "ISRC" at bounding box center [812, 296] width 421 height 52
paste input "QZS7J2566005"
type input "QZS7J2566005"
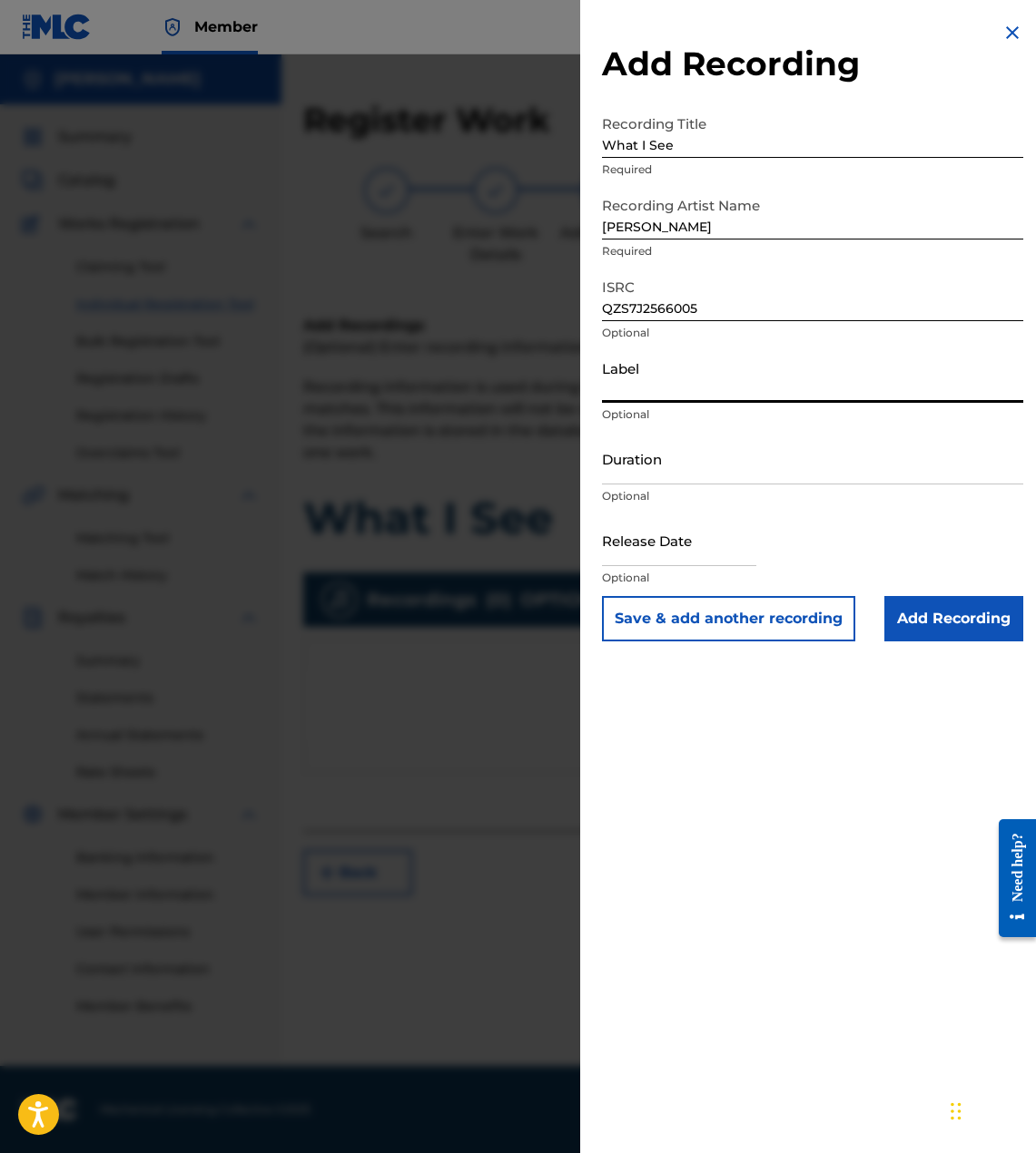
click at [693, 391] on input "Label" at bounding box center [812, 377] width 421 height 52
type input "Culture Rich World"
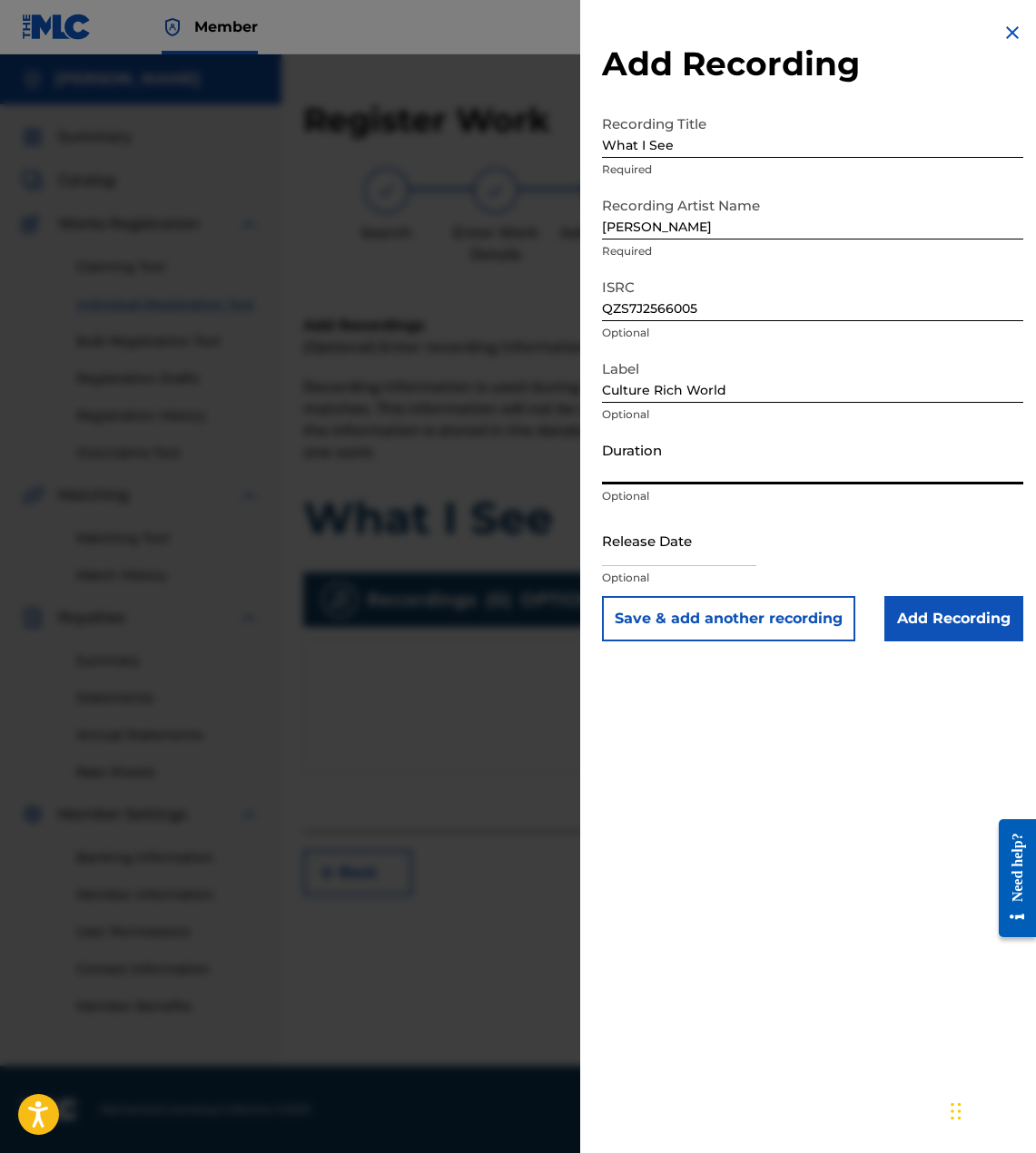
click at [692, 470] on input "Duration" at bounding box center [812, 459] width 421 height 52
click at [628, 474] on input "02:32" at bounding box center [812, 459] width 421 height 52
type input "02:22"
click at [697, 561] on input "text" at bounding box center [679, 541] width 154 height 52
select select "7"
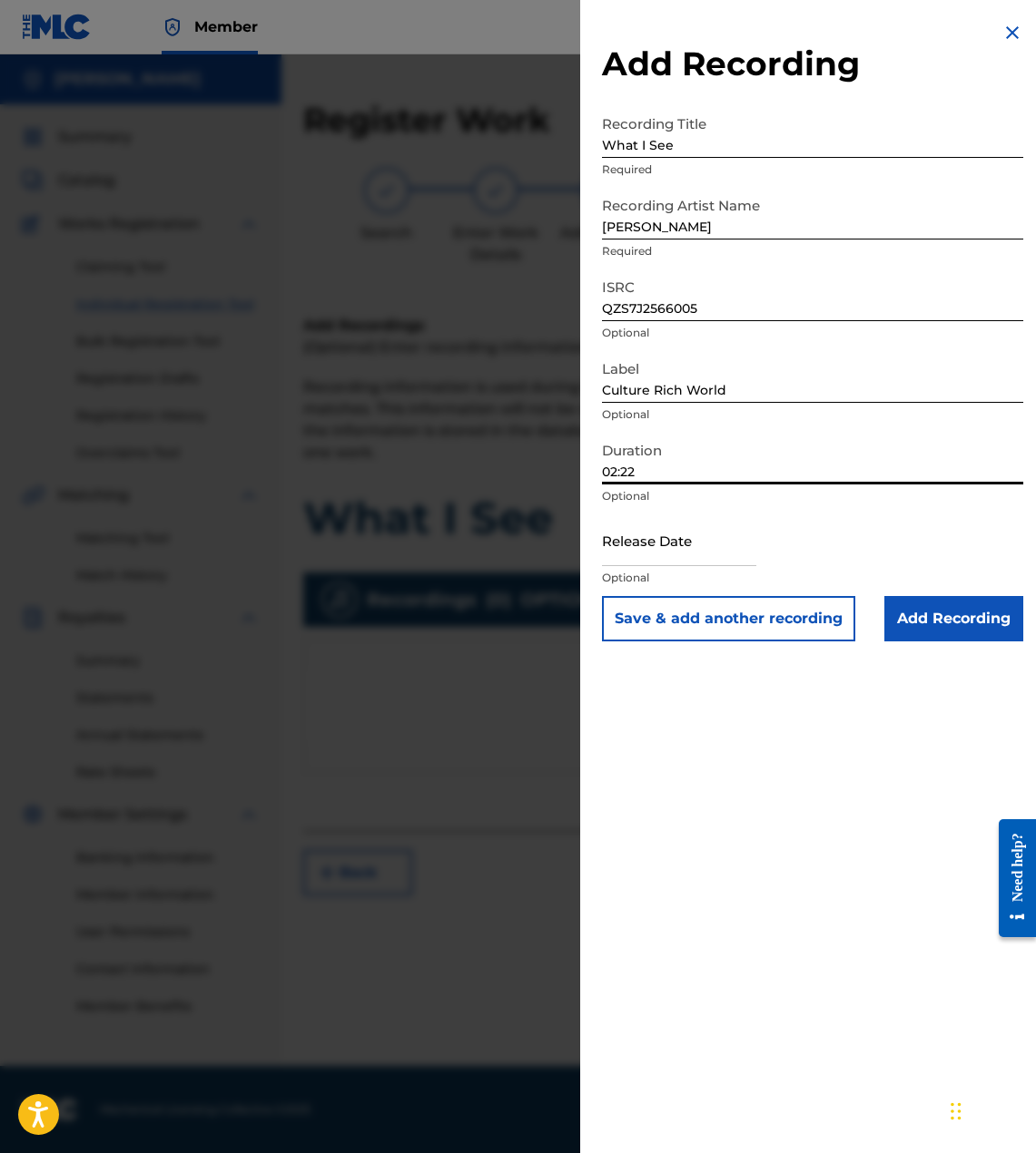
select select "2025"
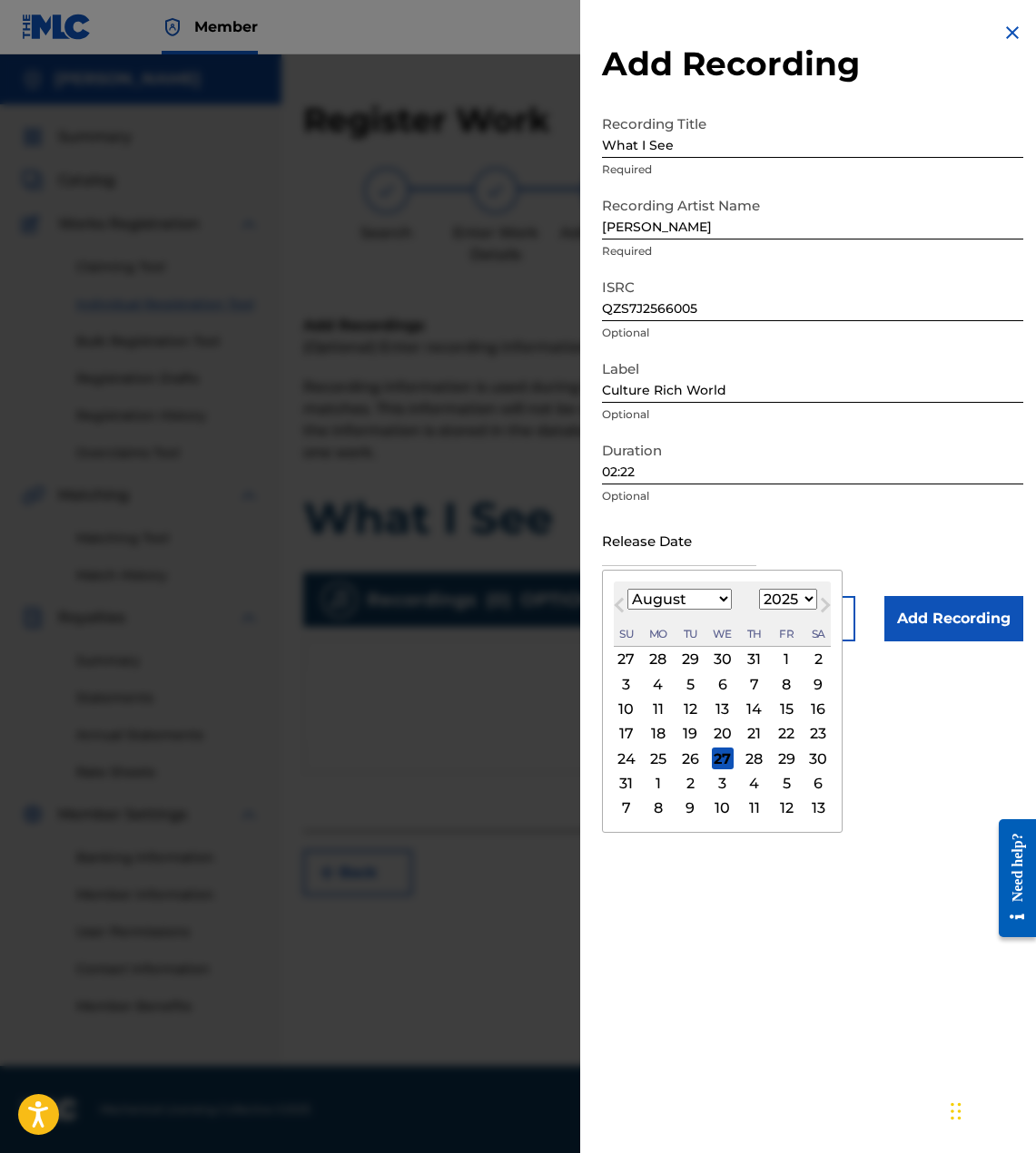
click at [790, 760] on div "29" at bounding box center [786, 759] width 22 height 22
type input "[DATE]"
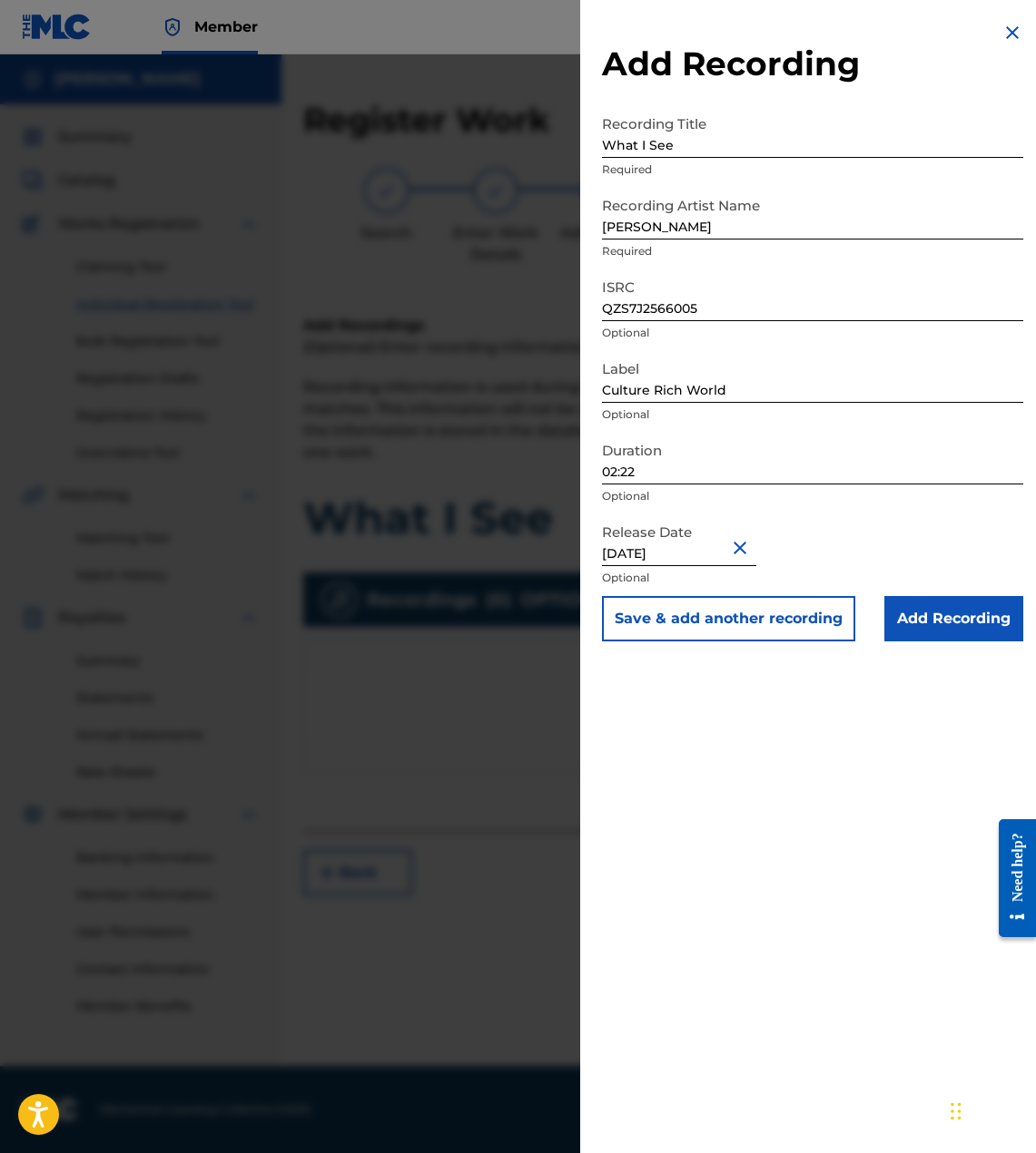
click at [763, 867] on div "Add Recording Recording Title What I See Required Recording Artist Name [PERSON…" at bounding box center [812, 576] width 465 height 1153
click at [783, 755] on div "Add Recording Recording Title What I See Required Recording Artist Name [PERSON…" at bounding box center [812, 576] width 465 height 1153
click at [920, 618] on input "Add Recording" at bounding box center [953, 618] width 139 height 45
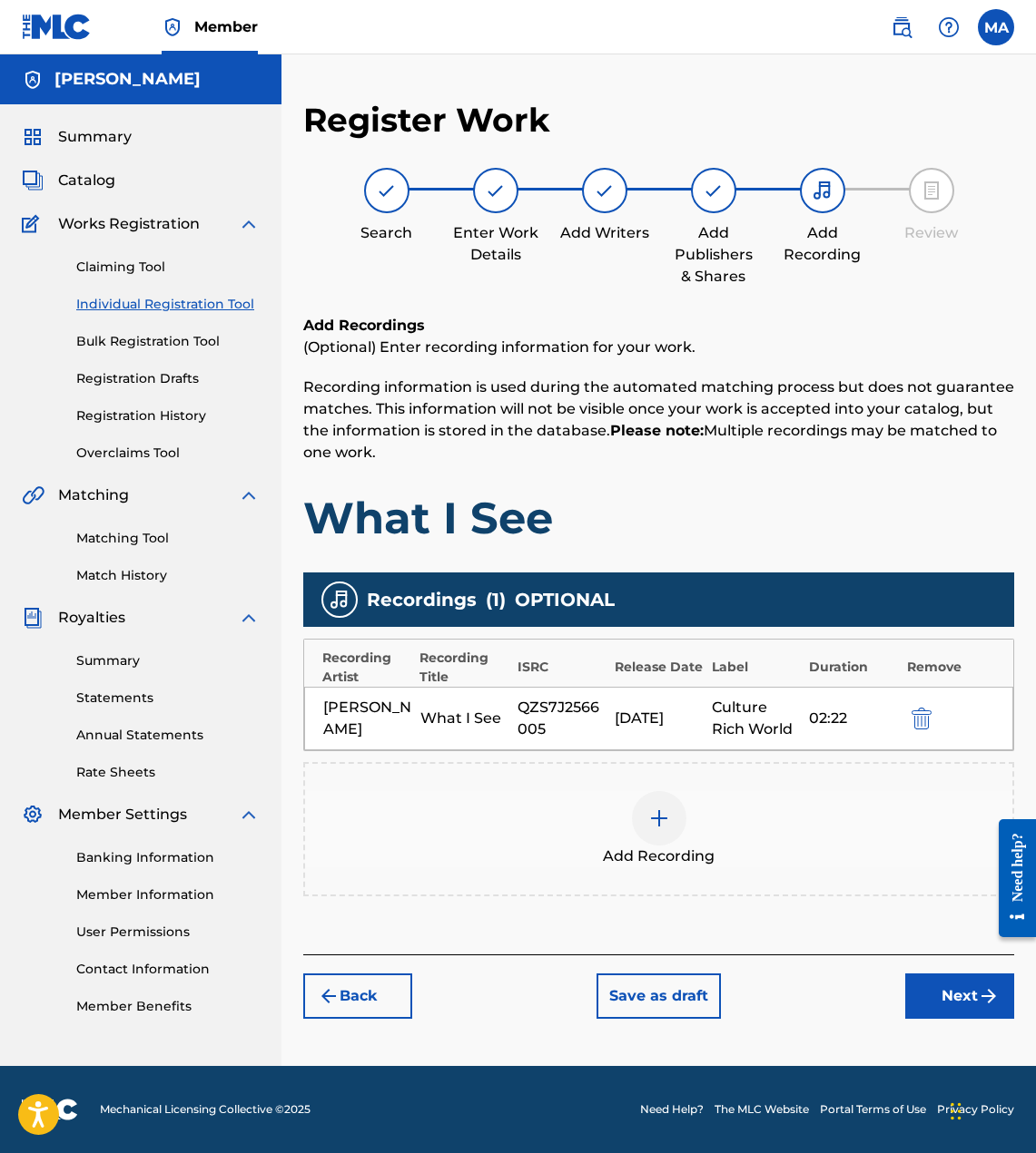
click at [956, 1002] on button "Next" at bounding box center [959, 996] width 109 height 45
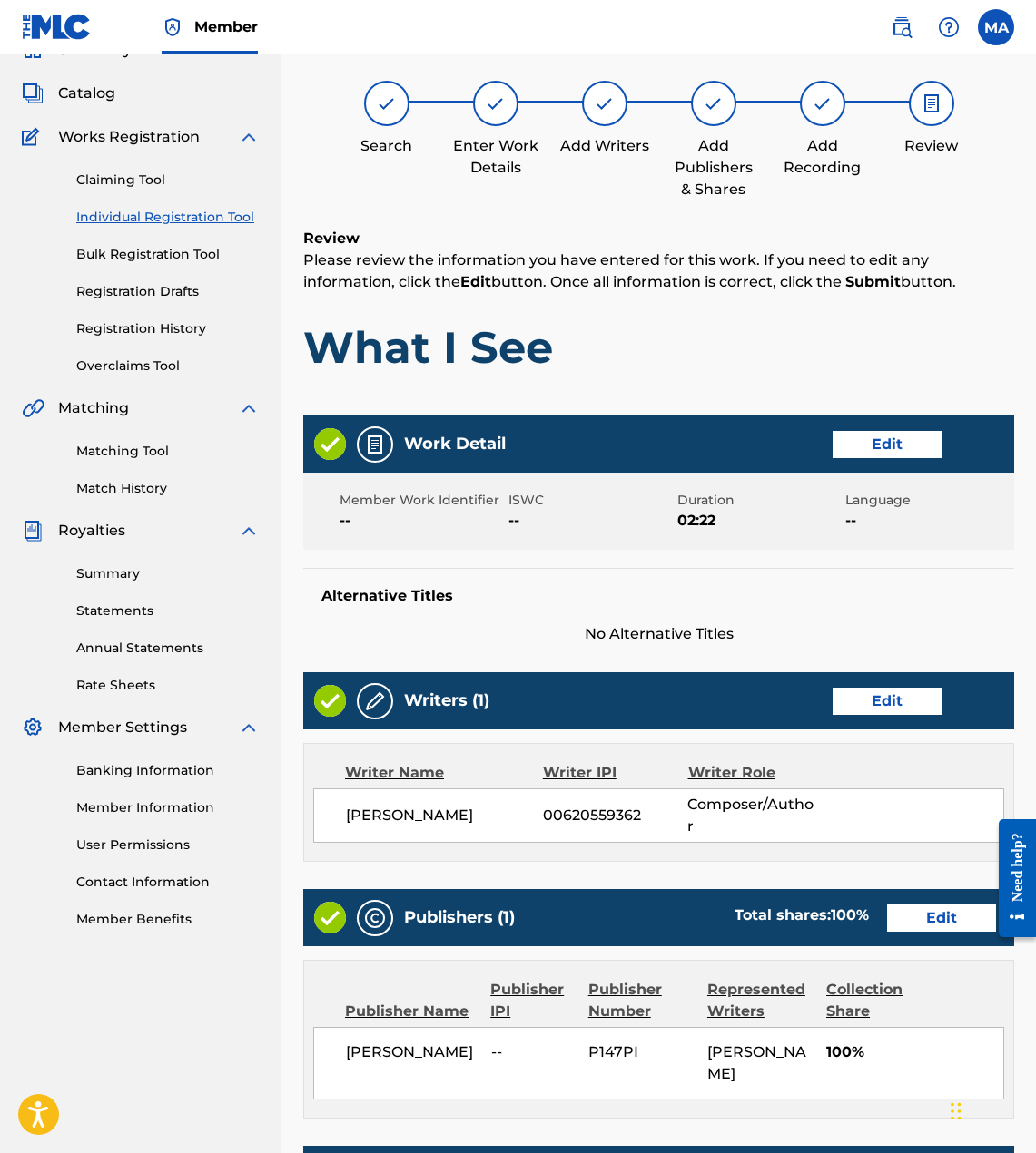
scroll to position [425, 0]
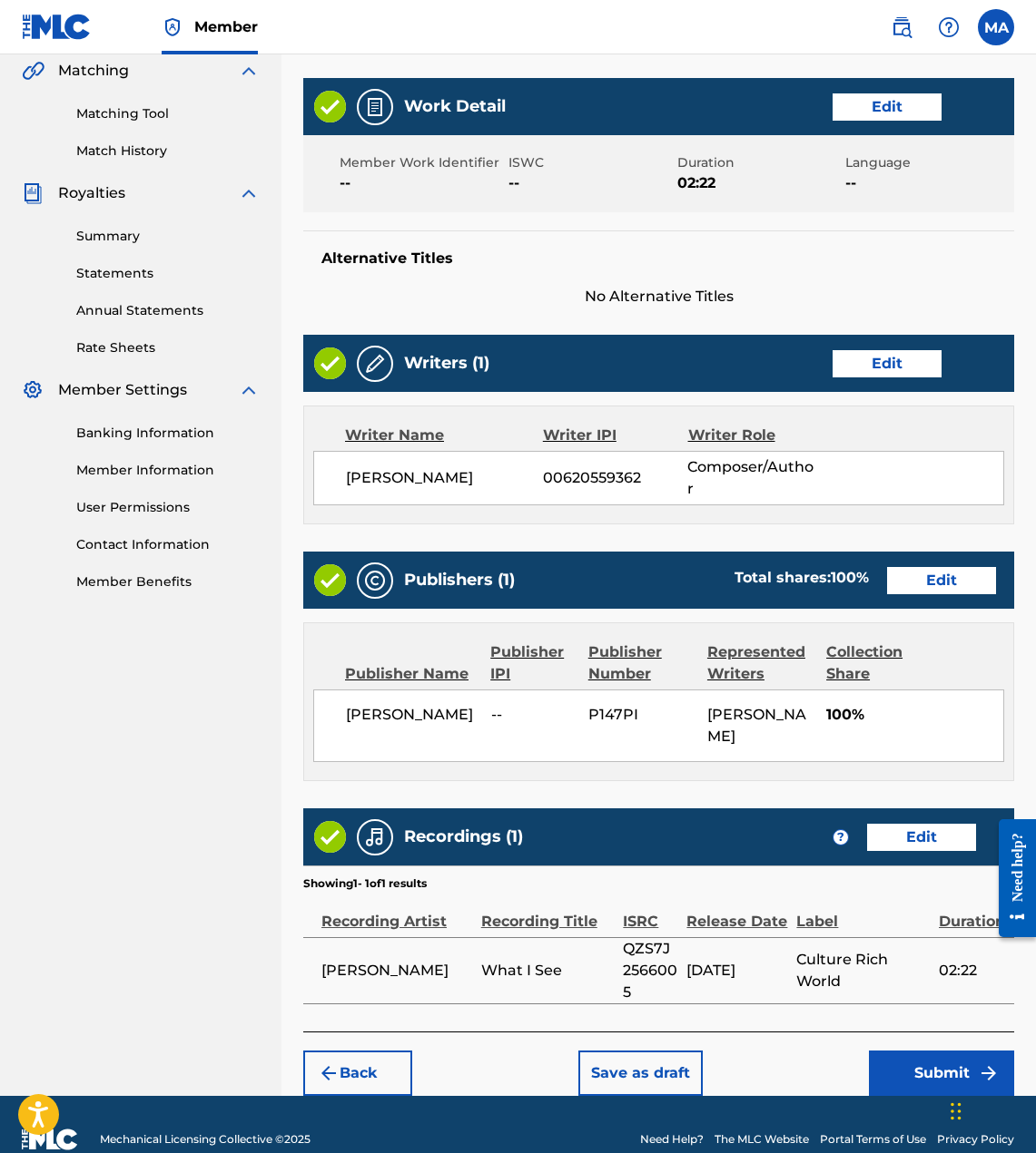
click at [933, 1051] on button "Submit" at bounding box center [941, 1073] width 145 height 45
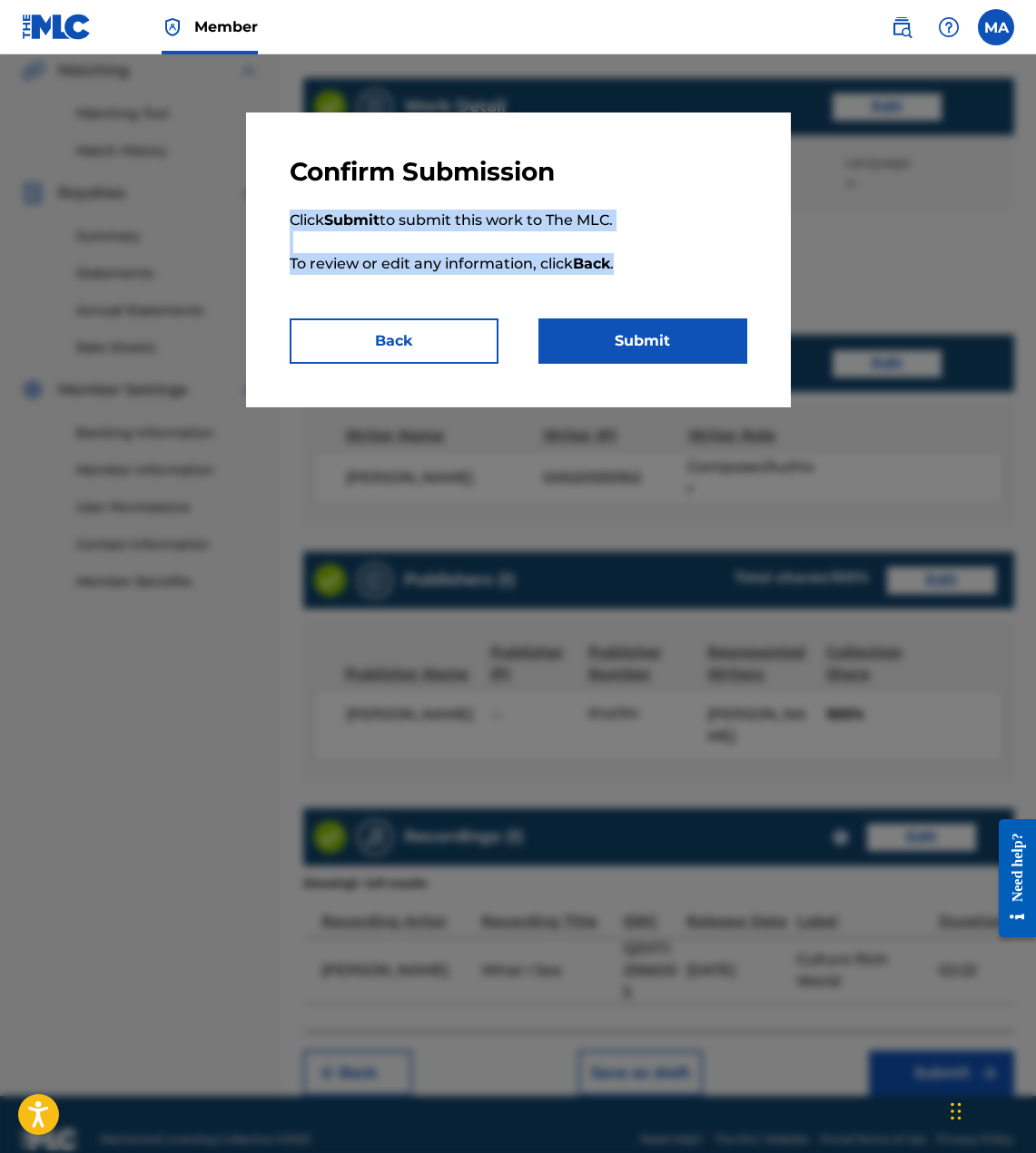
drag, startPoint x: 297, startPoint y: 209, endPoint x: 619, endPoint y: 311, distance: 338.1
click at [613, 310] on p "Click Submit to submit this work to The MLC. To review or edit any information,…" at bounding box center [518, 253] width 457 height 131
click at [633, 343] on button "Submit" at bounding box center [642, 341] width 209 height 45
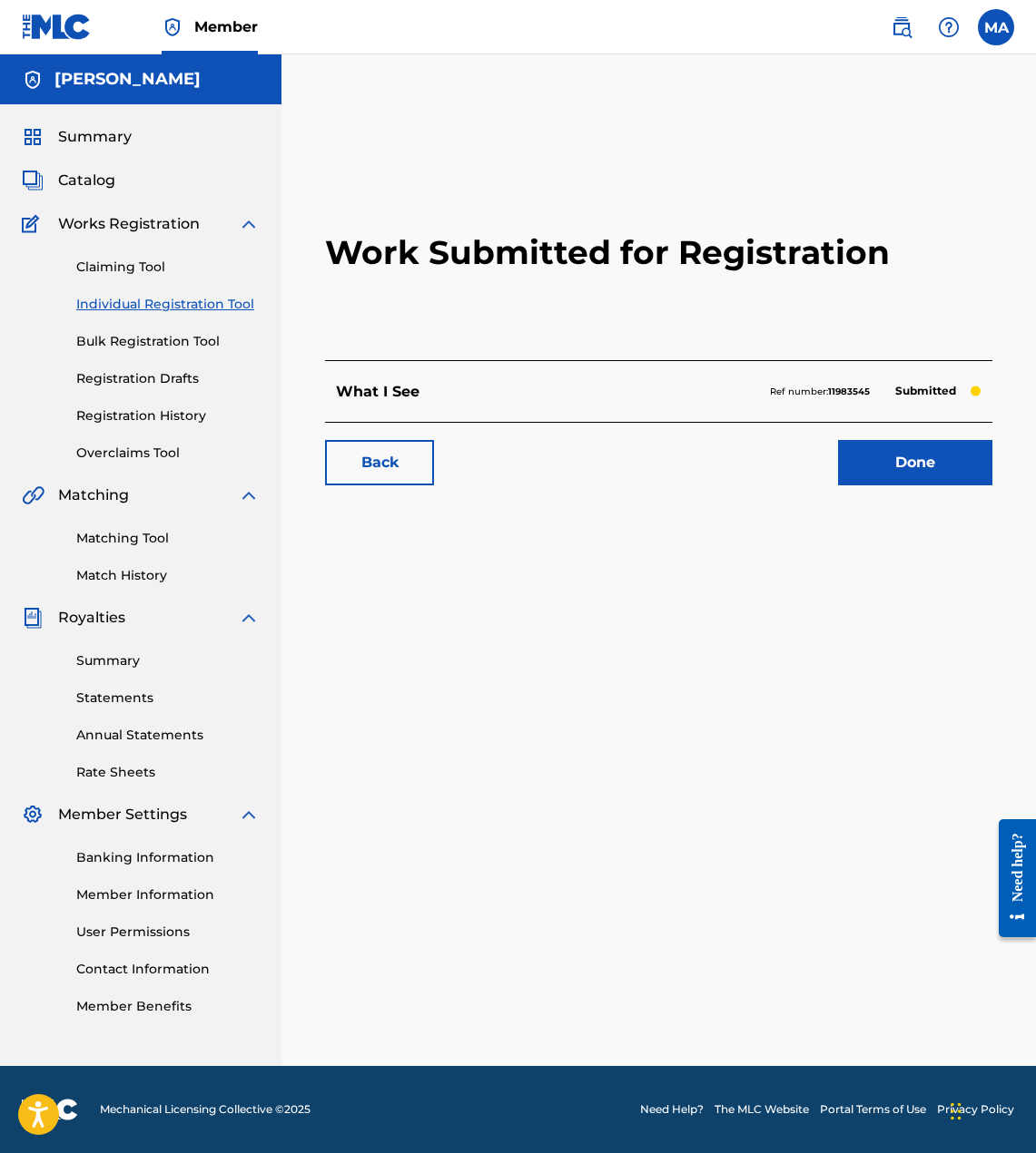
click at [890, 457] on link "Done" at bounding box center [915, 462] width 154 height 45
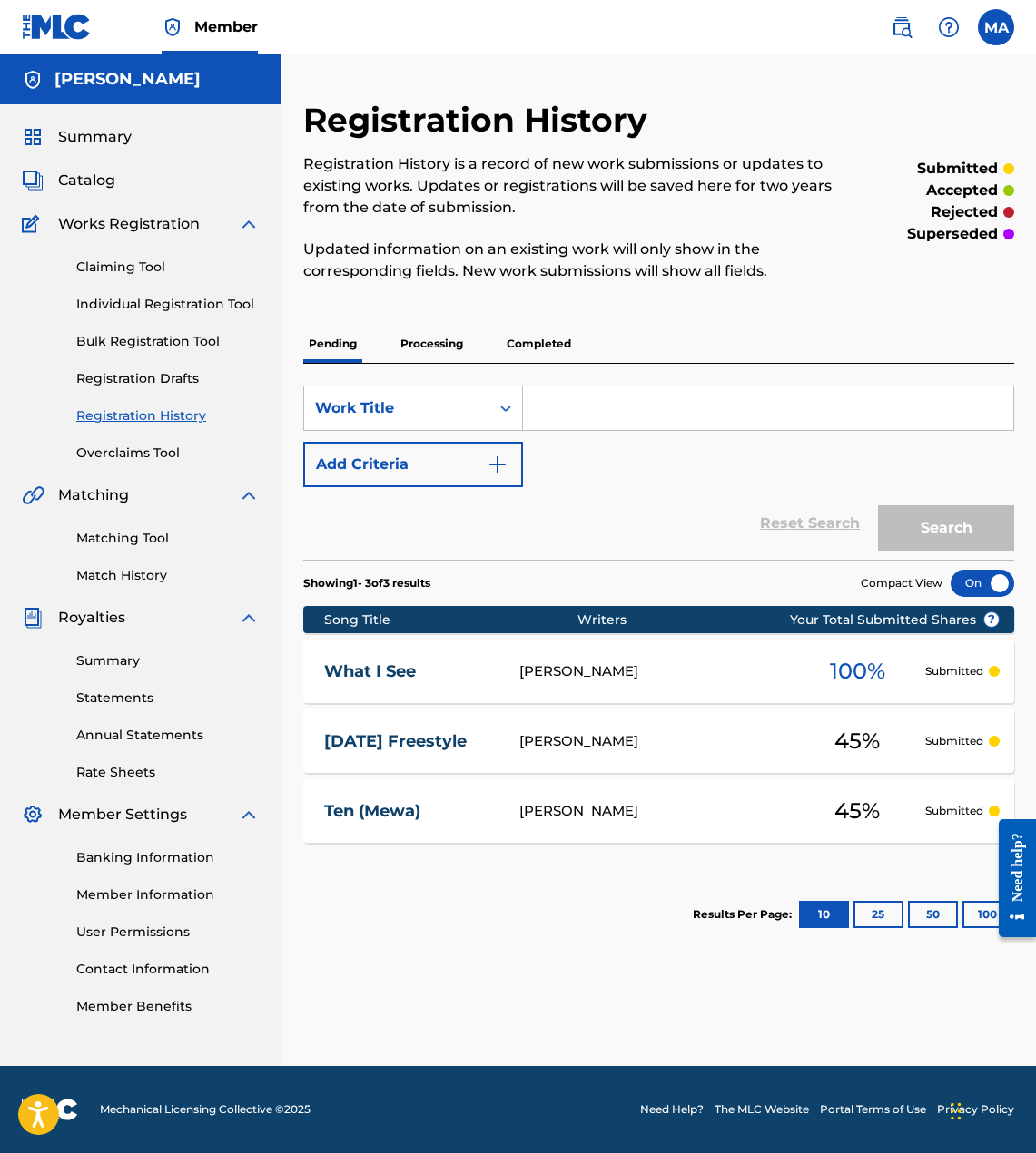
click at [722, 439] on div "SearchWithCriteria9b7cdd67-f618-4c80-9a56-719aed5decb3 Work Title Add Criteria" at bounding box center [658, 437] width 711 height 102
click at [536, 901] on section "Results Per Page: 10 25 50 100" at bounding box center [658, 914] width 711 height 85
